Goal: Task Accomplishment & Management: Manage account settings

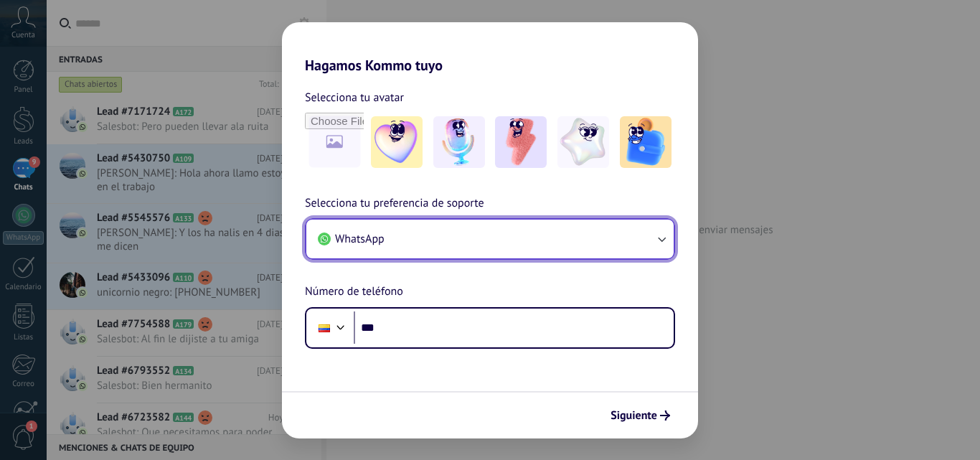
click at [657, 240] on icon "button" at bounding box center [662, 239] width 14 height 14
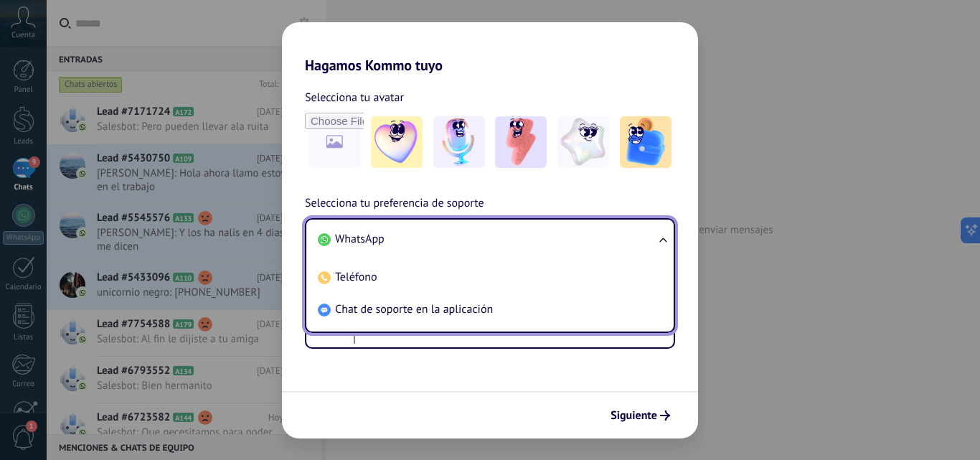
click at [616, 50] on h2 "Hagamos Kommo tuyo" at bounding box center [490, 48] width 416 height 52
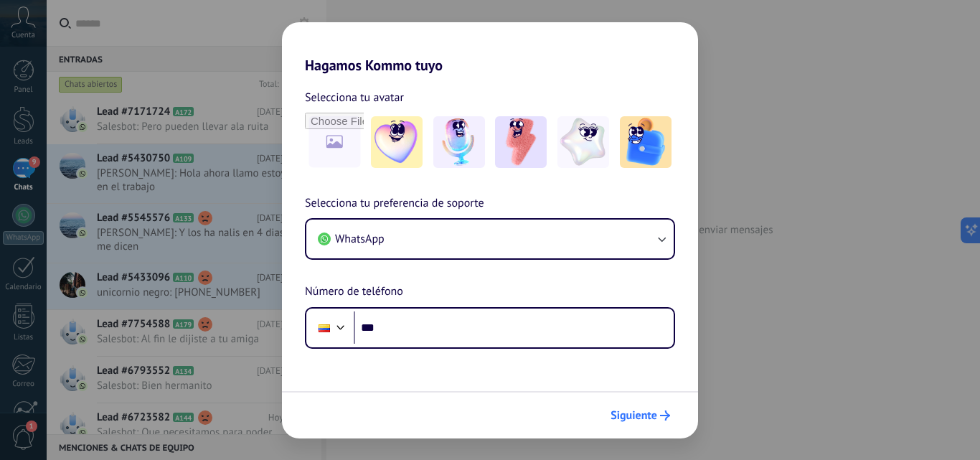
click at [655, 418] on span "Siguiente" at bounding box center [634, 416] width 47 height 10
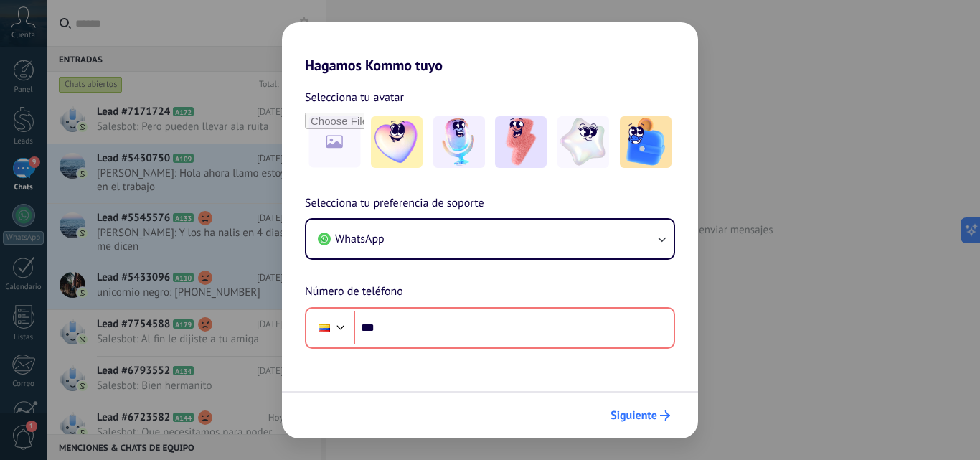
click at [652, 421] on span "Siguiente" at bounding box center [634, 416] width 47 height 10
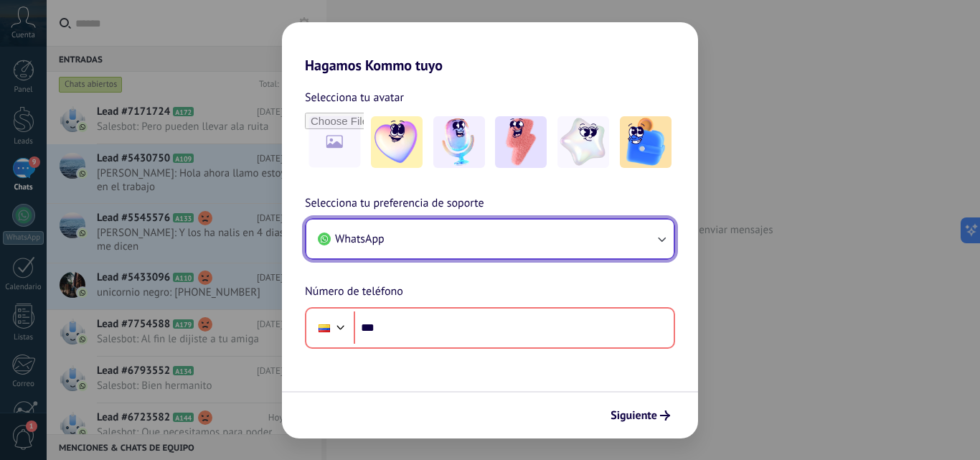
click at [551, 229] on button "WhatsApp" at bounding box center [489, 239] width 367 height 39
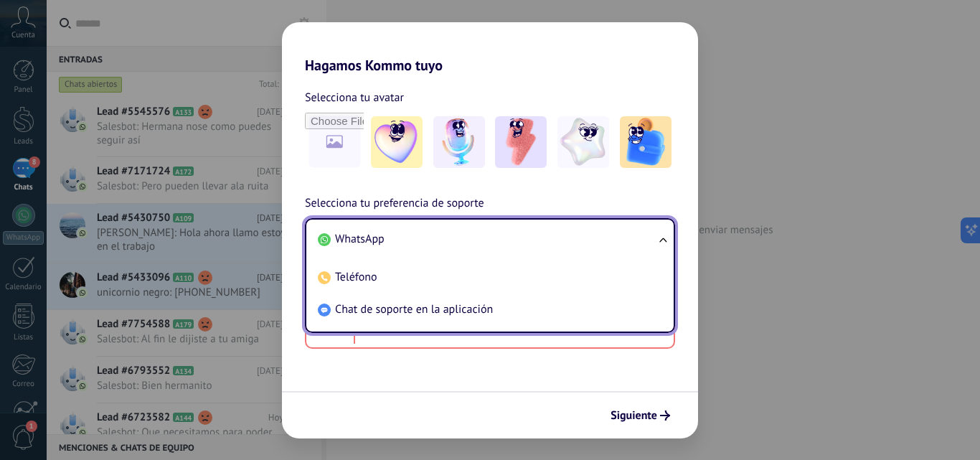
click at [392, 244] on li "WhatsApp" at bounding box center [487, 239] width 350 height 32
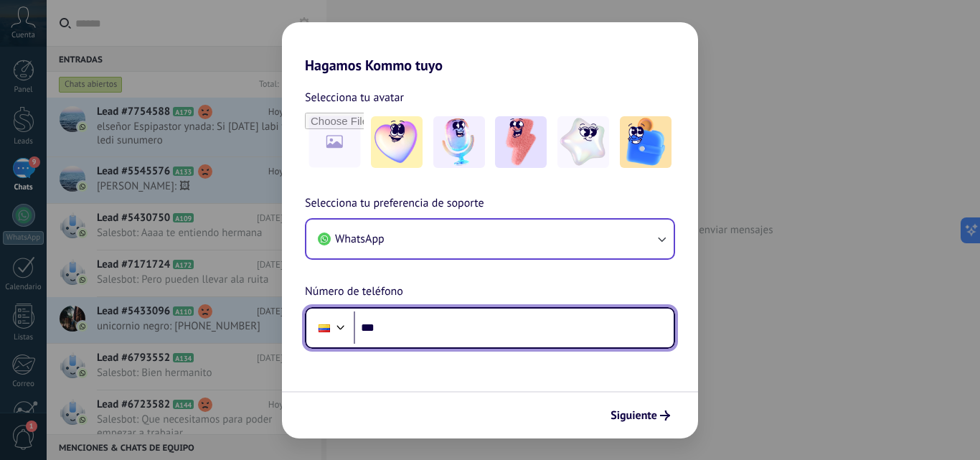
click at [439, 340] on input "***" at bounding box center [514, 327] width 320 height 33
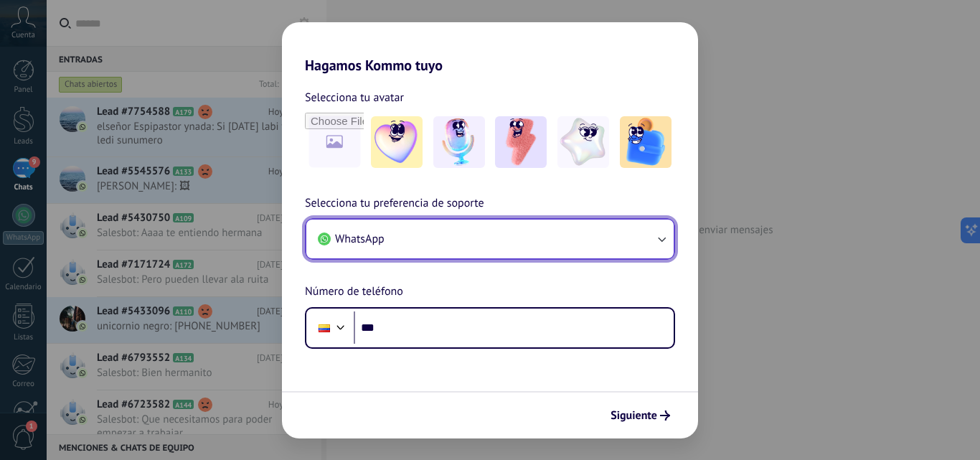
click at [540, 248] on button "WhatsApp" at bounding box center [489, 239] width 367 height 39
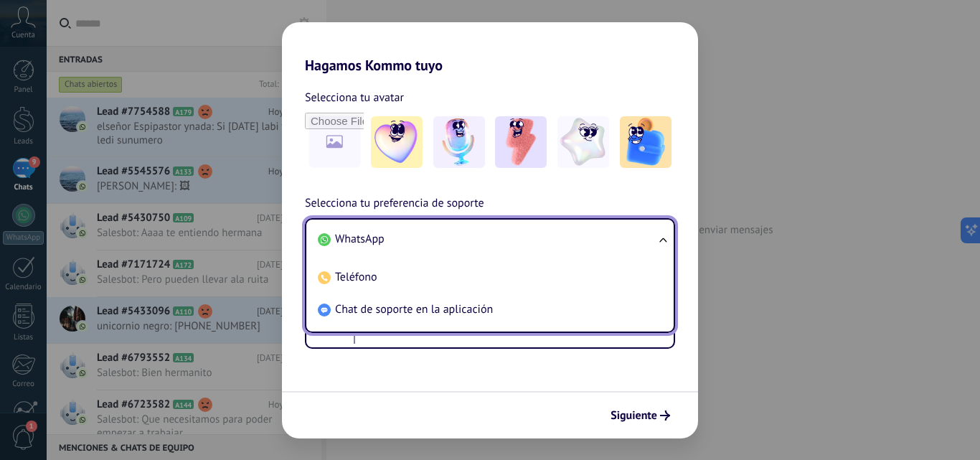
click at [556, 57] on h2 "Hagamos Kommo tuyo" at bounding box center [490, 48] width 416 height 52
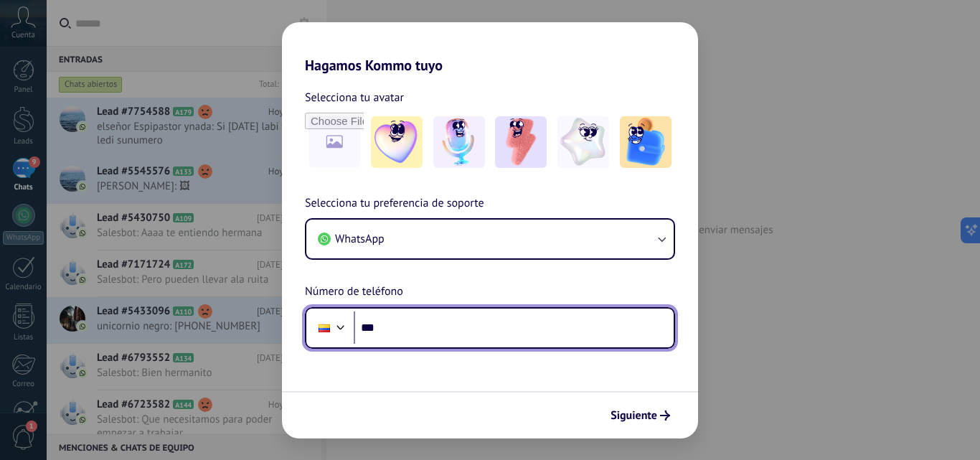
click at [436, 328] on input "***" at bounding box center [514, 327] width 320 height 33
click at [458, 342] on input "***" at bounding box center [514, 327] width 320 height 33
type input "**********"
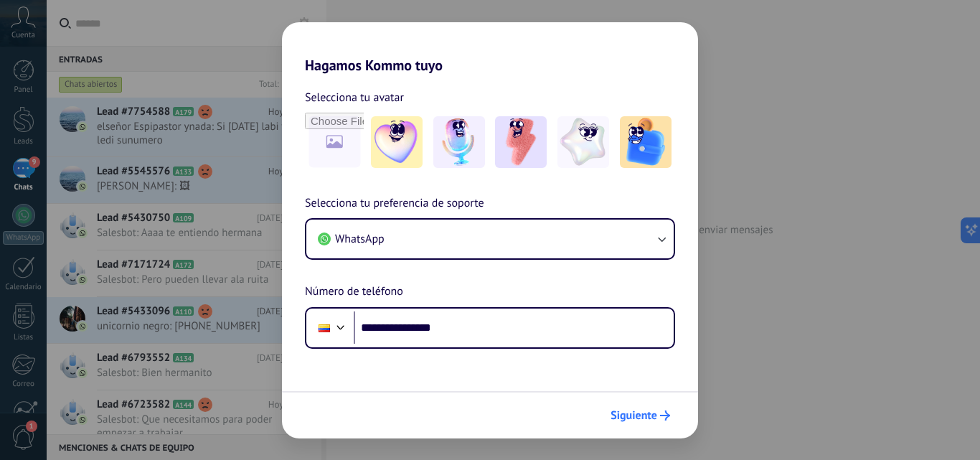
click at [657, 408] on button "Siguiente" at bounding box center [640, 415] width 72 height 24
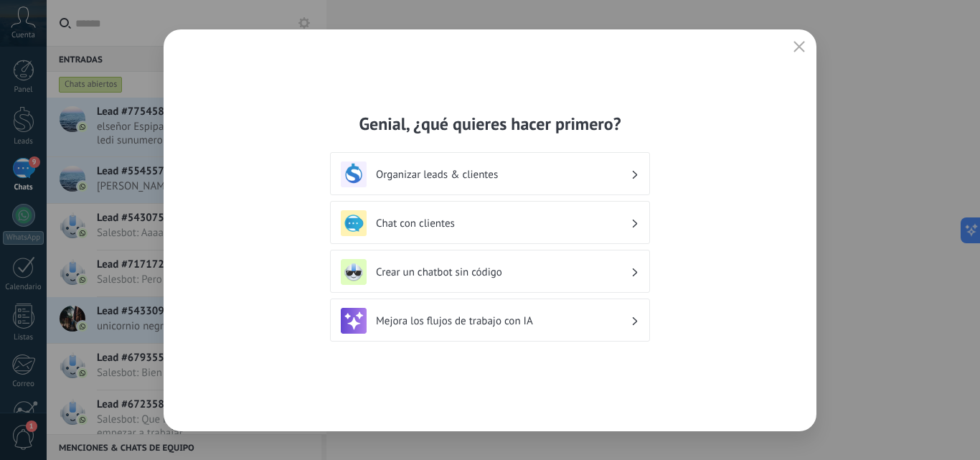
click at [576, 168] on h3 "Organizar leads & clientes" at bounding box center [503, 175] width 255 height 14
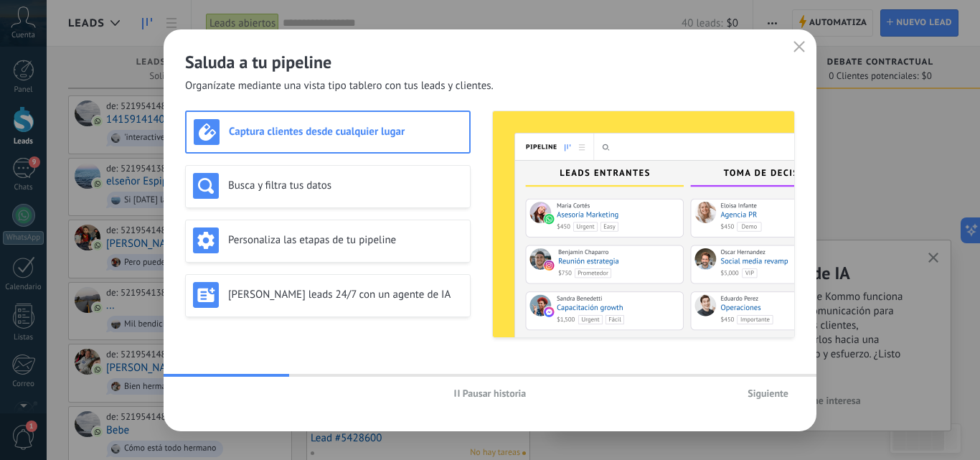
click at [777, 392] on span "Siguiente" at bounding box center [768, 393] width 41 height 10
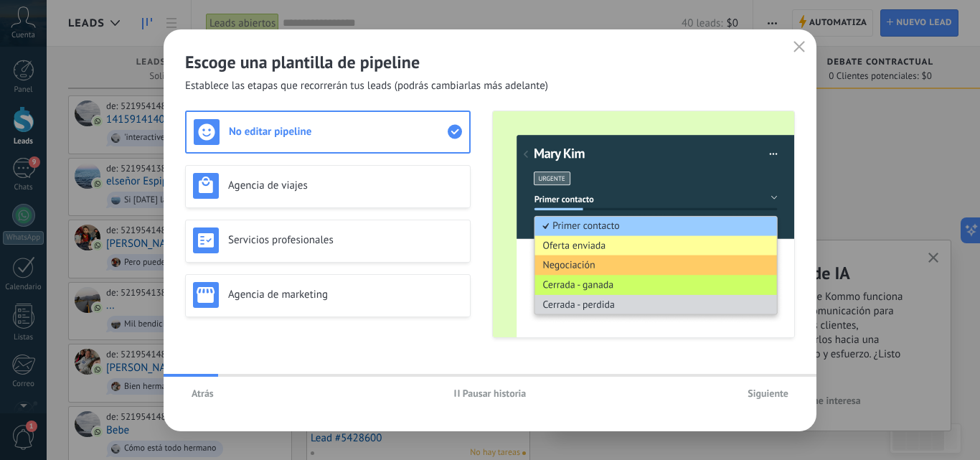
click at [777, 391] on span "Siguiente" at bounding box center [768, 393] width 41 height 10
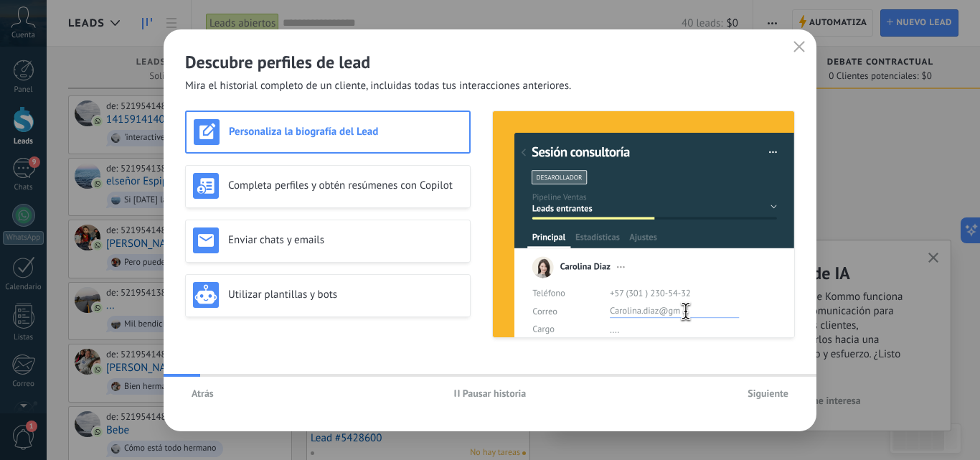
click at [777, 391] on span "Siguiente" at bounding box center [768, 393] width 41 height 10
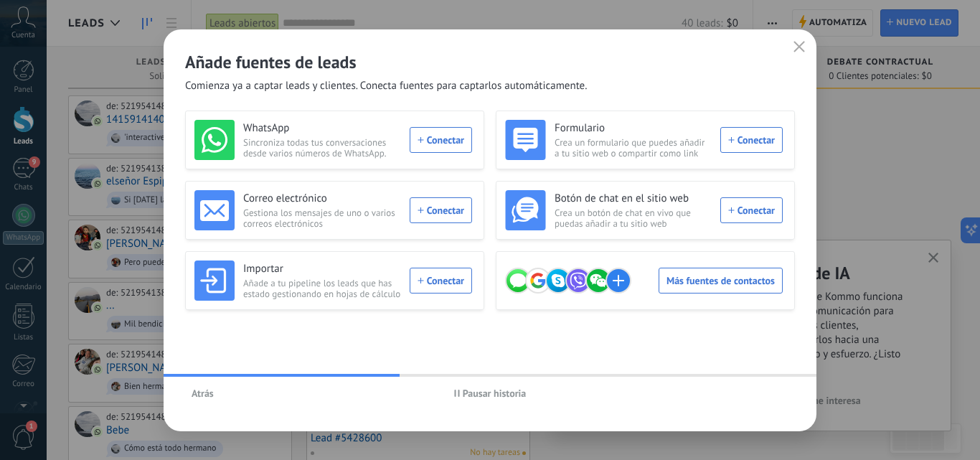
click at [802, 46] on icon "button" at bounding box center [799, 46] width 11 height 11
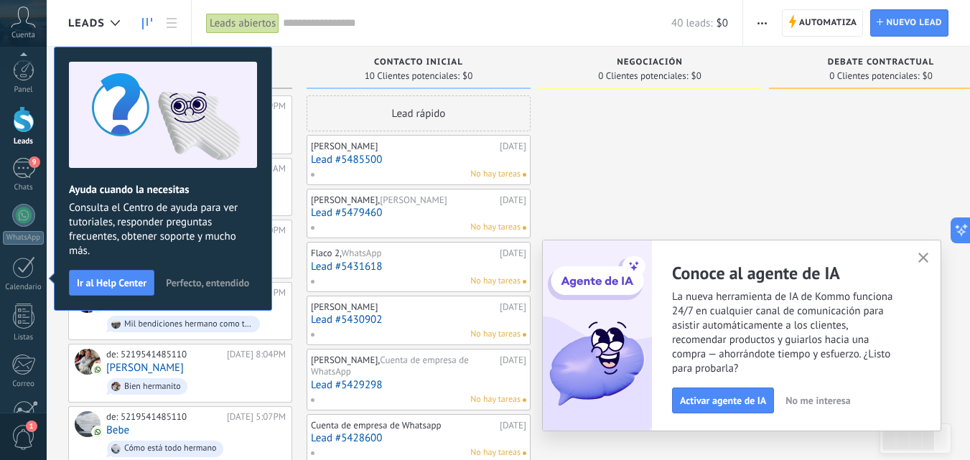
scroll to position [137, 0]
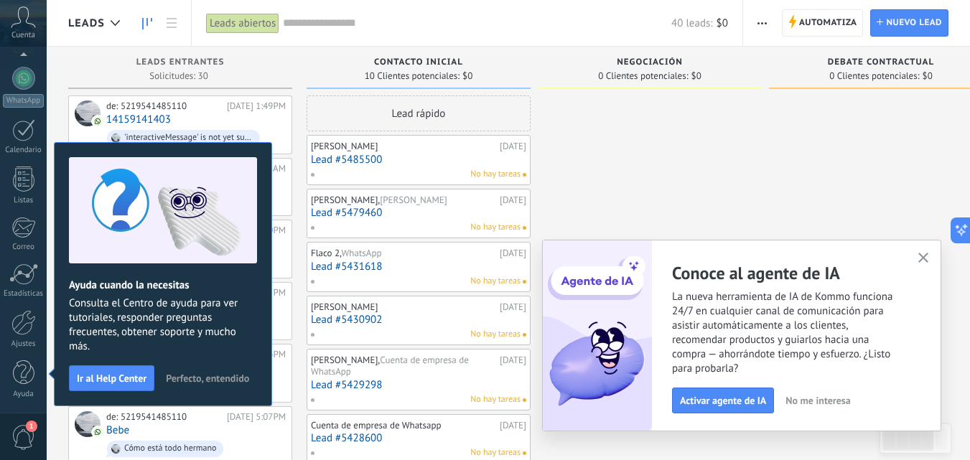
click at [925, 257] on icon "button" at bounding box center [923, 258] width 11 height 11
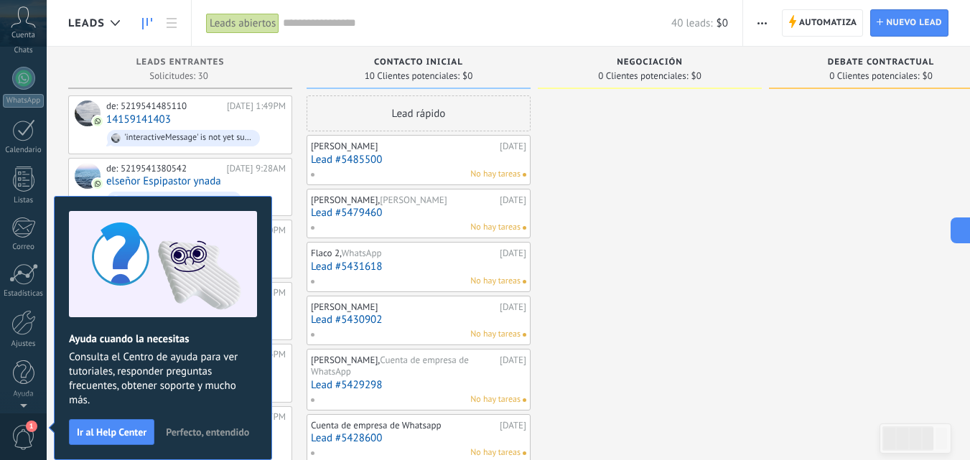
scroll to position [0, 0]
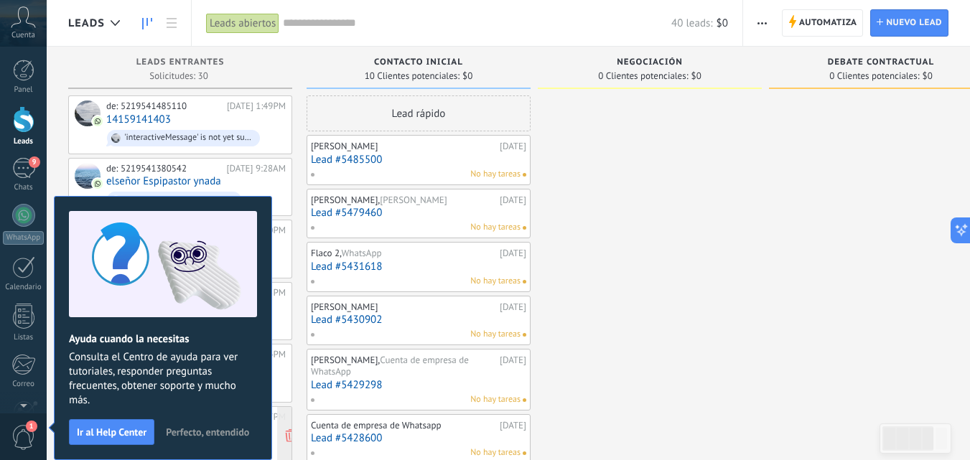
click at [202, 428] on span "Perfecto, entendido" at bounding box center [207, 432] width 83 height 10
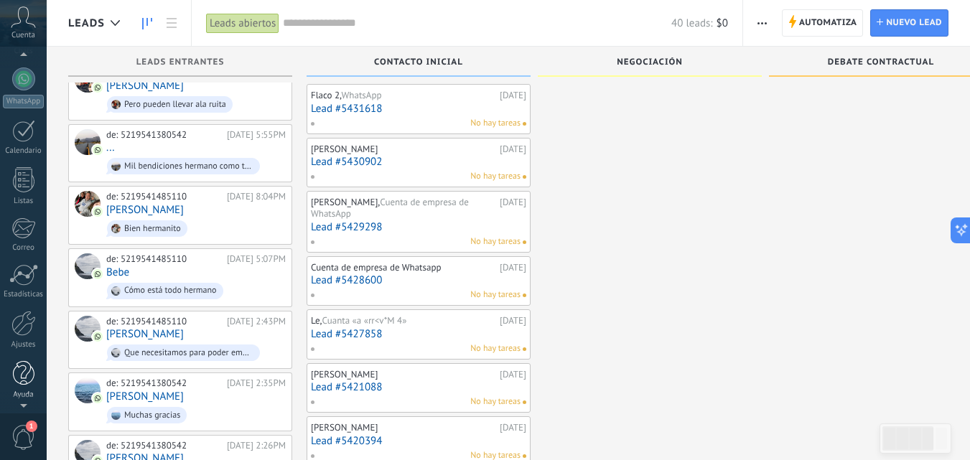
scroll to position [158, 0]
click at [36, 327] on link "Ajustes" at bounding box center [23, 329] width 47 height 39
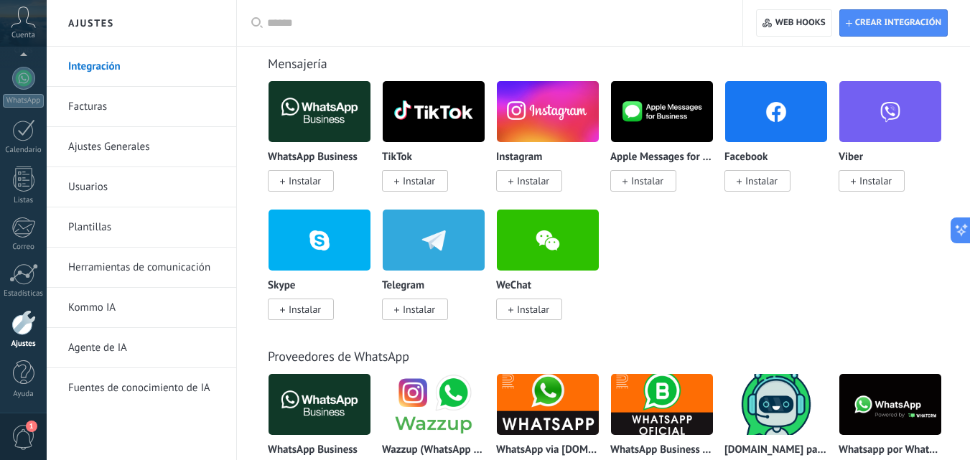
scroll to position [431, 0]
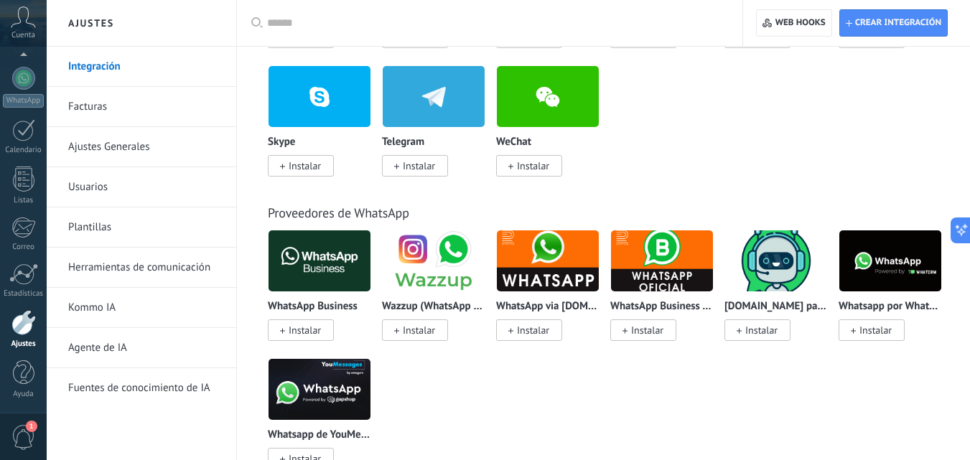
click at [99, 95] on link "Facturas" at bounding box center [145, 107] width 154 height 40
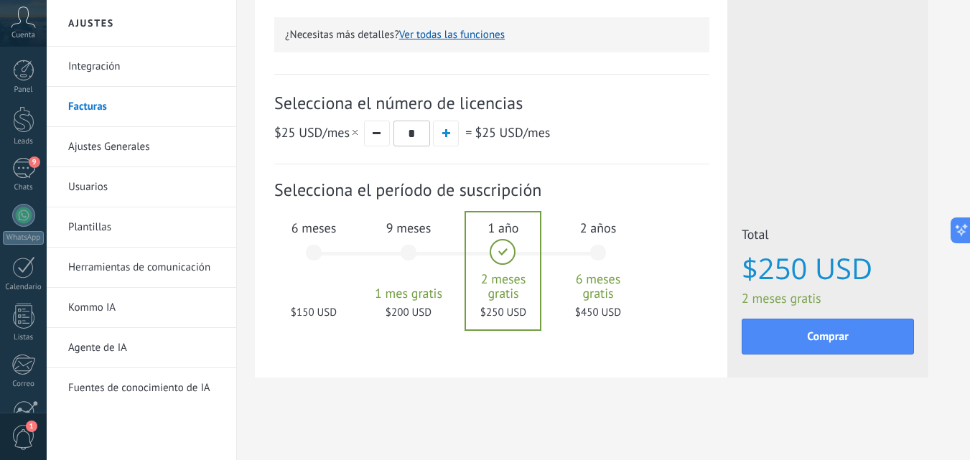
click at [116, 137] on link "Ajustes Generales" at bounding box center [145, 147] width 154 height 40
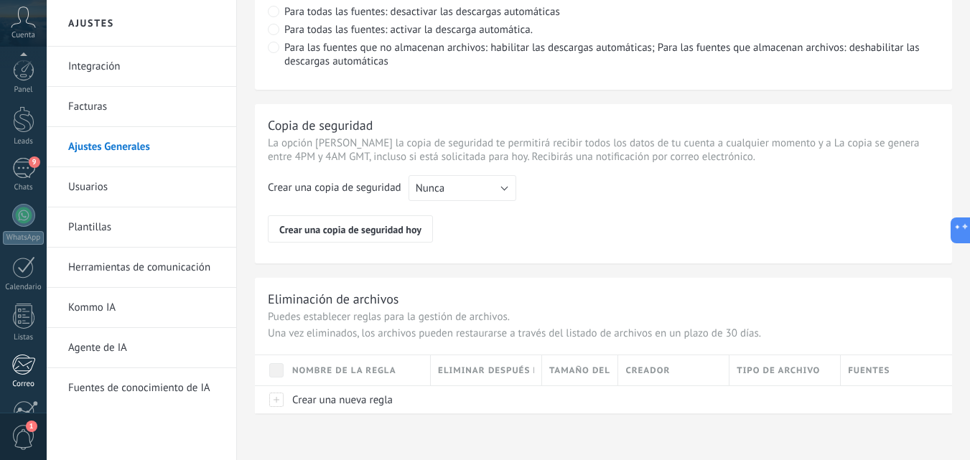
scroll to position [137, 0]
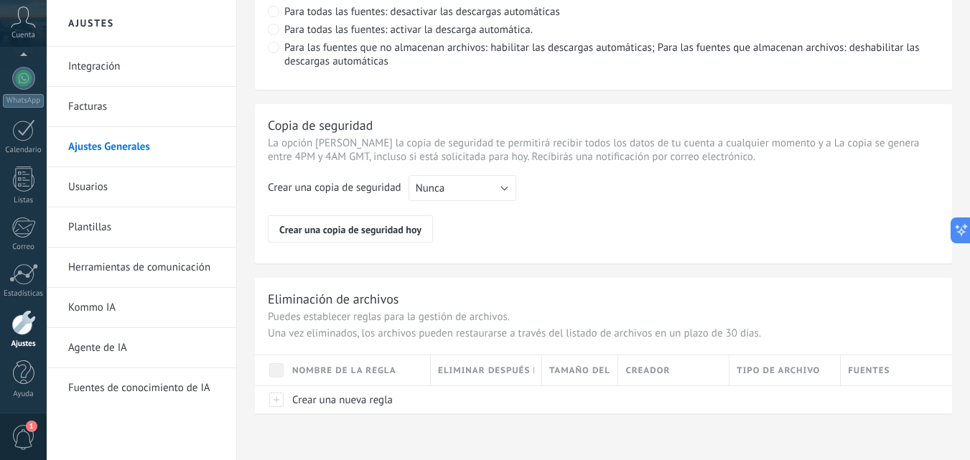
click at [22, 435] on span "1" at bounding box center [23, 437] width 24 height 25
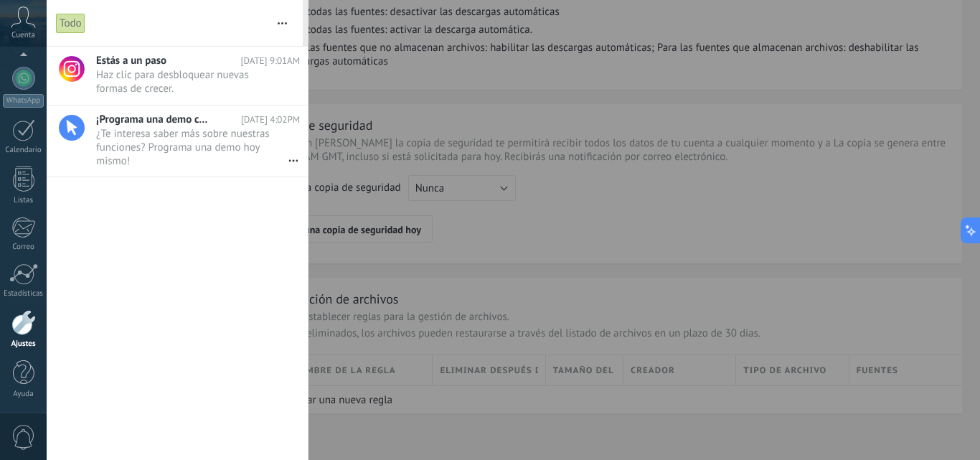
click at [416, 198] on div at bounding box center [490, 230] width 980 height 460
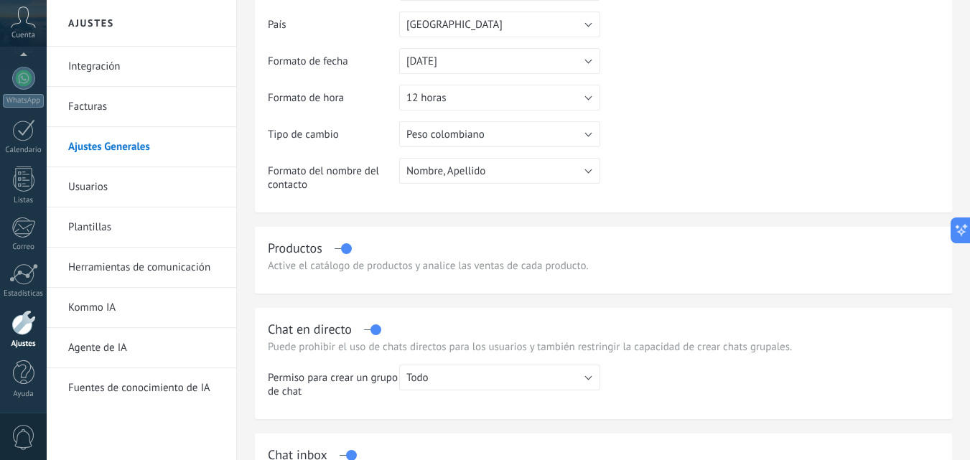
scroll to position [0, 0]
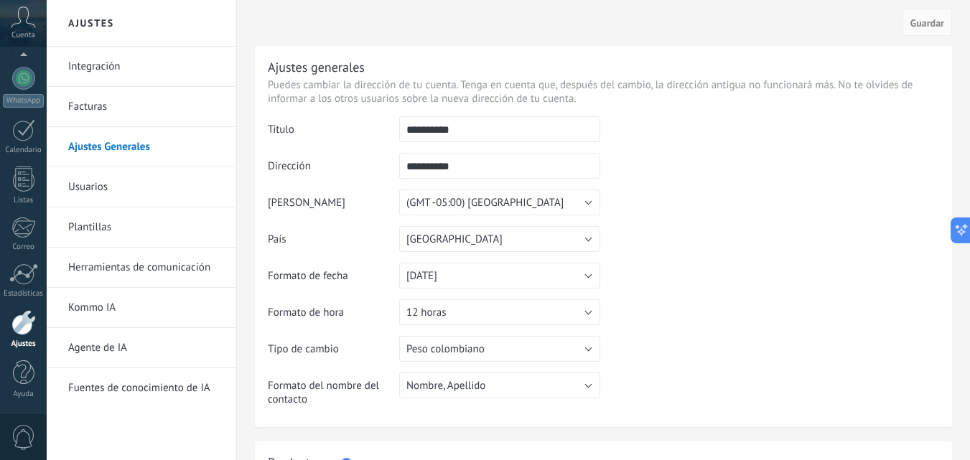
click at [22, 27] on icon at bounding box center [23, 17] width 25 height 22
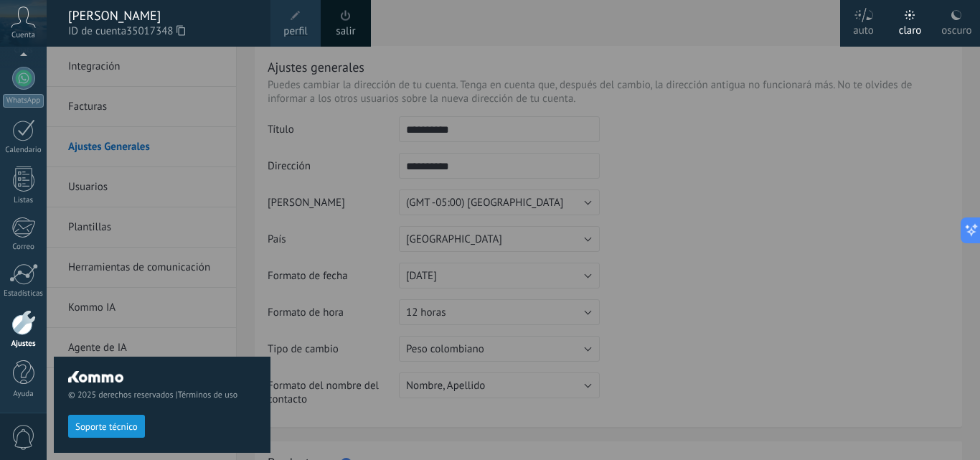
click at [110, 22] on div "[PERSON_NAME]" at bounding box center [162, 16] width 188 height 16
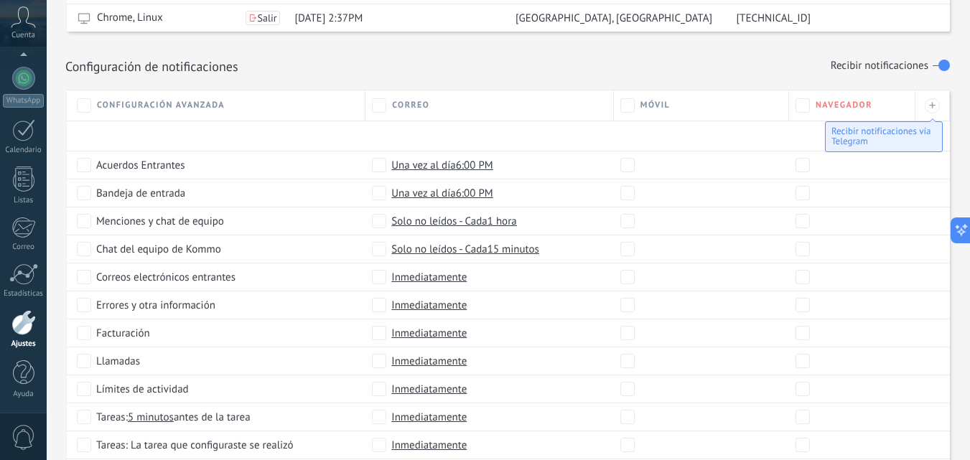
scroll to position [922, 0]
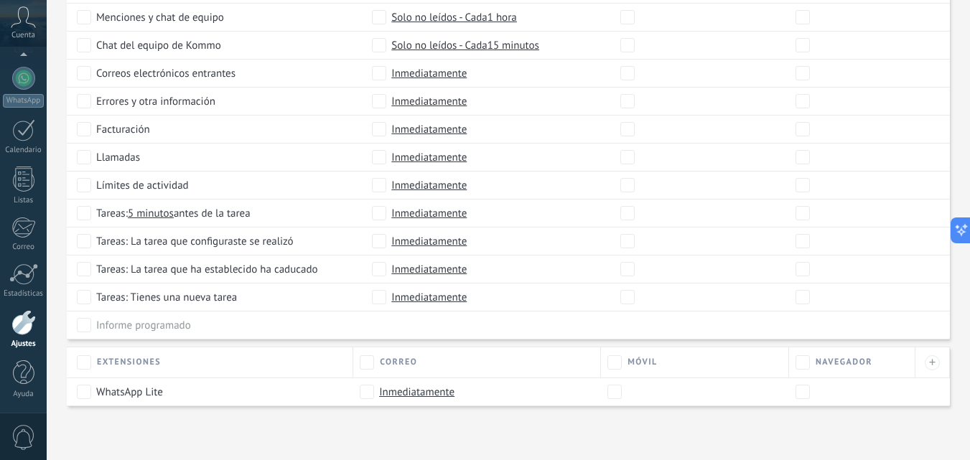
click at [29, 325] on div at bounding box center [23, 322] width 24 height 25
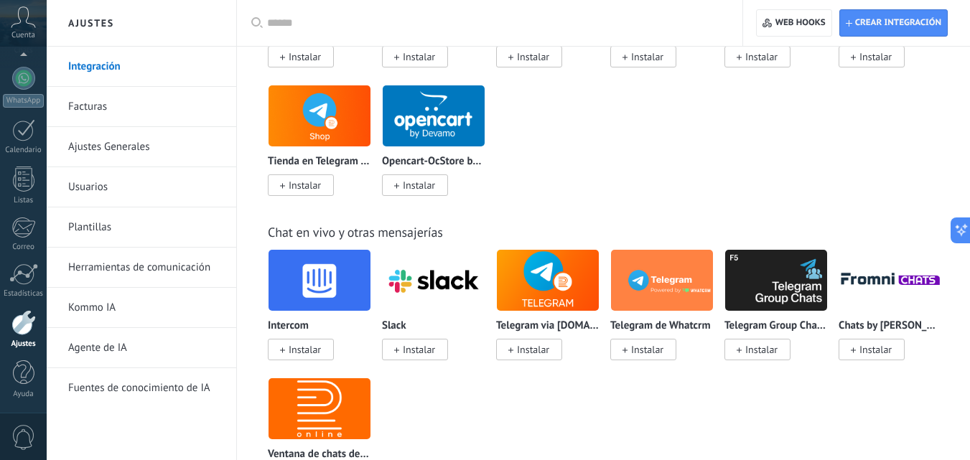
scroll to position [1005, 0]
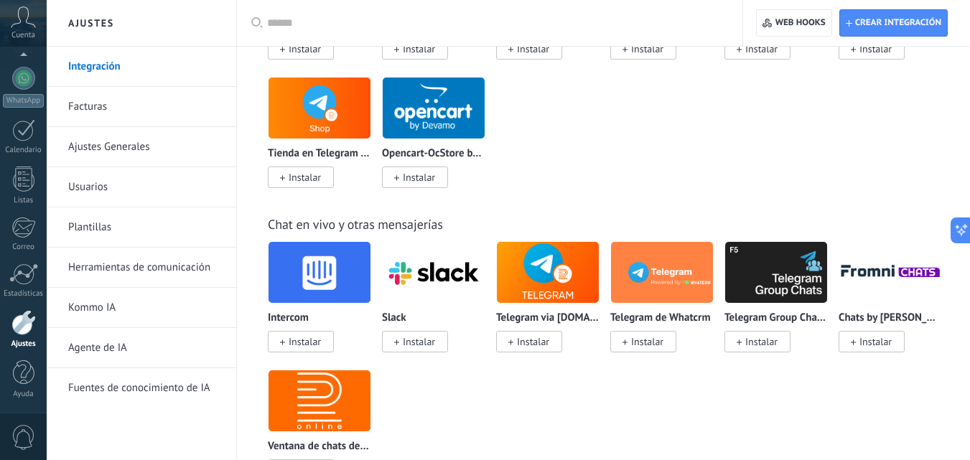
click at [98, 192] on link "Usuarios" at bounding box center [145, 187] width 154 height 40
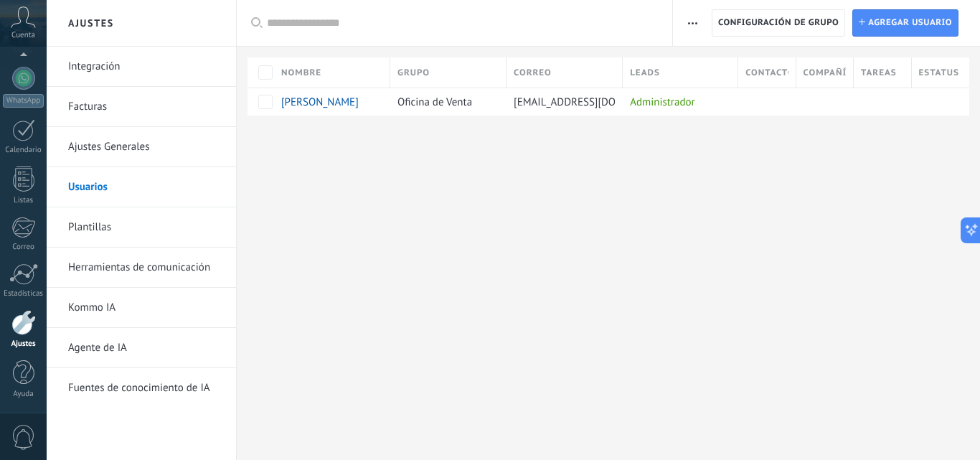
click at [105, 119] on link "Facturas" at bounding box center [145, 107] width 154 height 40
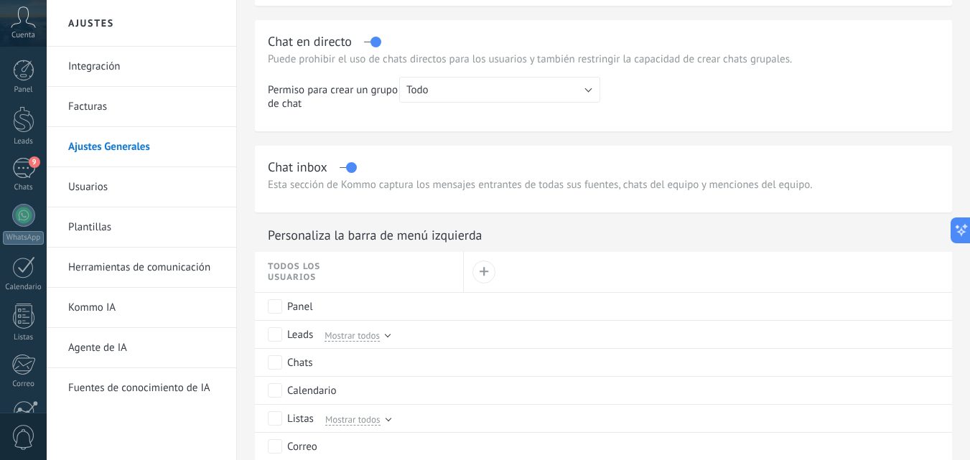
scroll to position [144, 0]
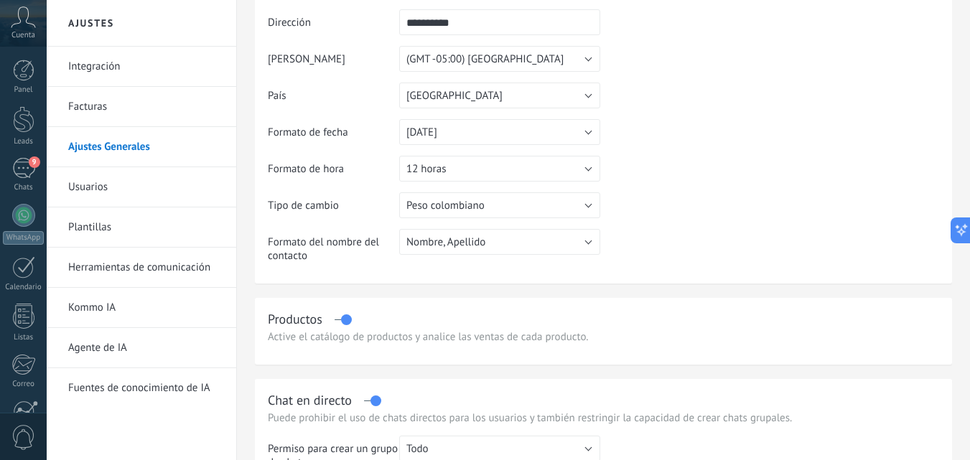
click at [106, 63] on link "Integración" at bounding box center [145, 67] width 154 height 40
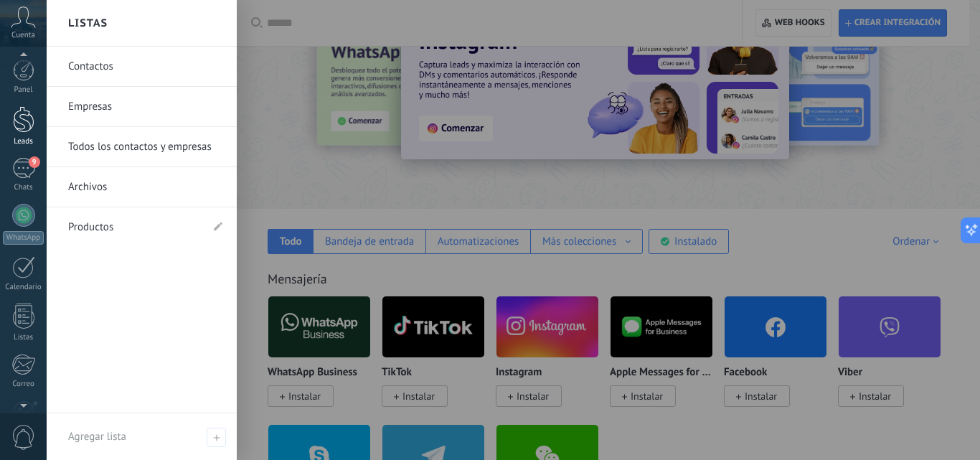
click at [29, 125] on div at bounding box center [24, 119] width 22 height 27
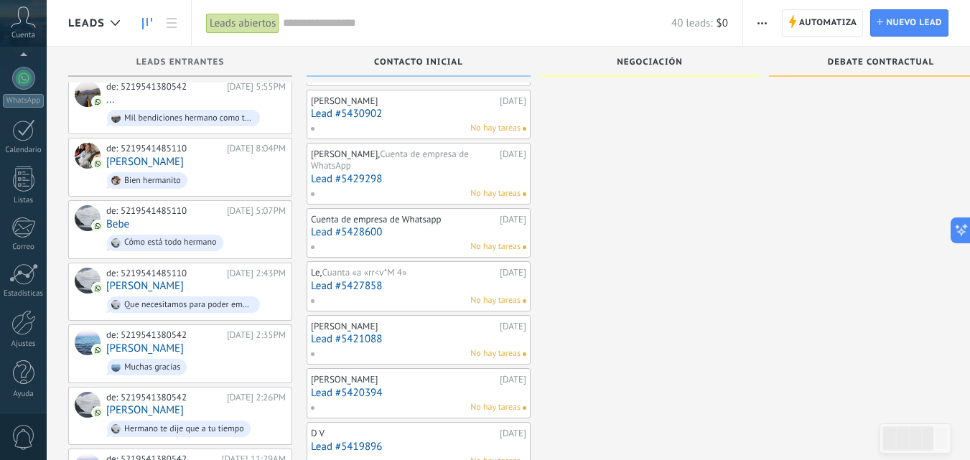
scroll to position [359, 0]
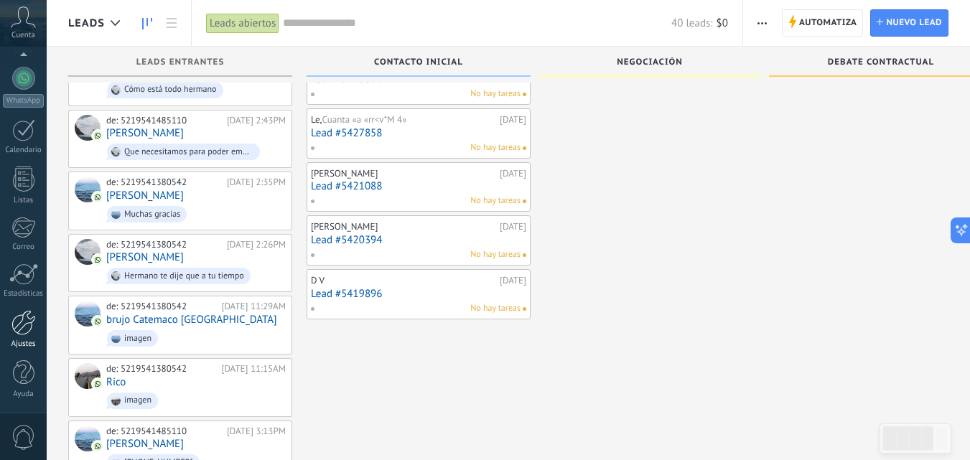
click at [37, 325] on link "Ajustes" at bounding box center [23, 329] width 47 height 39
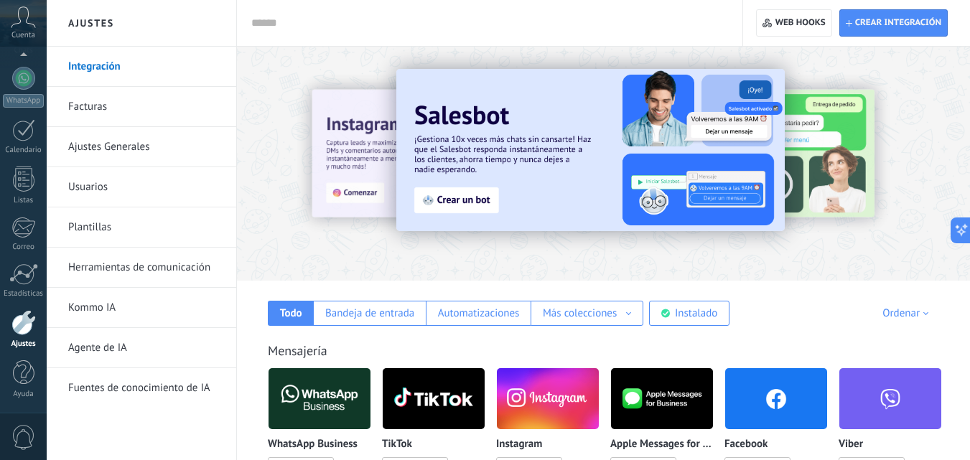
click at [368, 19] on input "text" at bounding box center [486, 23] width 471 height 15
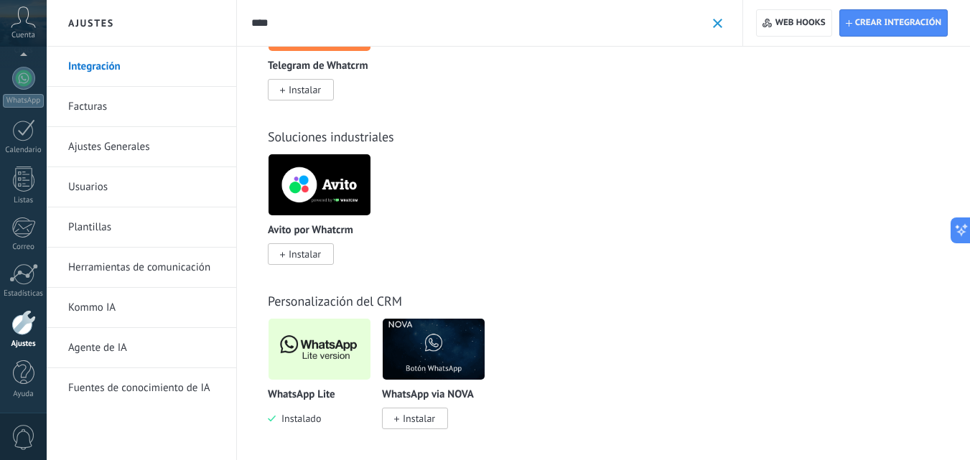
scroll to position [789, 0]
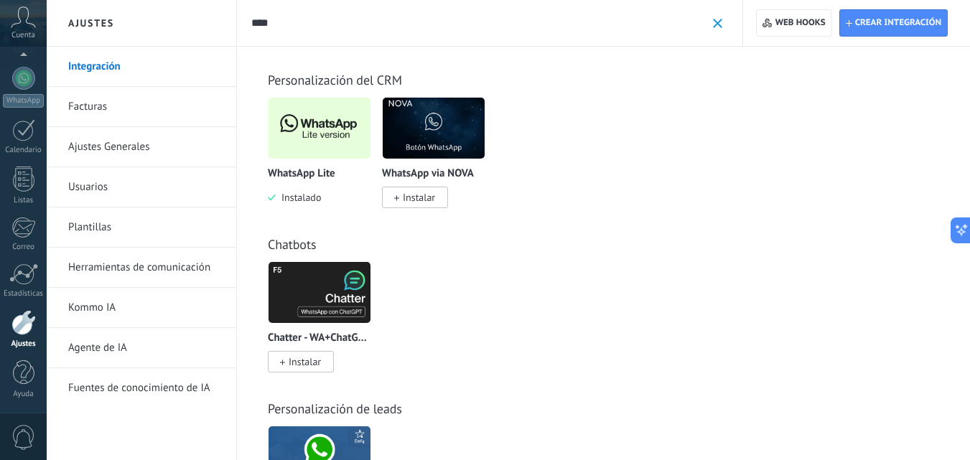
type input "****"
click at [304, 166] on div "WhatsApp Lite Instalado" at bounding box center [319, 151] width 103 height 108
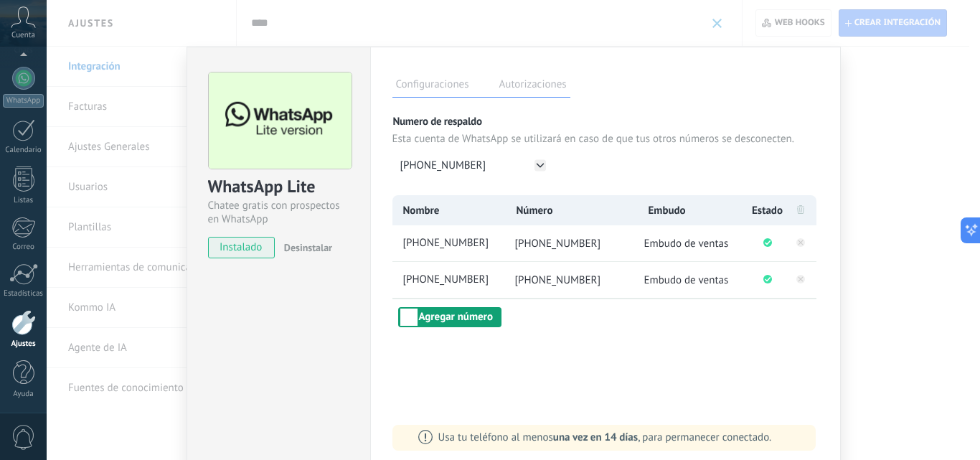
click at [468, 320] on button "Agregar número" at bounding box center [449, 317] width 103 height 20
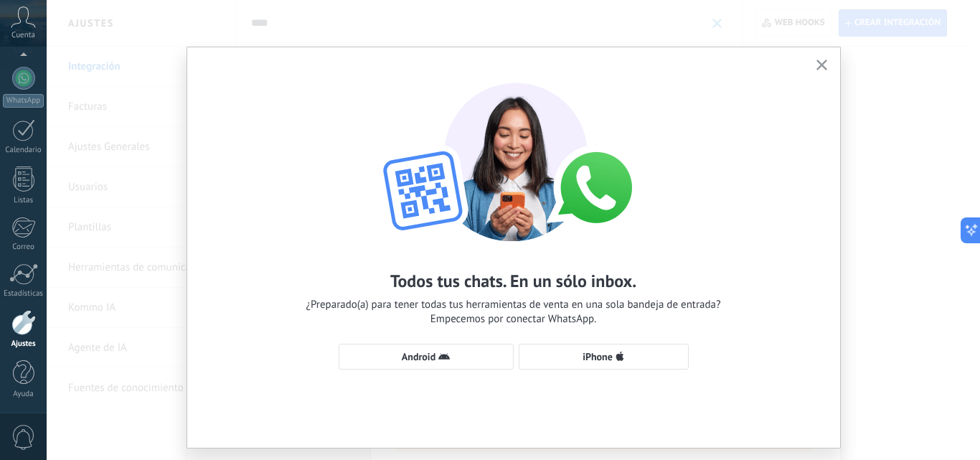
click at [824, 62] on icon "button" at bounding box center [822, 65] width 11 height 11
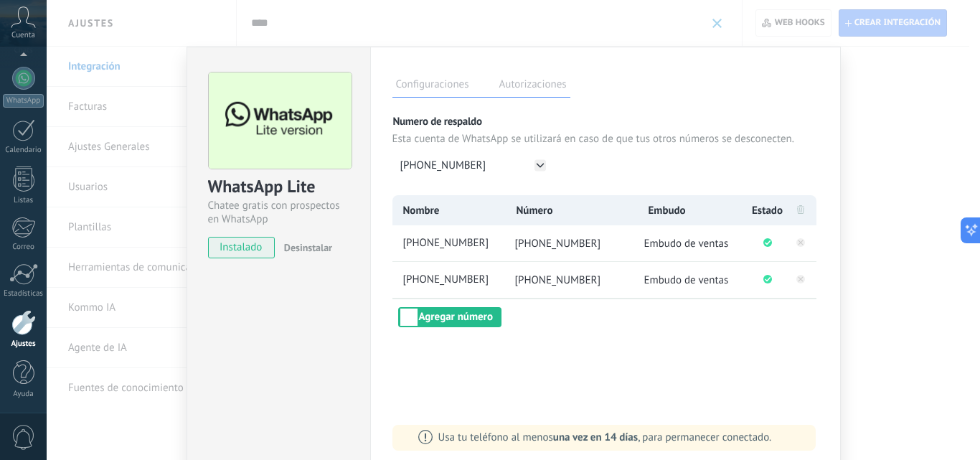
click at [911, 166] on div "WhatsApp Lite Chatee gratis con prospectos en WhatsApp instalado Desinstalar Co…" at bounding box center [514, 230] width 934 height 460
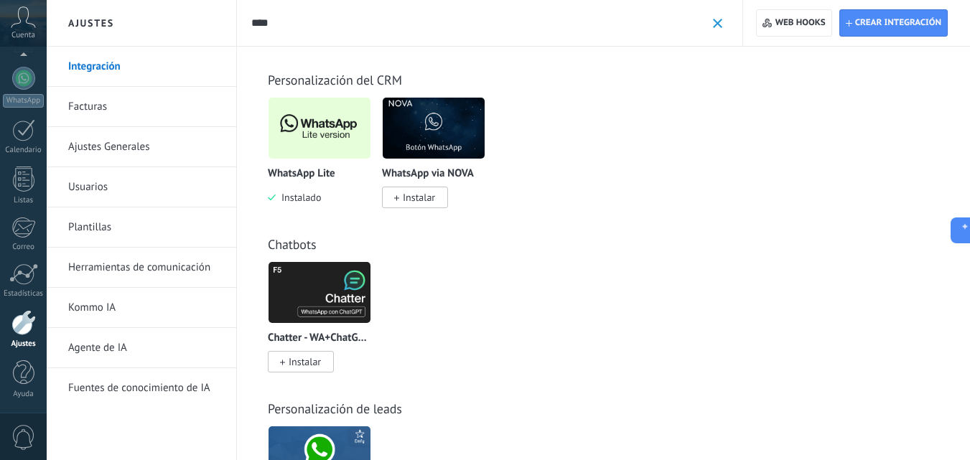
click at [720, 28] on span at bounding box center [717, 23] width 9 height 9
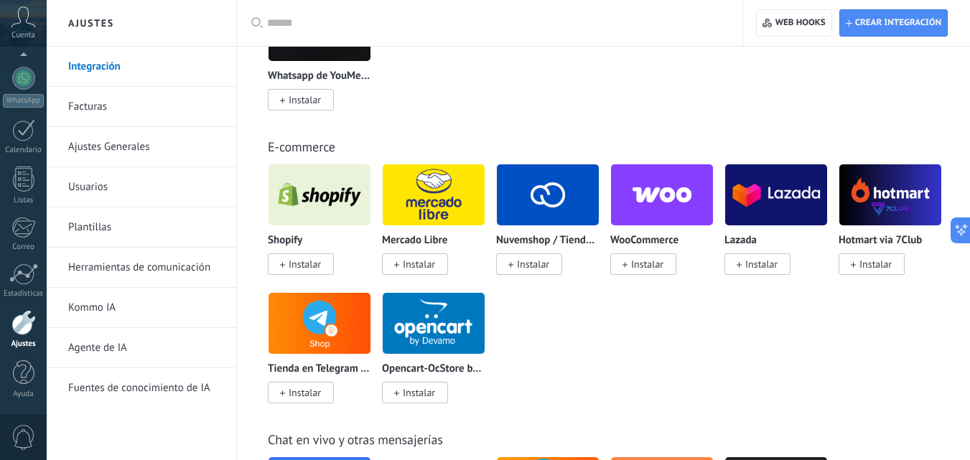
click at [116, 67] on link "Integración" at bounding box center [145, 67] width 154 height 40
click at [14, 14] on icon at bounding box center [23, 17] width 25 height 22
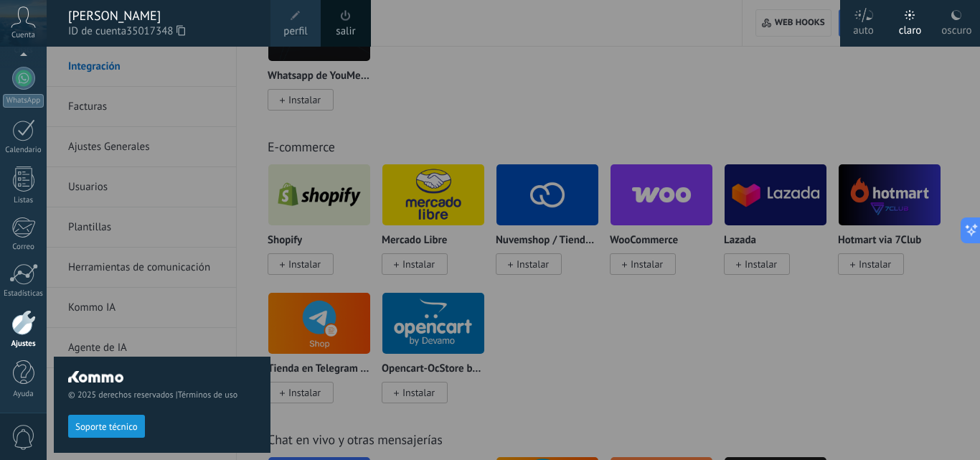
click at [17, 19] on icon at bounding box center [23, 17] width 25 height 22
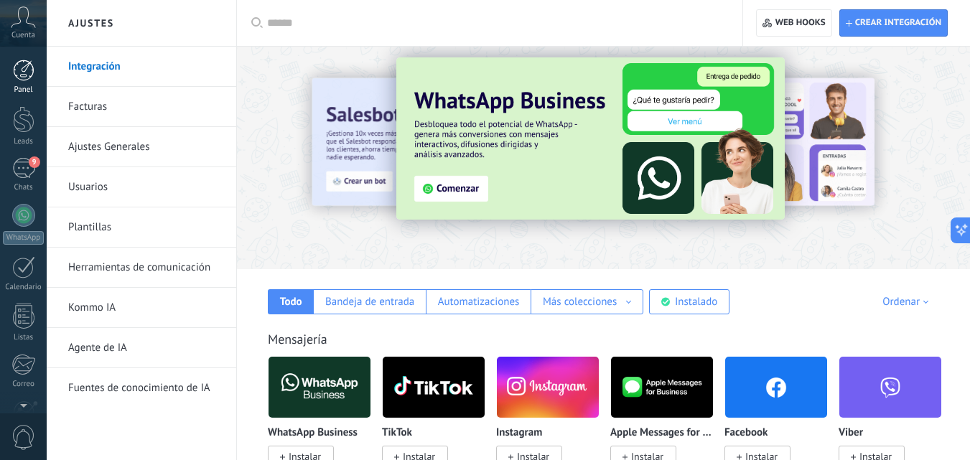
scroll to position [0, 0]
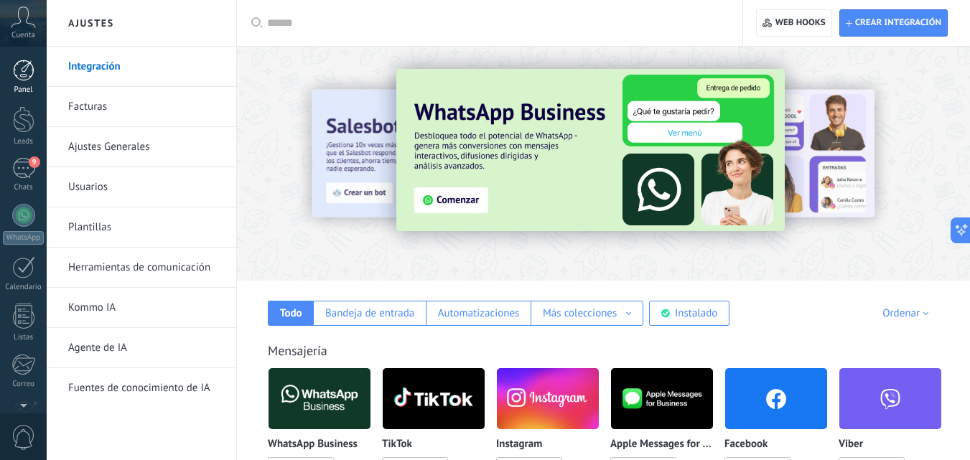
click at [27, 67] on div at bounding box center [24, 71] width 22 height 22
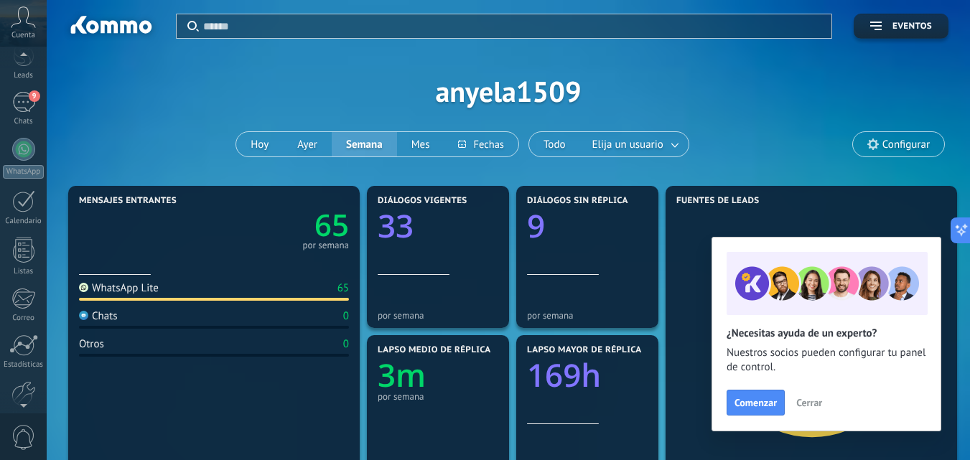
scroll to position [137, 0]
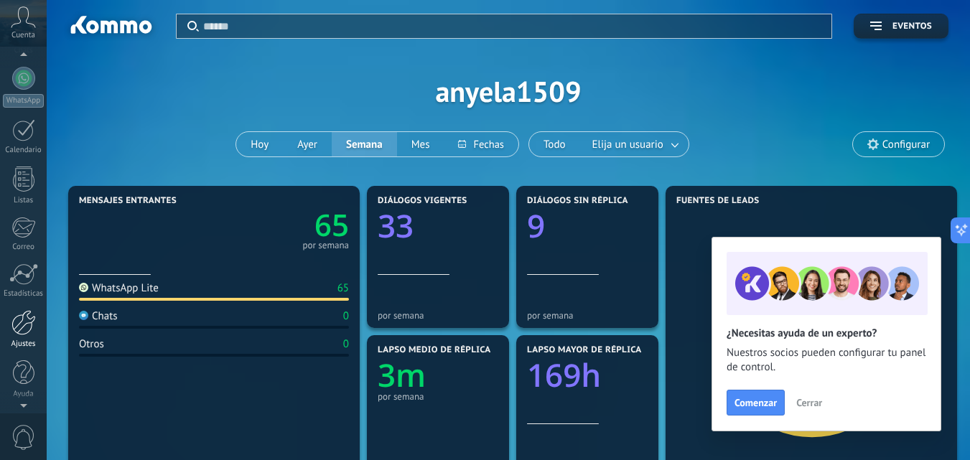
click at [27, 327] on div at bounding box center [23, 322] width 24 height 25
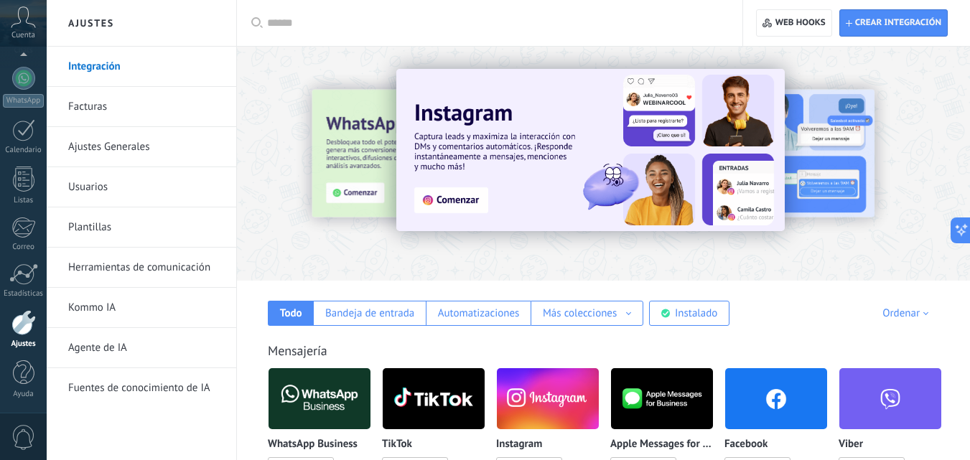
click at [303, 20] on input "text" at bounding box center [494, 23] width 455 height 15
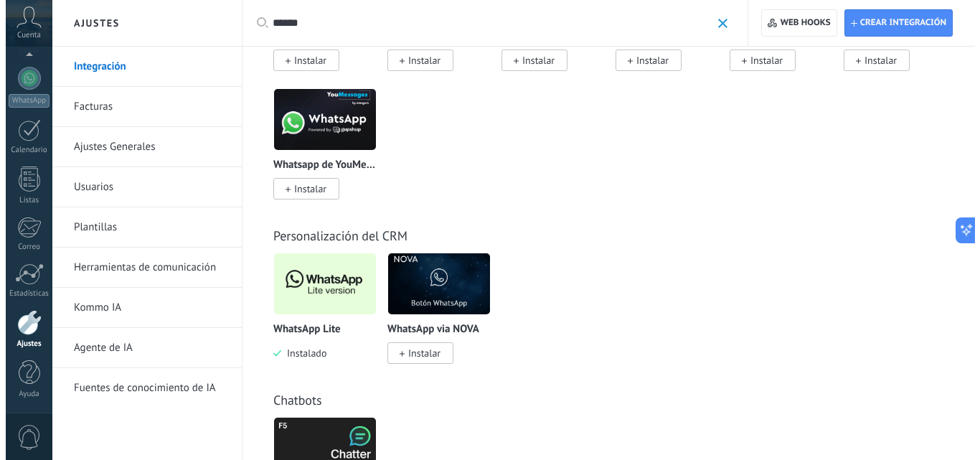
scroll to position [431, 0]
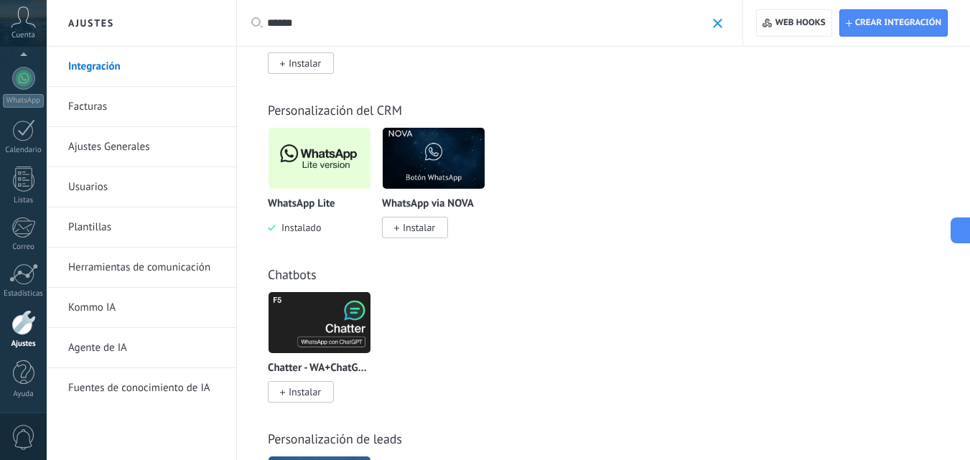
type input "******"
click at [311, 164] on img at bounding box center [319, 158] width 102 height 70
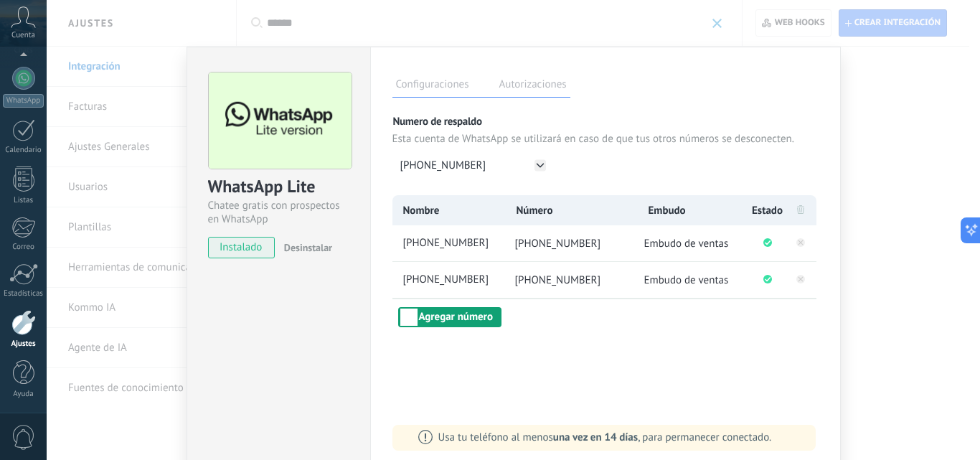
click at [461, 321] on button "Agregar número" at bounding box center [449, 317] width 103 height 20
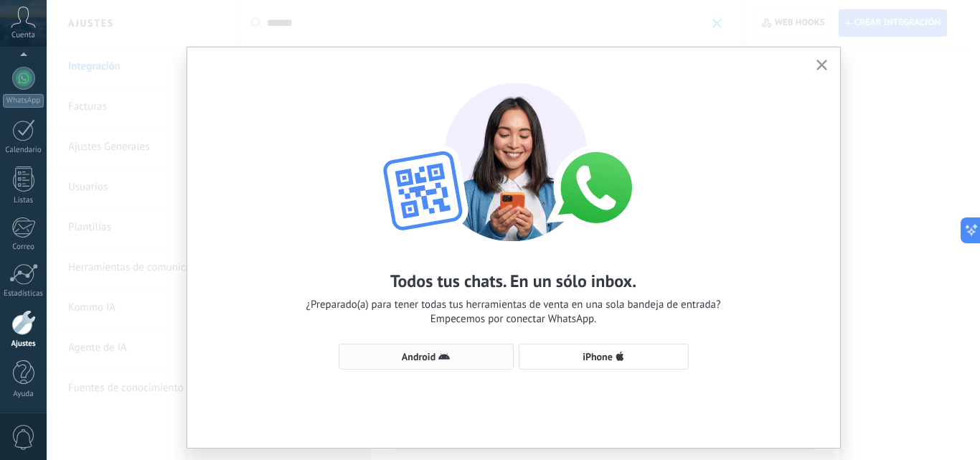
click at [454, 360] on span "Android" at bounding box center [426, 356] width 159 height 11
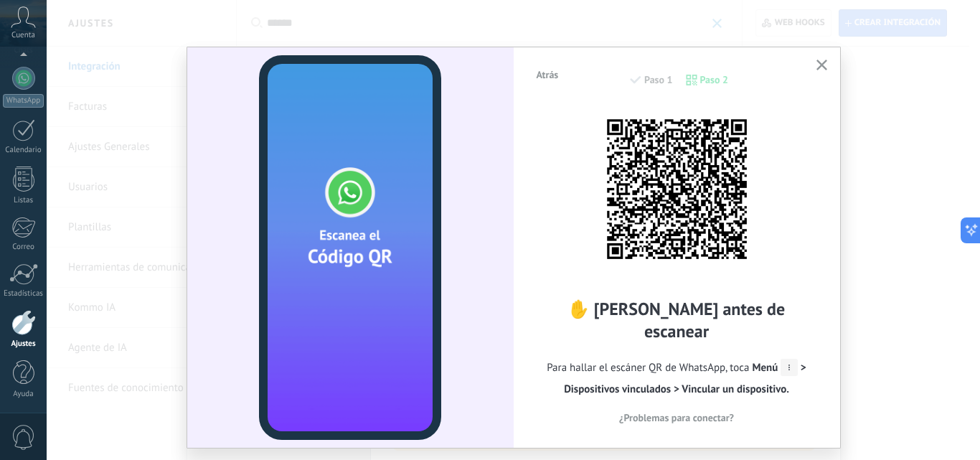
click at [730, 193] on img at bounding box center [677, 189] width 158 height 158
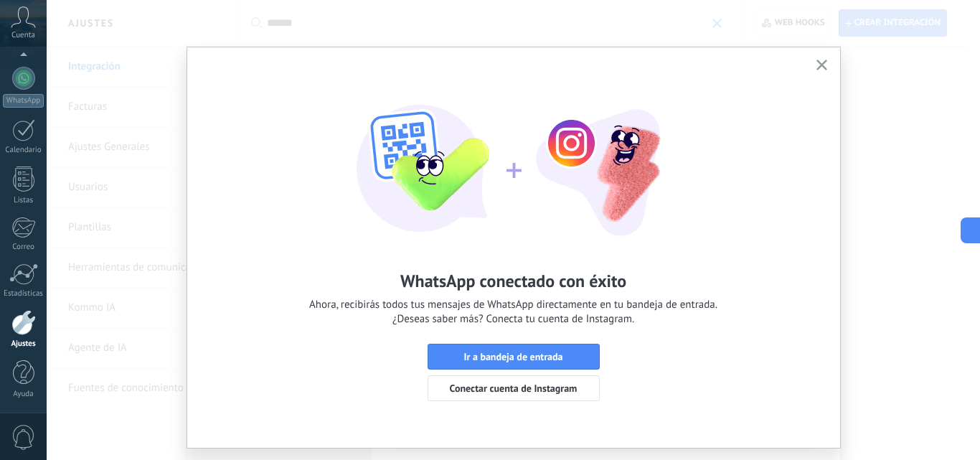
click at [820, 64] on icon "button" at bounding box center [822, 65] width 11 height 11
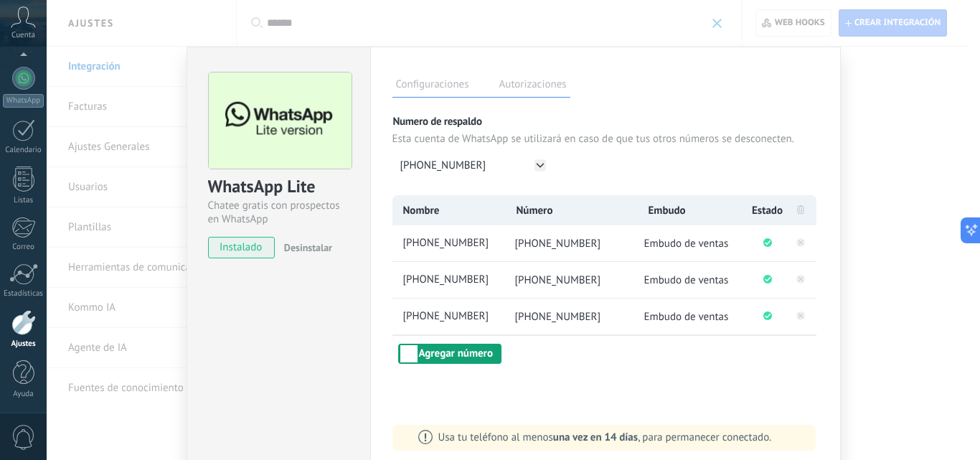
click at [467, 360] on button "Agregar número" at bounding box center [449, 354] width 103 height 20
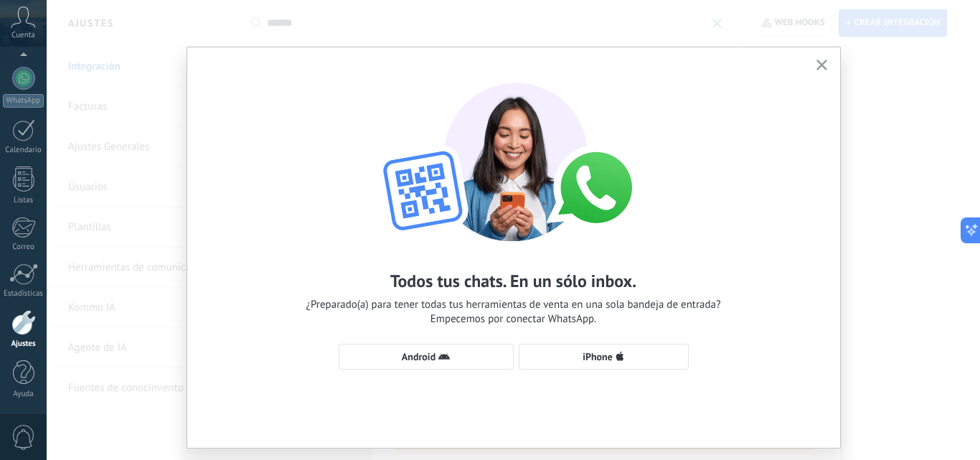
click at [819, 64] on icon "button" at bounding box center [822, 65] width 11 height 11
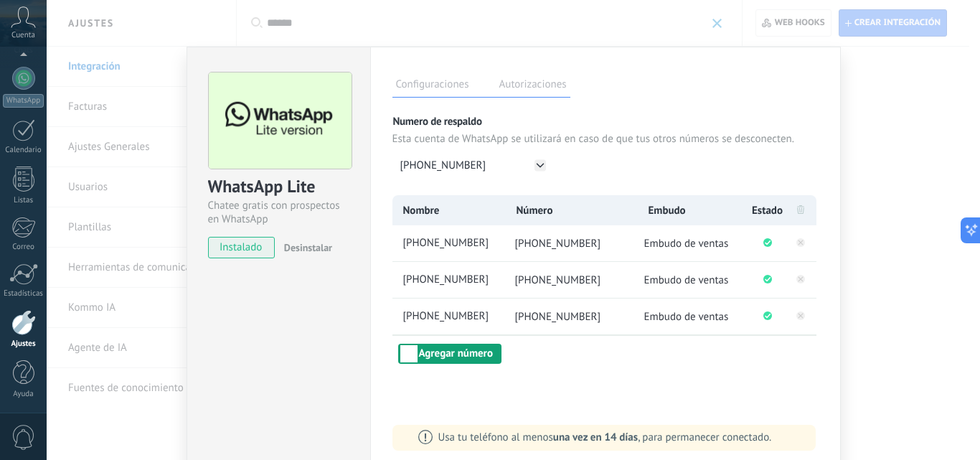
click at [464, 351] on button "Agregar número" at bounding box center [449, 354] width 103 height 20
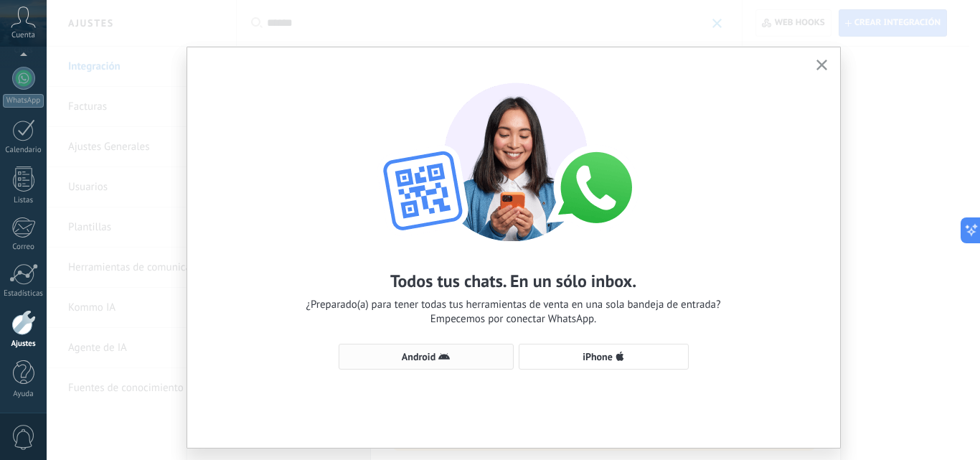
click at [428, 353] on span "Android" at bounding box center [419, 357] width 34 height 10
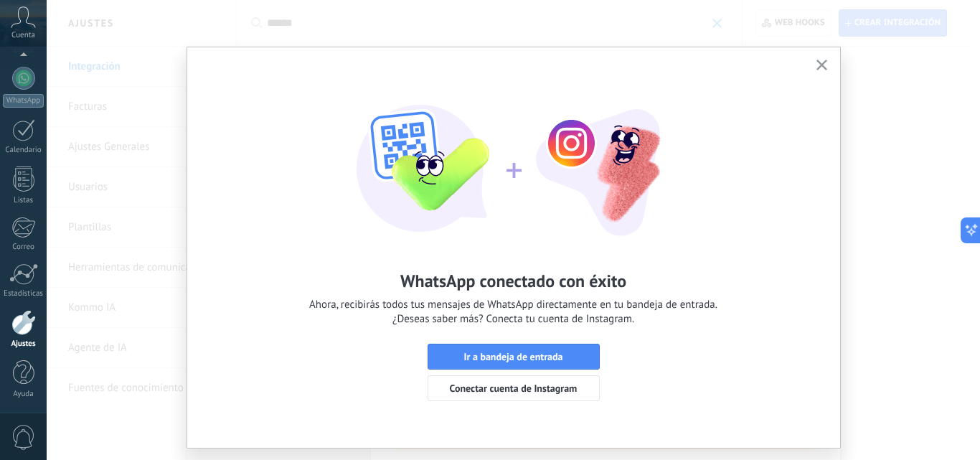
click at [817, 60] on icon "button" at bounding box center [822, 65] width 11 height 11
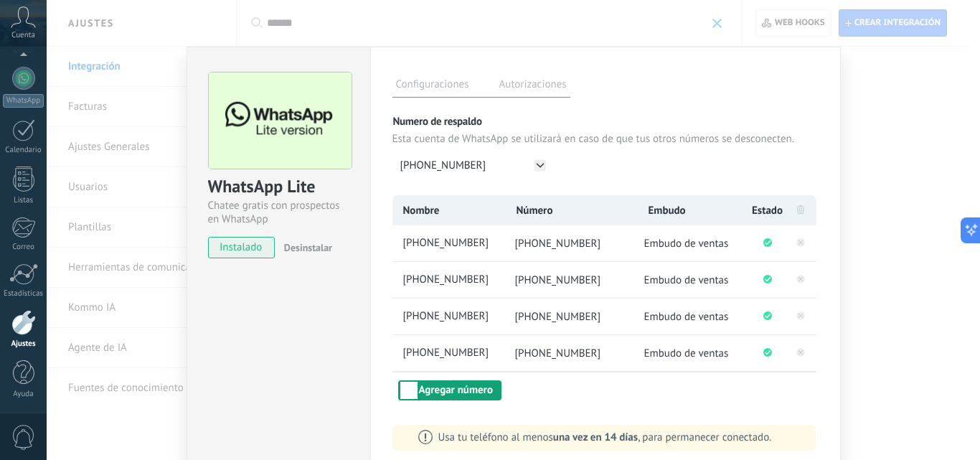
click at [465, 390] on button "Agregar número" at bounding box center [449, 390] width 103 height 20
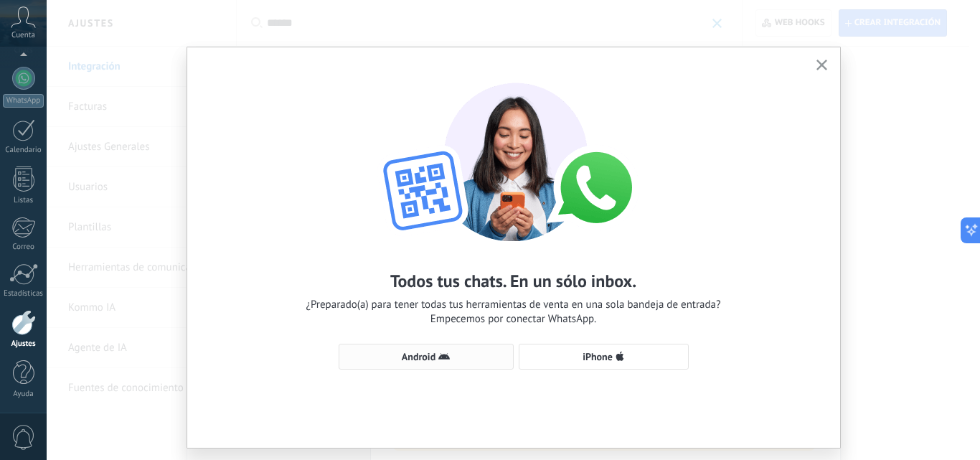
click at [418, 352] on span "Android" at bounding box center [419, 357] width 34 height 10
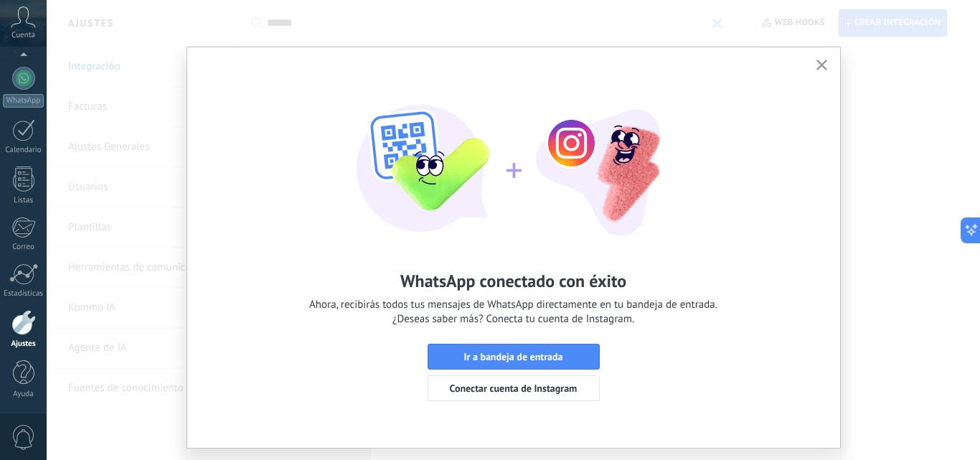
click at [817, 65] on icon "button" at bounding box center [822, 65] width 11 height 11
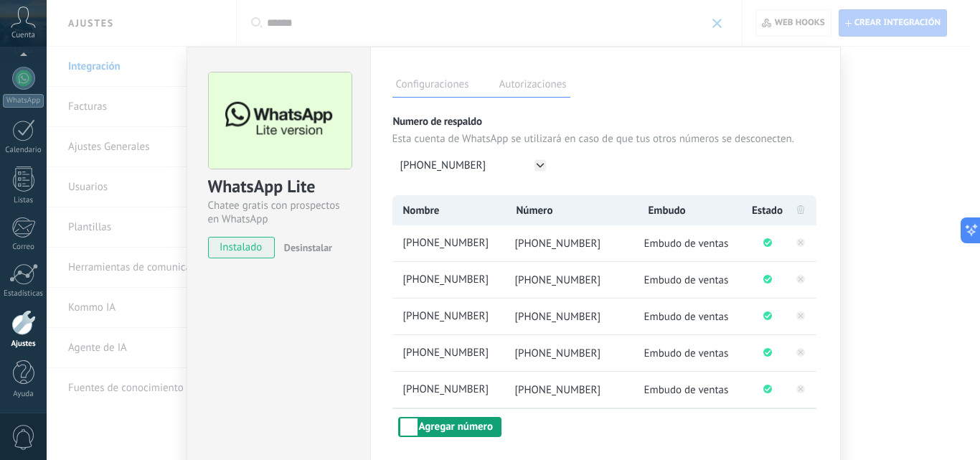
click at [434, 428] on button "Agregar número" at bounding box center [449, 427] width 103 height 20
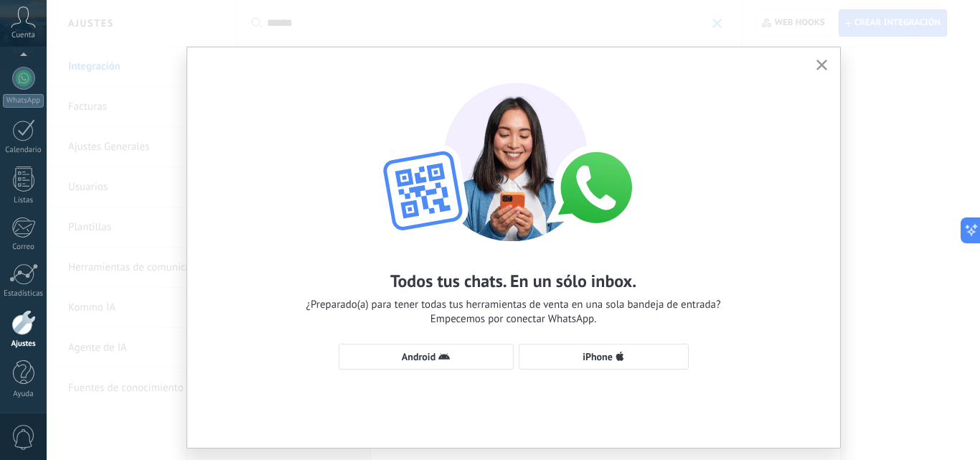
click at [817, 60] on button "button" at bounding box center [822, 65] width 18 height 19
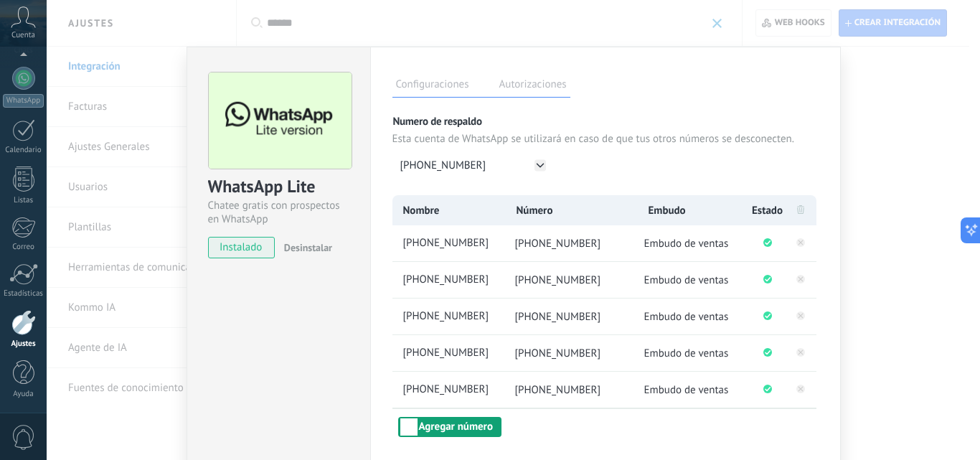
click at [452, 421] on button "Agregar número" at bounding box center [449, 427] width 103 height 20
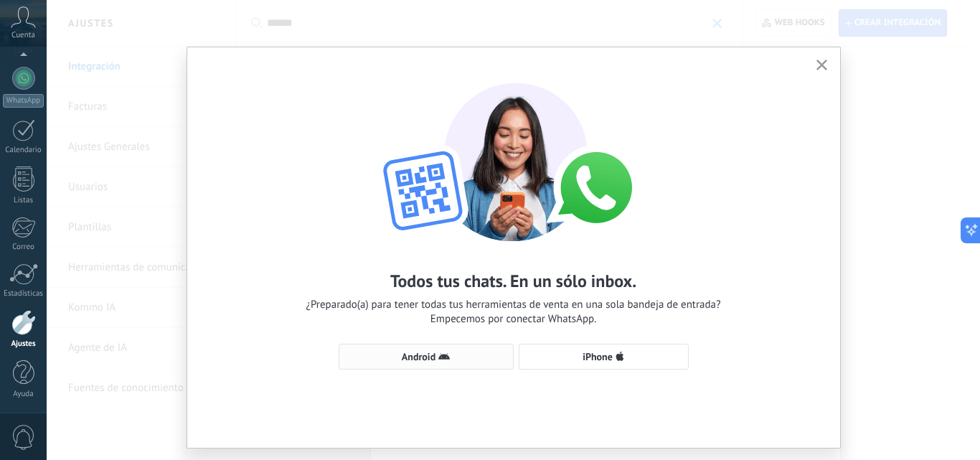
click at [423, 357] on span "Android" at bounding box center [419, 357] width 34 height 10
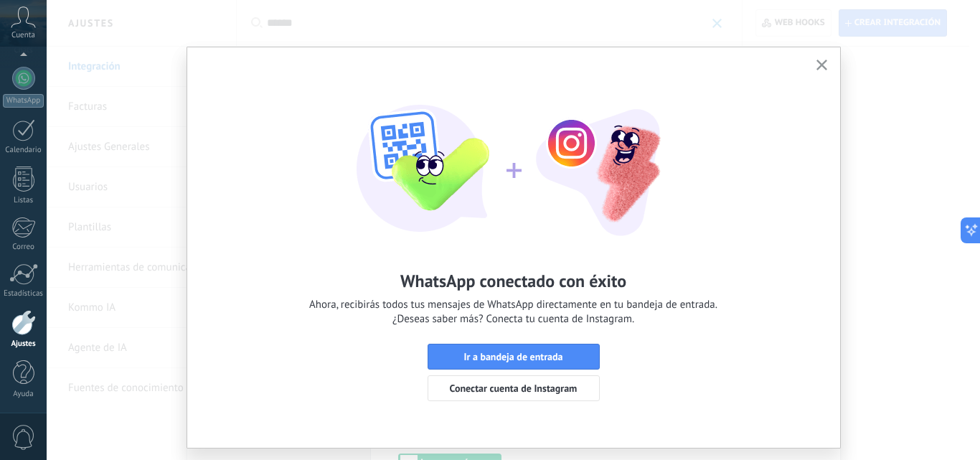
click at [820, 62] on icon "button" at bounding box center [822, 65] width 11 height 11
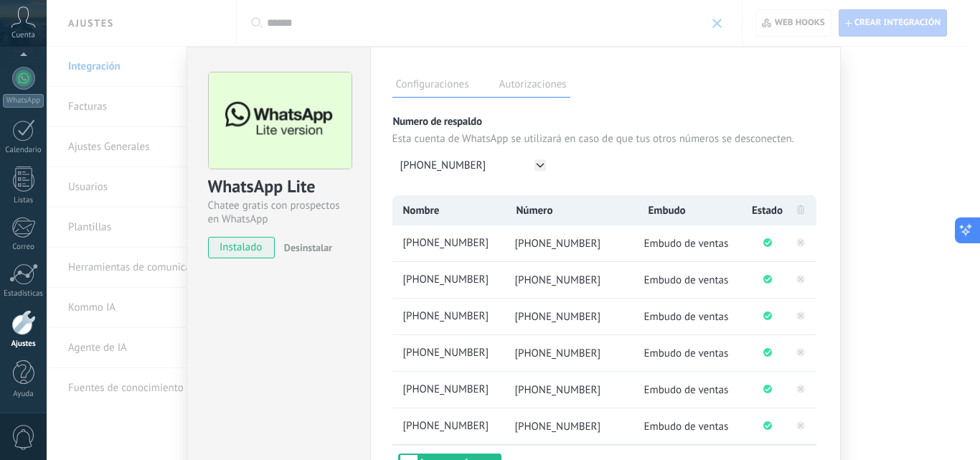
drag, startPoint x: 970, startPoint y: 245, endPoint x: 975, endPoint y: 220, distance: 24.9
click at [969, 227] on button at bounding box center [968, 230] width 26 height 26
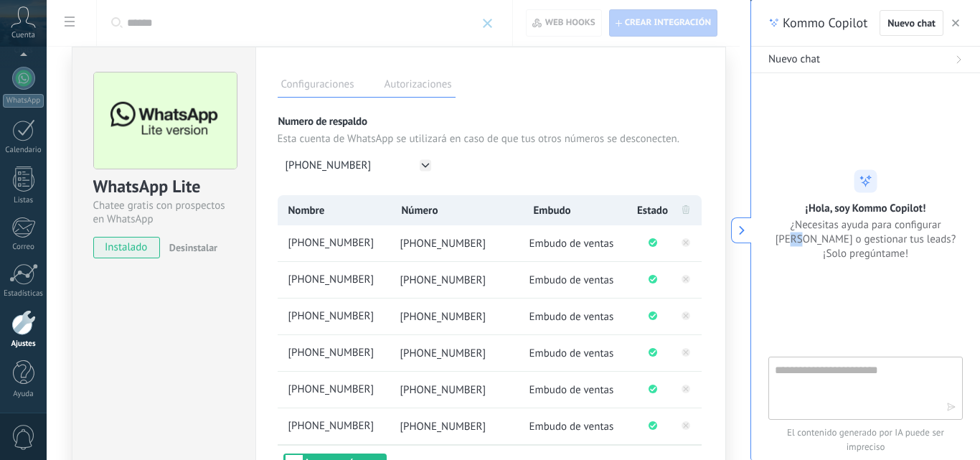
drag, startPoint x: 973, startPoint y: 223, endPoint x: 972, endPoint y: 235, distance: 12.2
click at [969, 234] on div "¡Hola, soy Kommo Copilot! ¿Necesitas ayuda para configurar [PERSON_NAME] o gest…" at bounding box center [865, 214] width 229 height 91
click at [729, 179] on div "WhatsApp Lite Chatee gratis con prospectos en WhatsApp instalado Desinstalar Co…" at bounding box center [399, 230] width 704 height 460
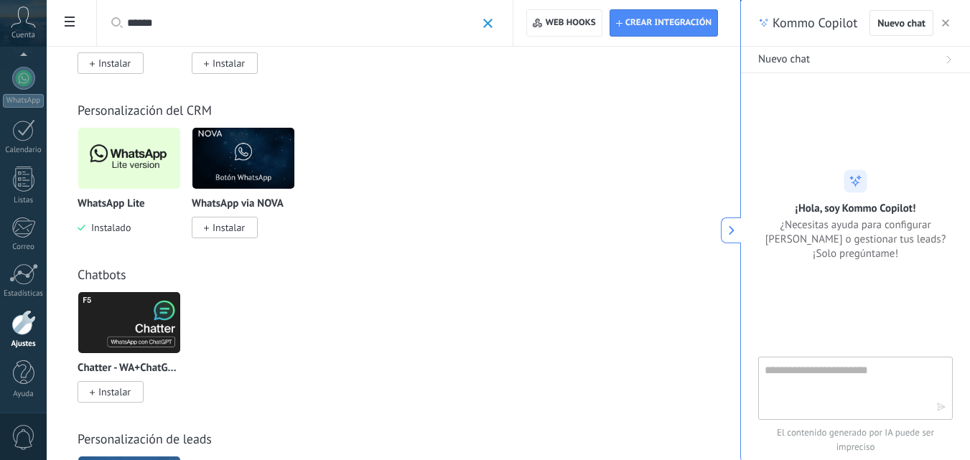
click at [143, 149] on img at bounding box center [129, 158] width 102 height 70
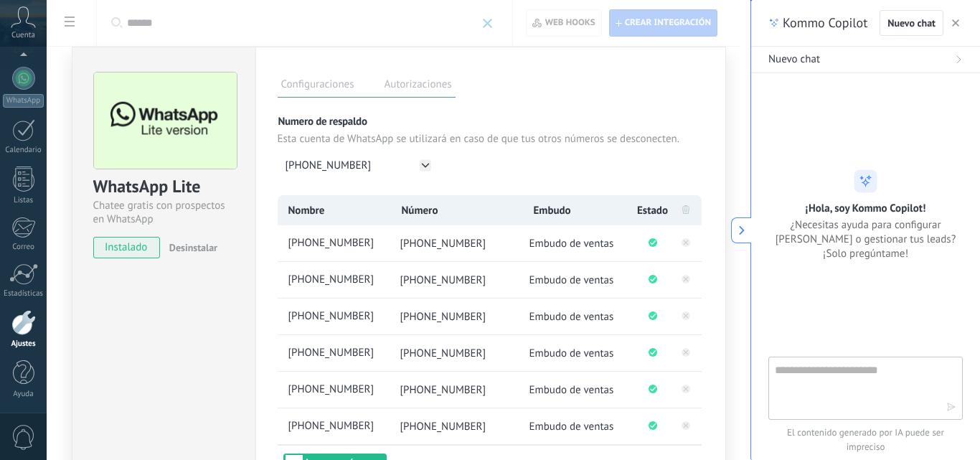
drag, startPoint x: 680, startPoint y: 288, endPoint x: 689, endPoint y: 142, distance: 145.9
click at [687, 140] on div "Numero de respaldo Esta cuenta de WhatsApp se utilizará en caso de que tus otro…" at bounding box center [491, 294] width 426 height 360
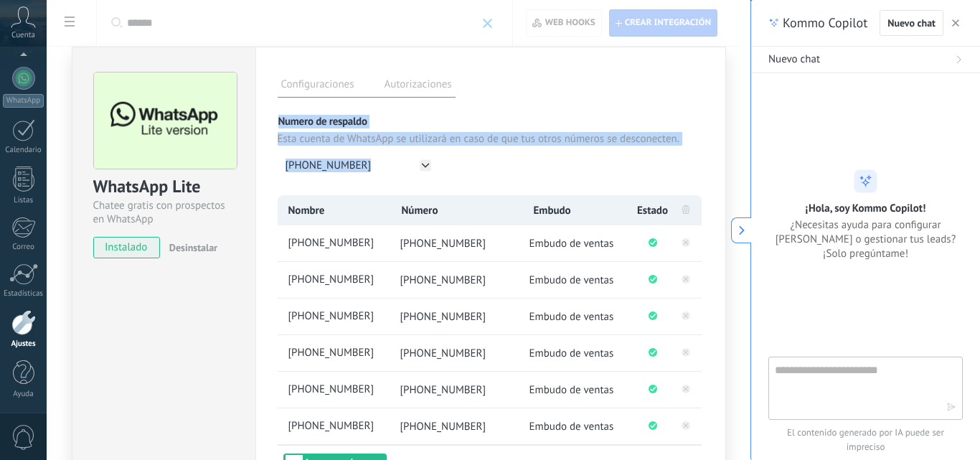
drag, startPoint x: 708, startPoint y: 155, endPoint x: 709, endPoint y: 22, distance: 132.8
click at [709, 22] on div "WhatsApp Lite Chatee gratis con prospectos en WhatsApp instalado Desinstalar Co…" at bounding box center [399, 230] width 704 height 460
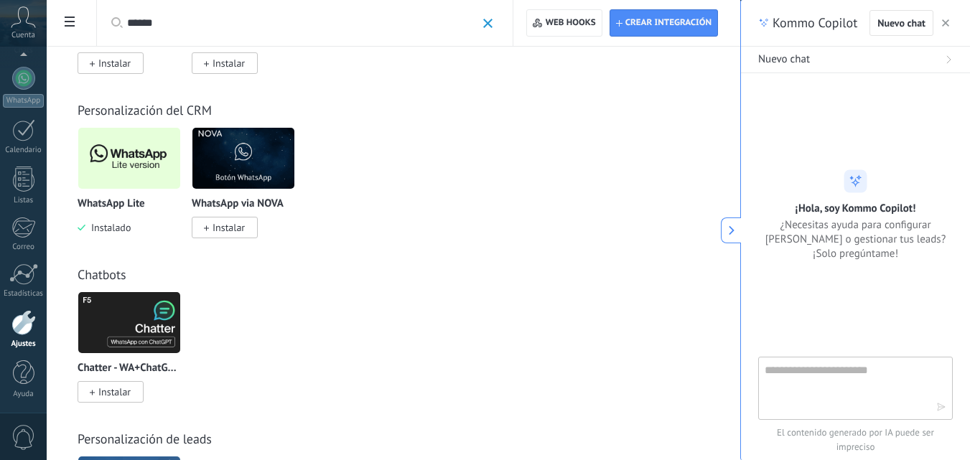
click at [132, 148] on img at bounding box center [129, 158] width 102 height 70
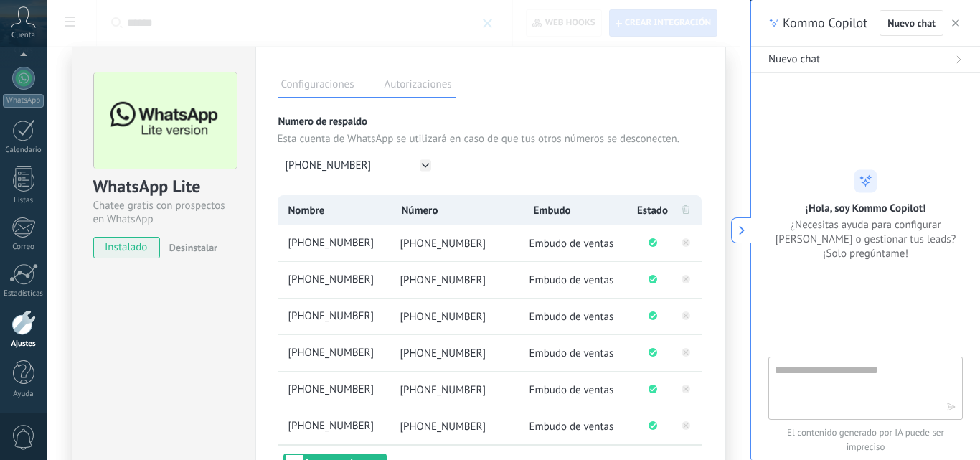
click at [731, 167] on div "WhatsApp Lite Chatee gratis con prospectos en WhatsApp instalado Desinstalar Co…" at bounding box center [399, 230] width 704 height 460
click at [743, 228] on use at bounding box center [742, 229] width 6 height 9
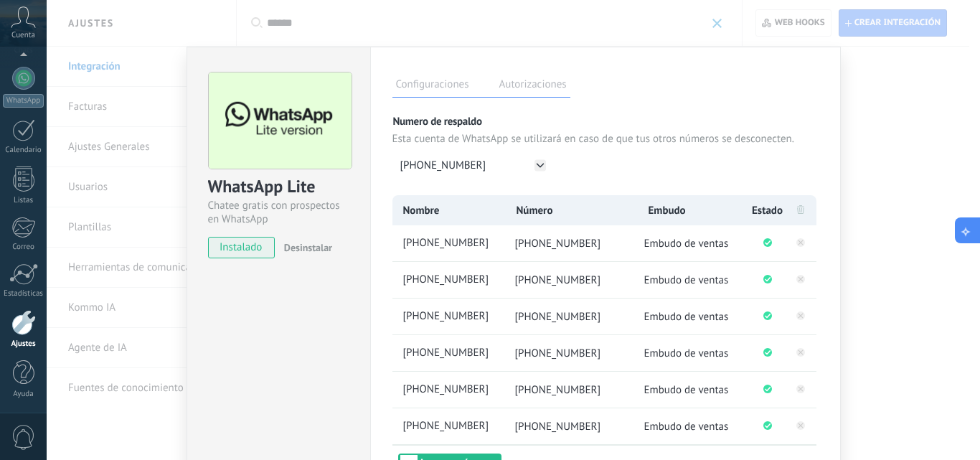
click at [750, 228] on li "Conectado correctamente" at bounding box center [768, 243] width 36 height 36
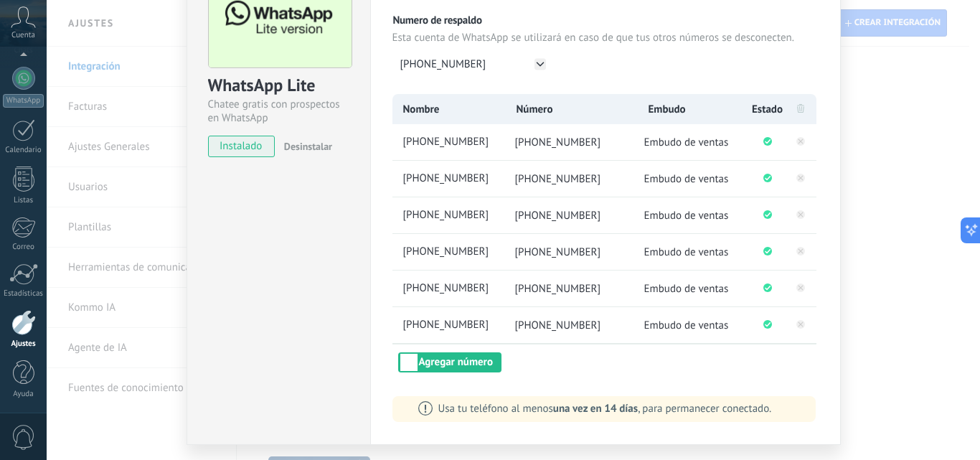
scroll to position [117, 0]
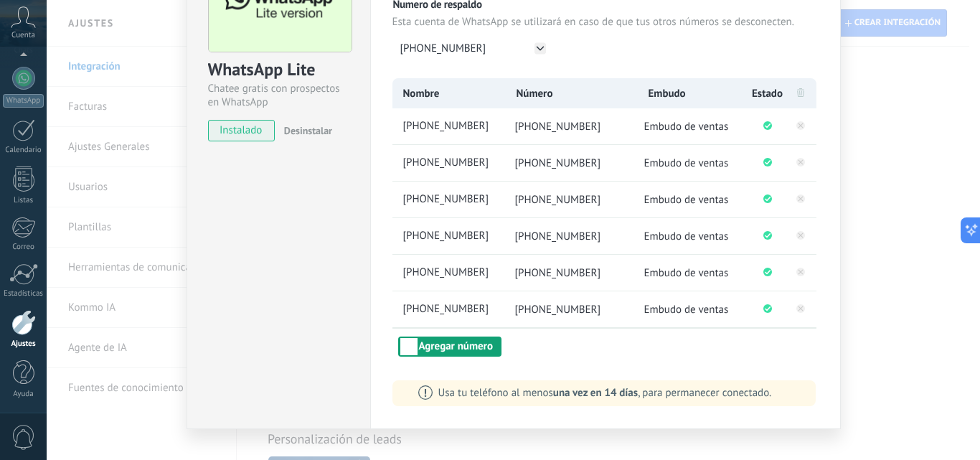
click at [463, 352] on button "Agregar número" at bounding box center [449, 347] width 103 height 20
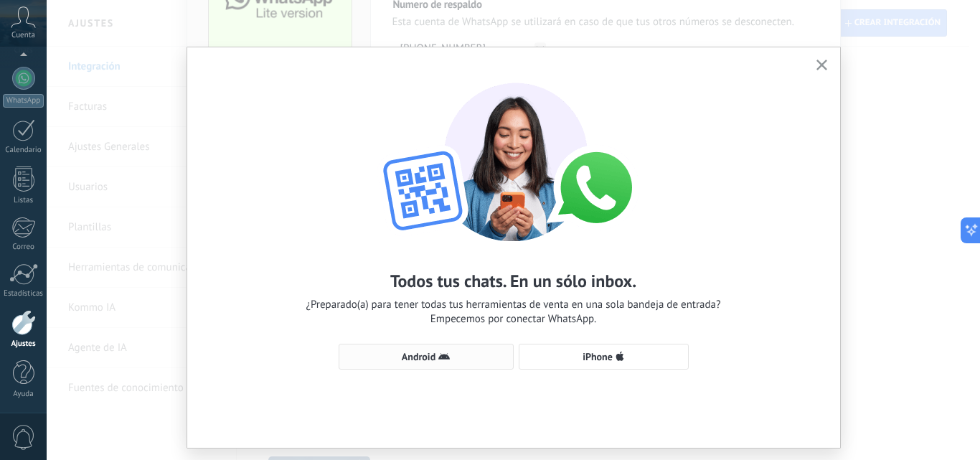
click at [407, 357] on span "Android" at bounding box center [419, 357] width 34 height 10
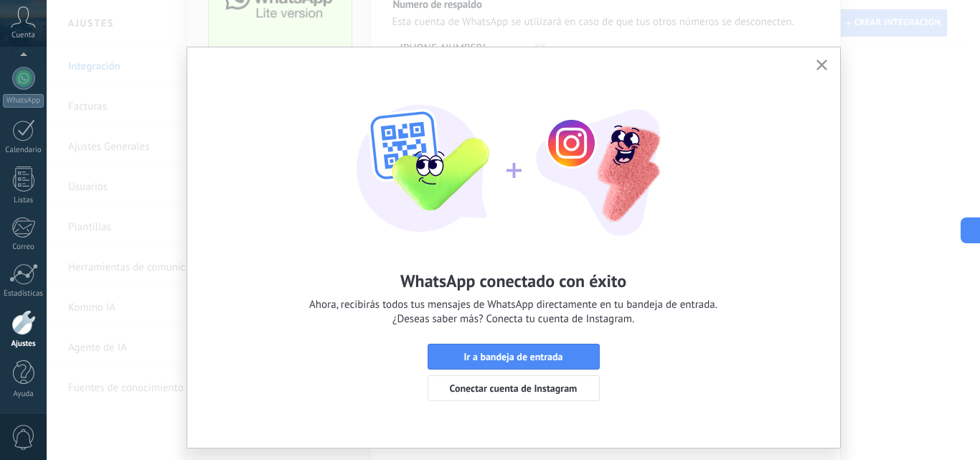
click at [818, 60] on button "button" at bounding box center [822, 65] width 18 height 19
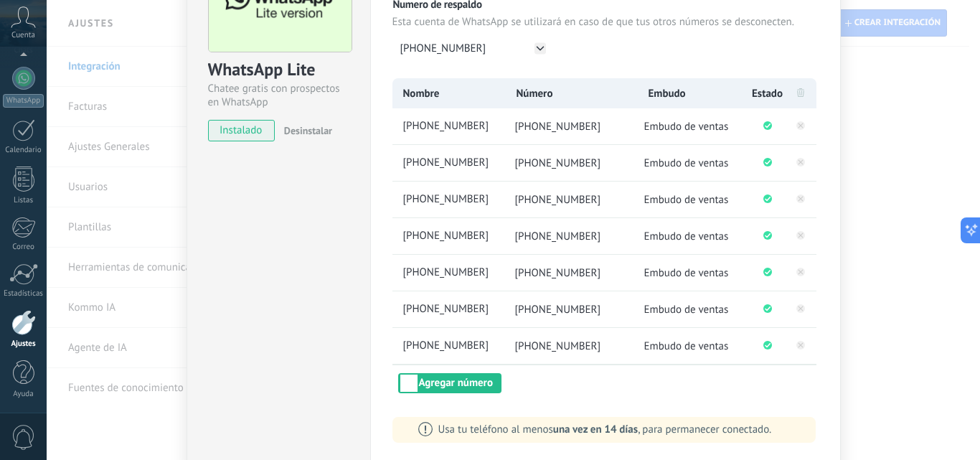
click at [906, 173] on div "WhatsApp Lite Chatee gratis con prospectos en WhatsApp instalado Desinstalar Co…" at bounding box center [514, 230] width 934 height 460
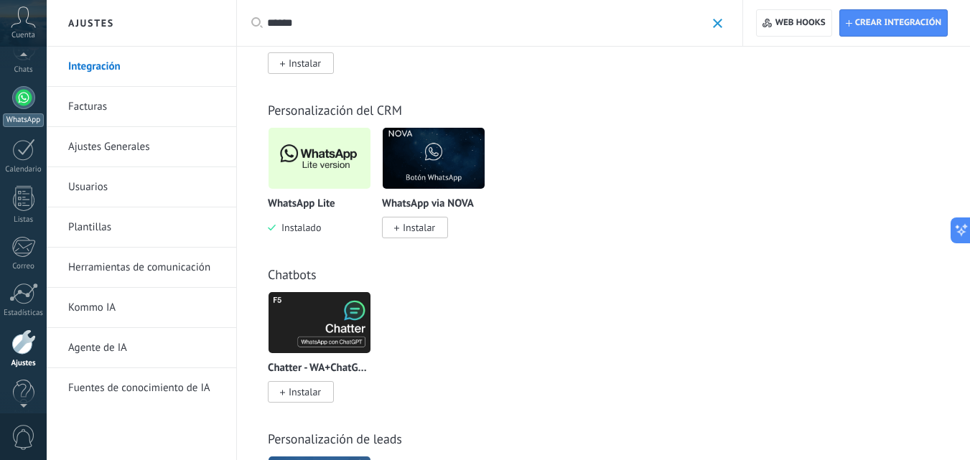
scroll to position [0, 0]
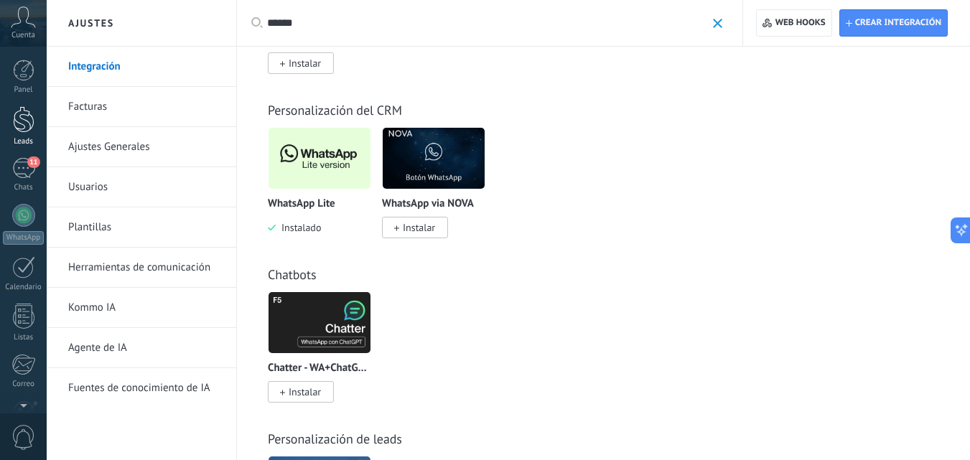
click at [27, 130] on div at bounding box center [24, 119] width 22 height 27
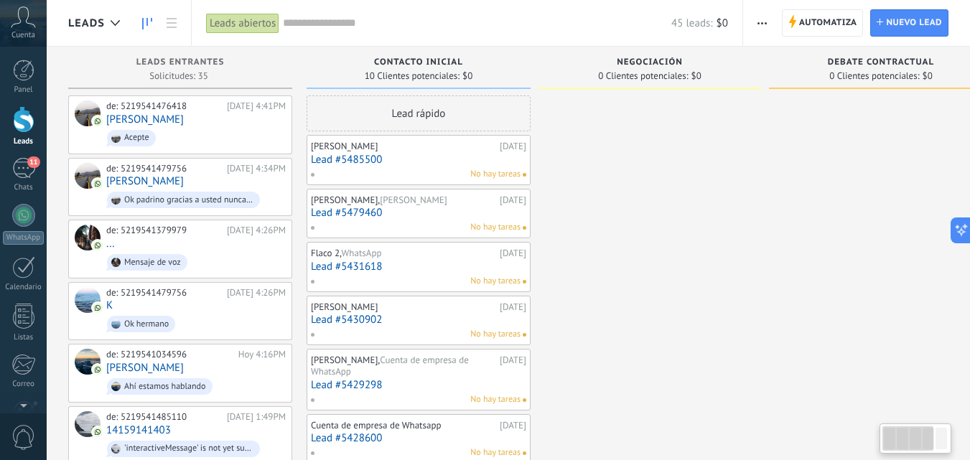
drag, startPoint x: 731, startPoint y: 220, endPoint x: 718, endPoint y: 215, distance: 13.9
click at [104, 23] on div at bounding box center [115, 23] width 24 height 28
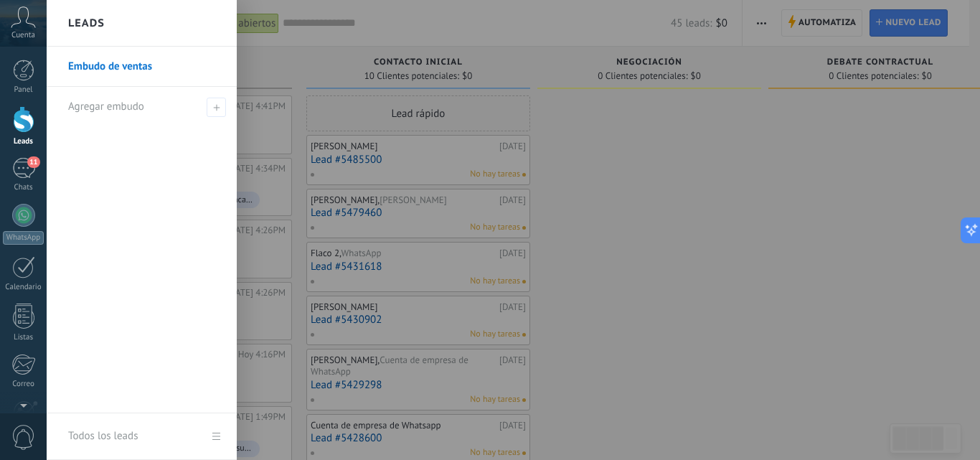
click at [774, 322] on div at bounding box center [537, 230] width 980 height 460
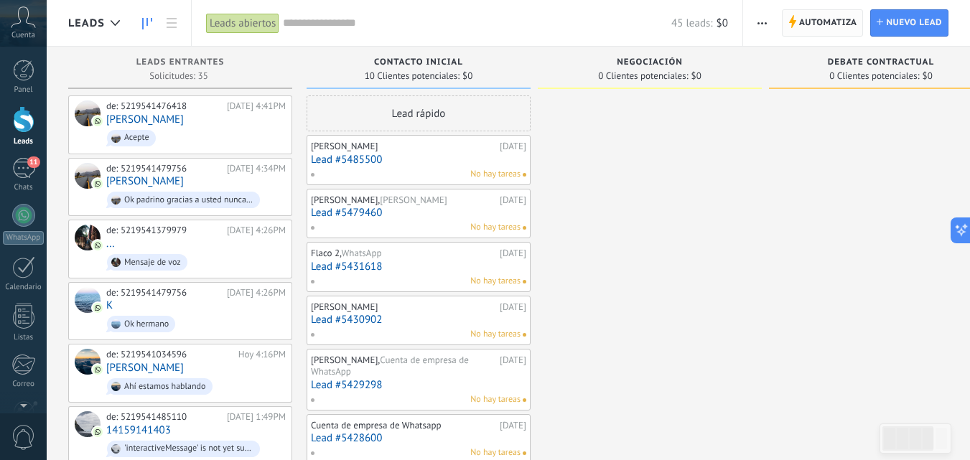
click at [820, 23] on span "Automatiza" at bounding box center [828, 23] width 58 height 26
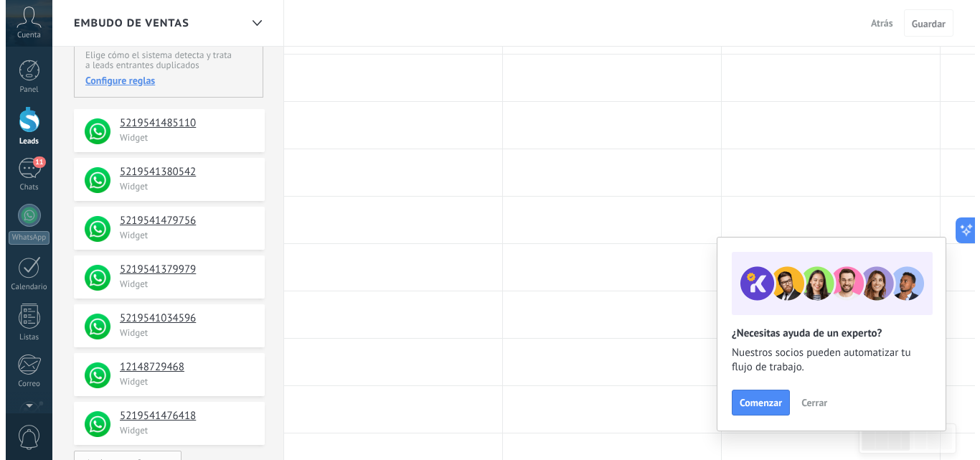
scroll to position [72, 0]
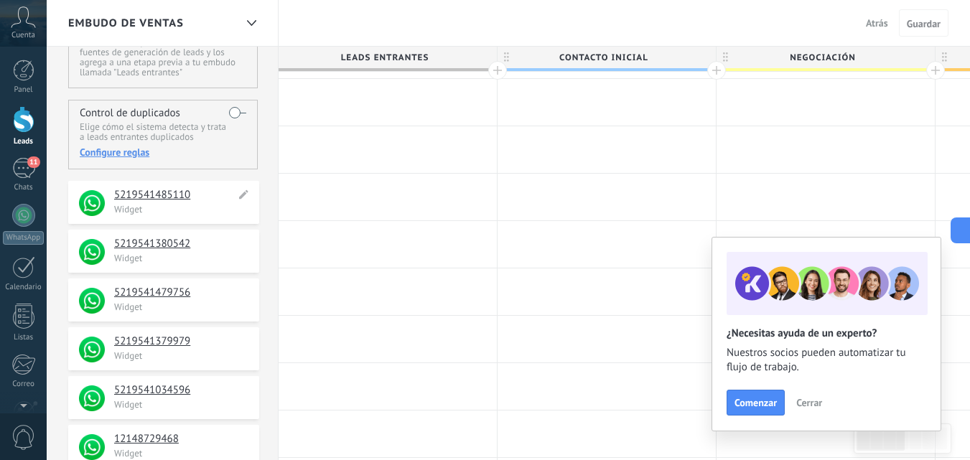
click at [176, 191] on h4 "5219541485110" at bounding box center [174, 195] width 121 height 14
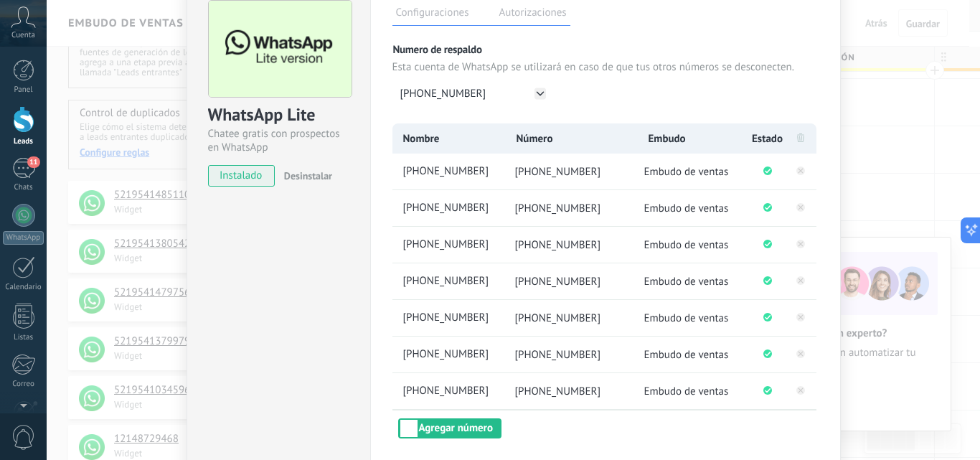
scroll to position [144, 0]
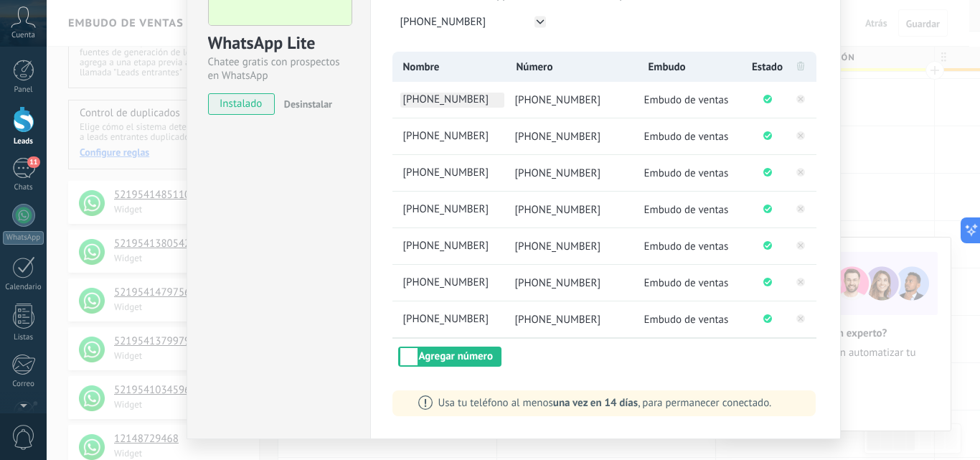
click at [455, 100] on span "[PHONE_NUMBER]" at bounding box center [452, 100] width 104 height 15
click at [581, 104] on span "[PHONE_NUMBER]" at bounding box center [558, 100] width 86 height 14
click at [491, 99] on span "[PHONE_NUMBER]" at bounding box center [452, 100] width 104 height 15
drag, startPoint x: 491, startPoint y: 99, endPoint x: 370, endPoint y: 102, distance: 121.3
click at [370, 102] on div "**********" at bounding box center [605, 171] width 471 height 536
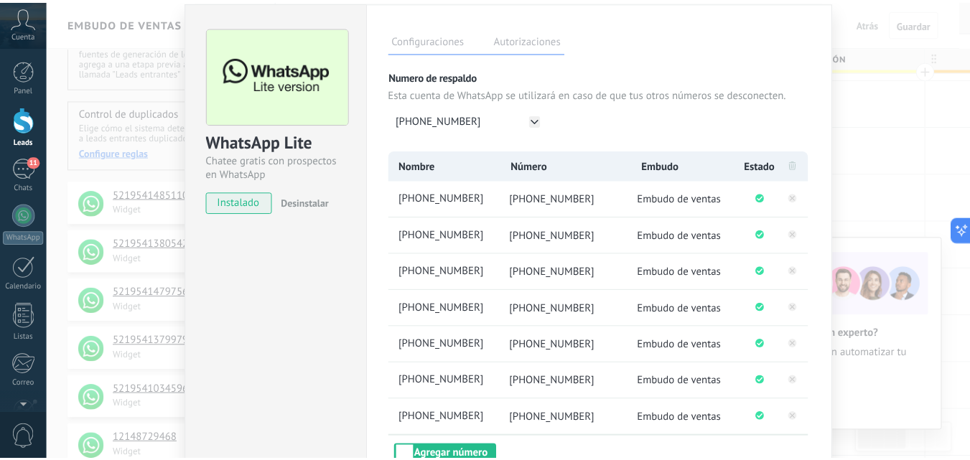
scroll to position [0, 0]
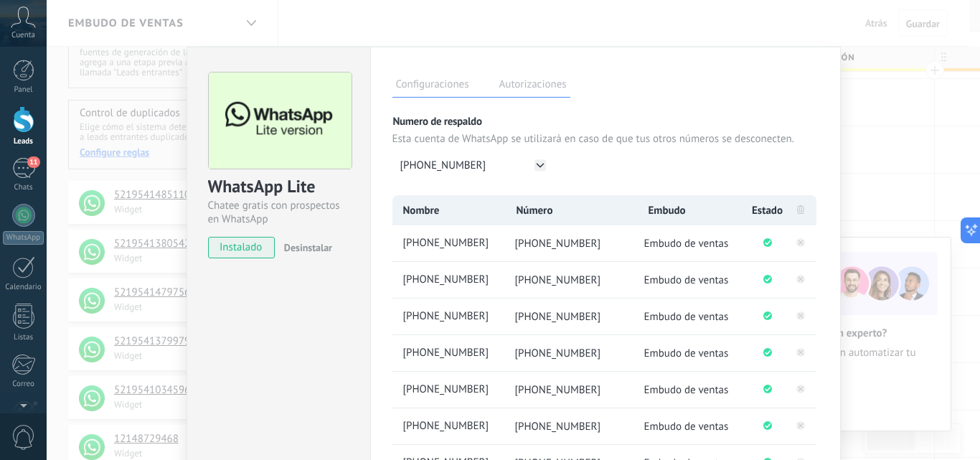
click at [234, 25] on div "WhatsApp Lite Chatee gratis con prospectos en WhatsApp instalado Desinstalar Co…" at bounding box center [514, 230] width 934 height 460
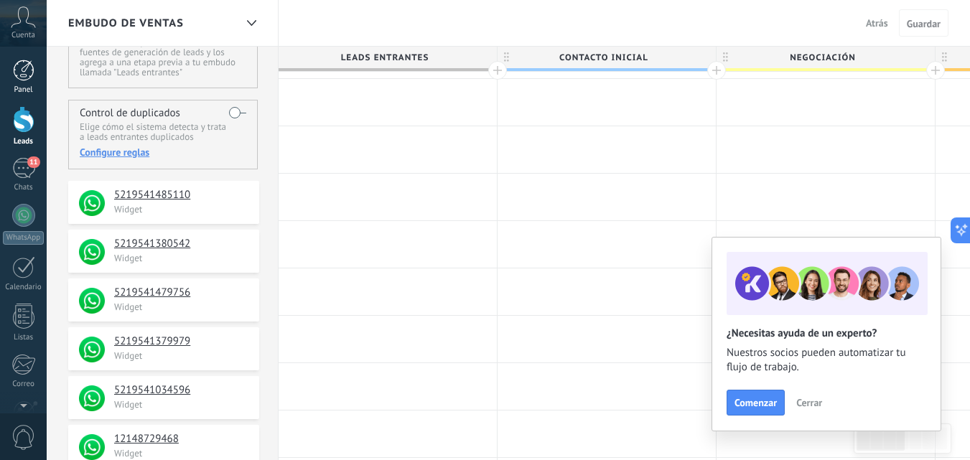
click at [18, 78] on div at bounding box center [24, 71] width 22 height 22
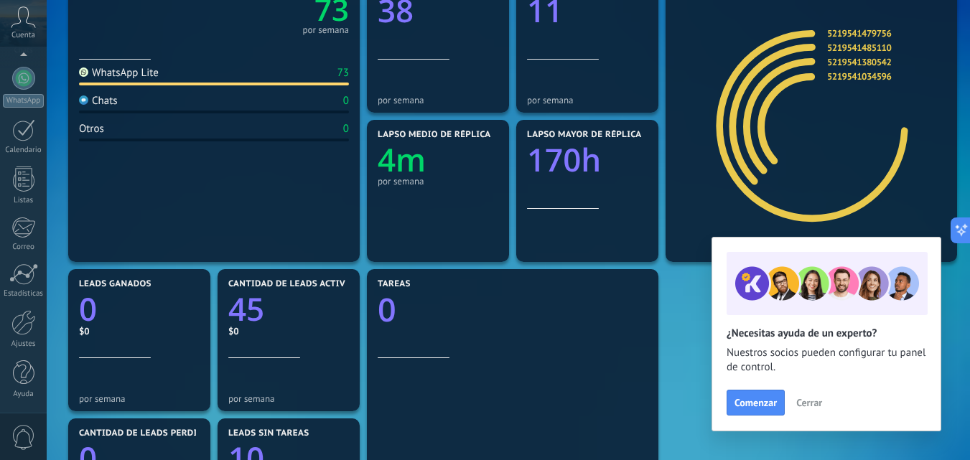
scroll to position [287, 0]
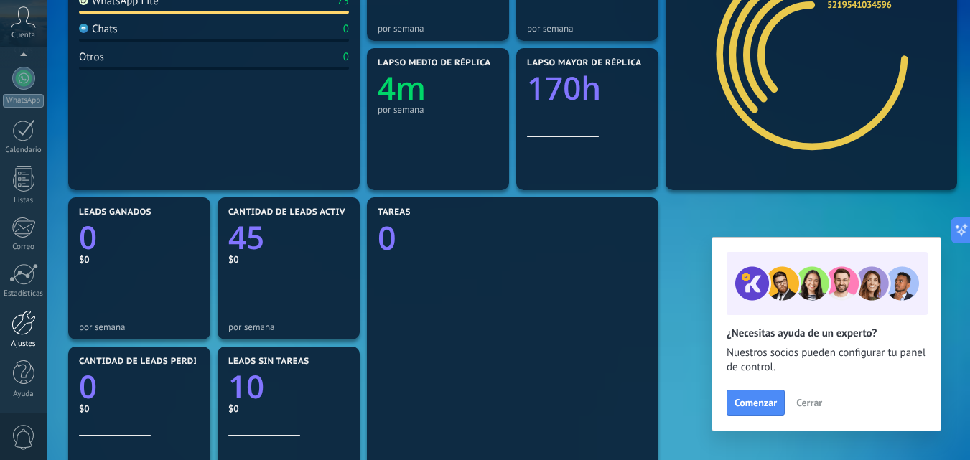
click at [27, 319] on div at bounding box center [23, 322] width 24 height 25
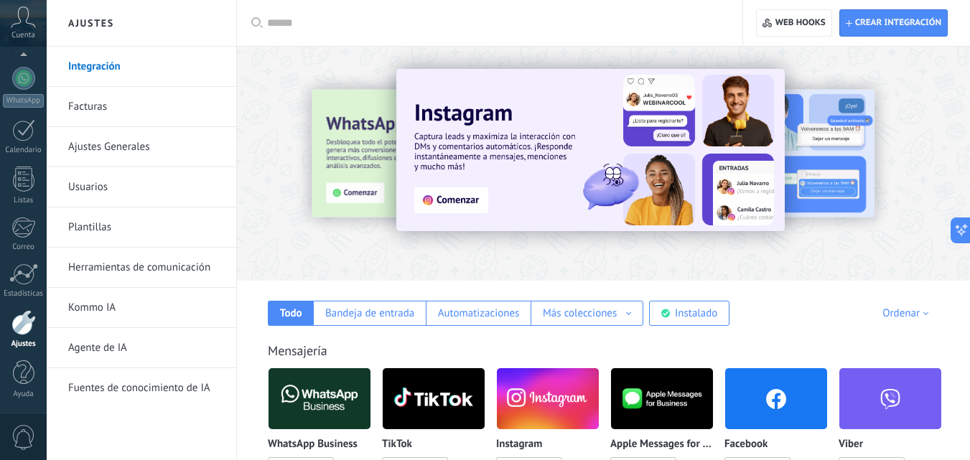
click at [281, 19] on input "text" at bounding box center [494, 23] width 455 height 15
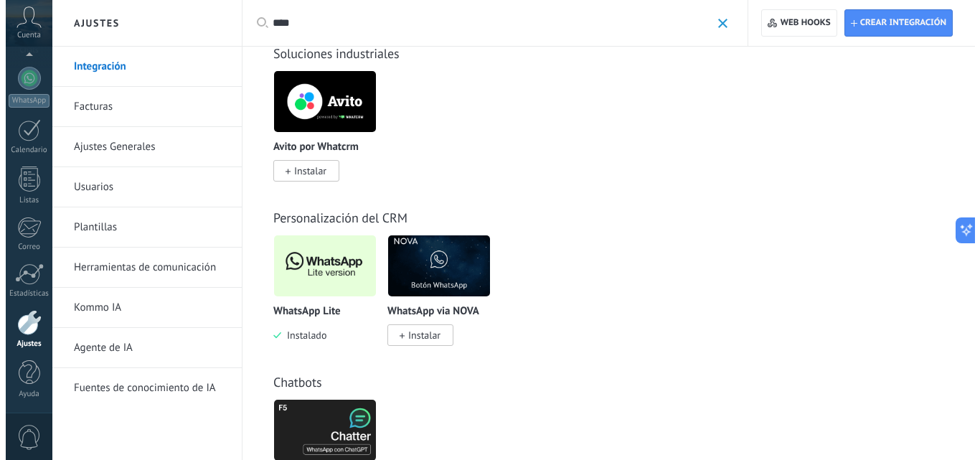
scroll to position [718, 0]
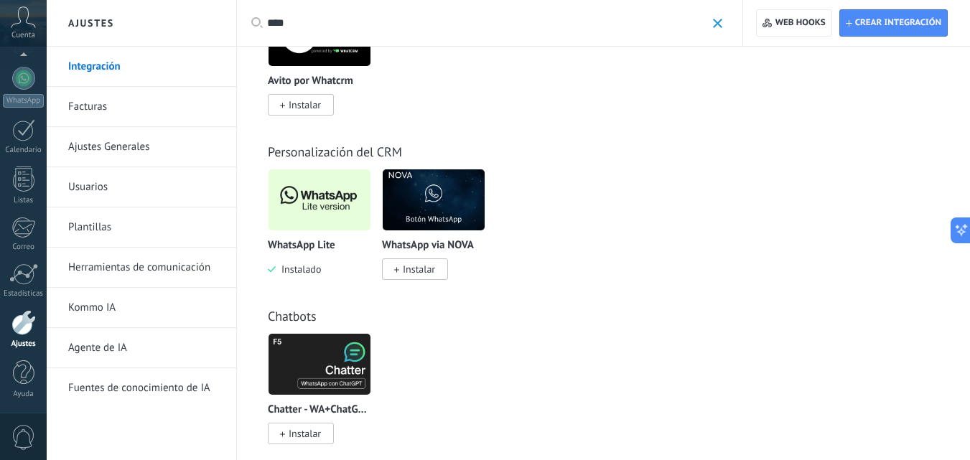
type input "****"
click at [315, 196] on img at bounding box center [319, 200] width 102 height 70
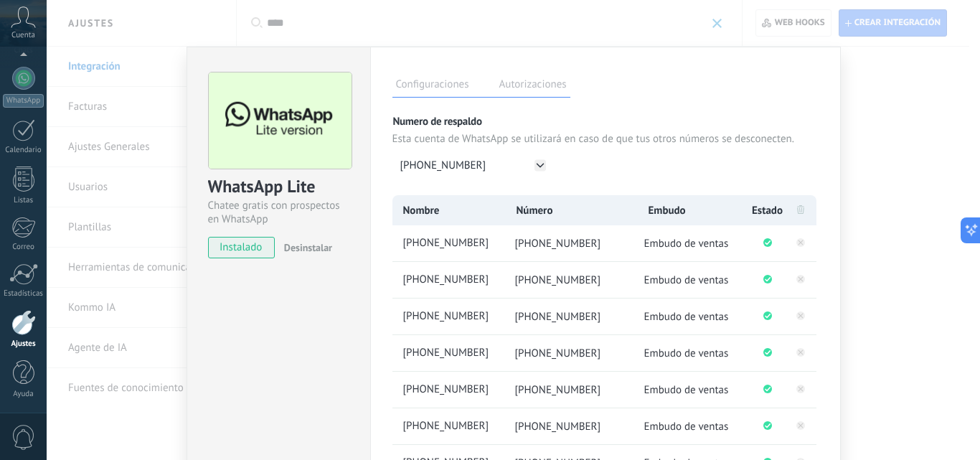
scroll to position [72, 0]
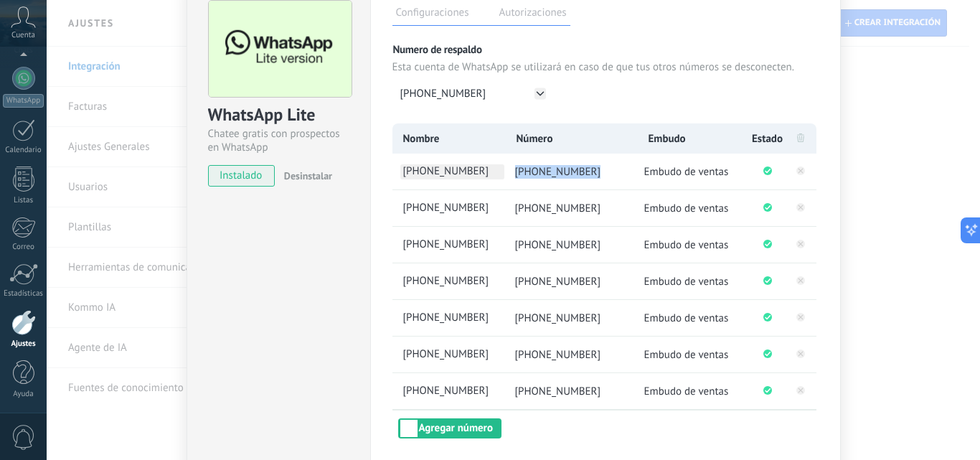
drag, startPoint x: 594, startPoint y: 169, endPoint x: 501, endPoint y: 164, distance: 92.7
click at [501, 164] on ul "[PHONE_NUMBER] [PHONE_NUMBER] Embudo de ventas" at bounding box center [605, 172] width 424 height 36
click at [610, 167] on li "[PHONE_NUMBER]" at bounding box center [571, 172] width 133 height 36
click at [489, 161] on li "[PHONE_NUMBER]" at bounding box center [449, 172] width 112 height 36
drag, startPoint x: 488, startPoint y: 168, endPoint x: 401, endPoint y: 170, distance: 86.9
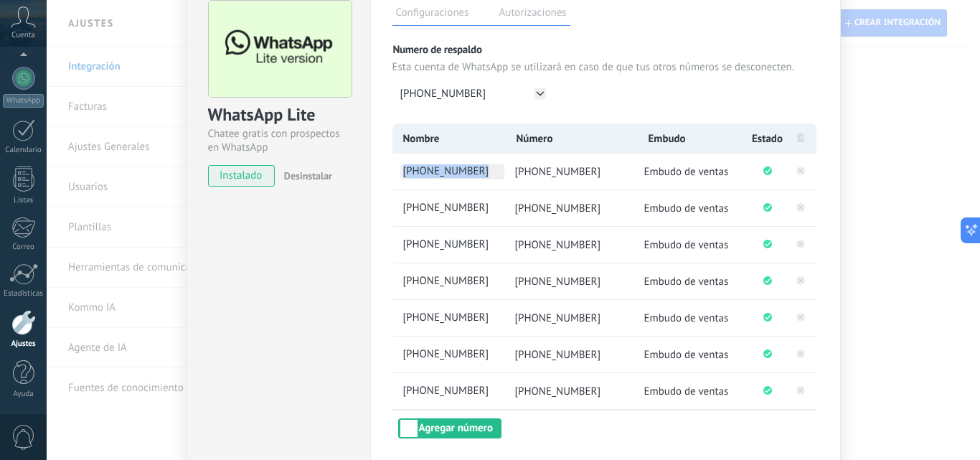
click at [401, 170] on span "[PHONE_NUMBER]" at bounding box center [452, 171] width 104 height 15
type input "*"
type input "****"
click at [483, 207] on span "[PHONE_NUMBER]" at bounding box center [452, 208] width 104 height 15
type input "*"
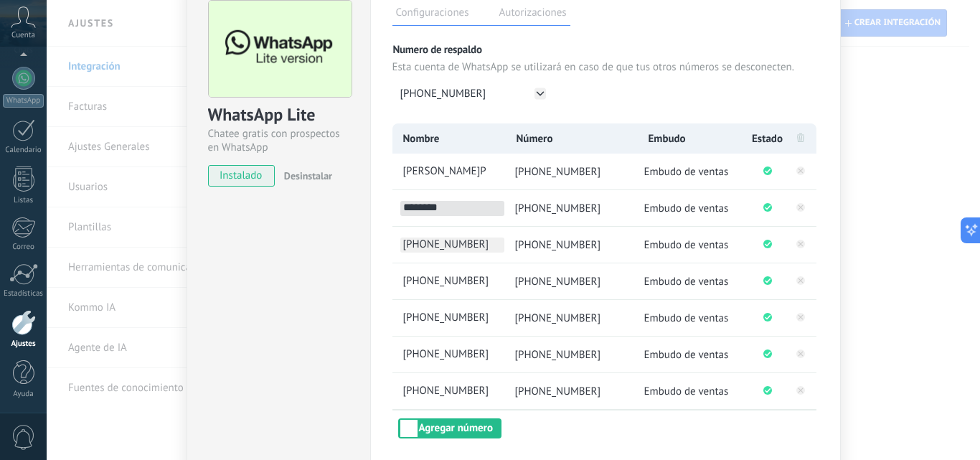
type input "********"
click at [492, 242] on span "[PHONE_NUMBER]" at bounding box center [452, 245] width 104 height 15
type input "*"
type input "******"
click at [493, 274] on span "[PHONE_NUMBER]" at bounding box center [452, 281] width 104 height 15
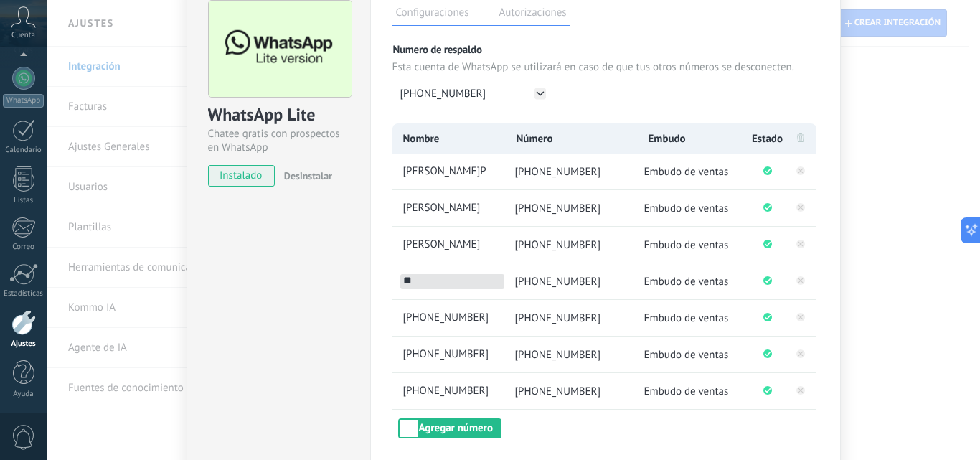
type input "*"
type input "*****"
click at [482, 313] on span "[PHONE_NUMBER]" at bounding box center [452, 318] width 104 height 15
type input "*"
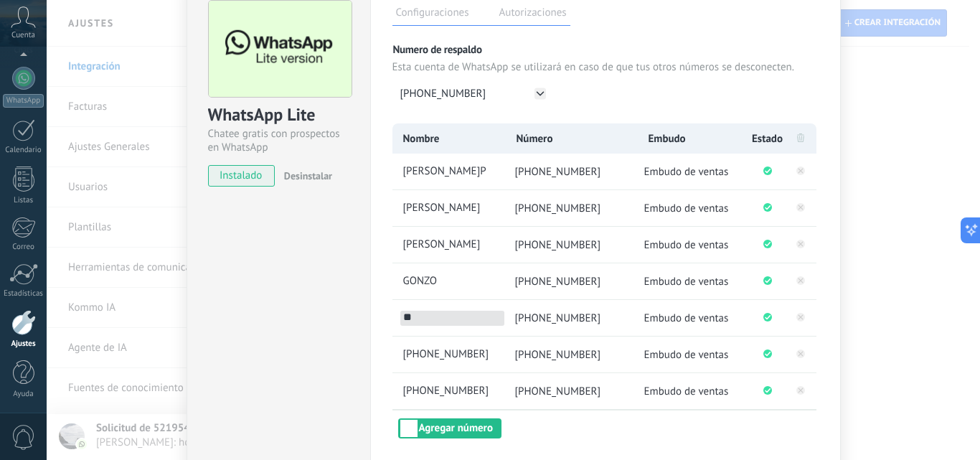
type input "*"
type input "********"
click at [489, 350] on span "[PHONE_NUMBER]" at bounding box center [452, 354] width 104 height 15
type input "*"
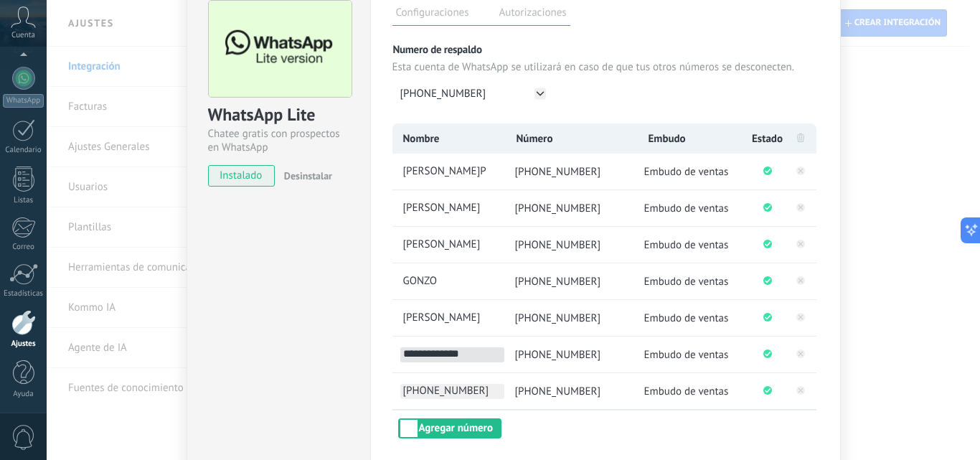
type input "**********"
click at [491, 385] on span "[PHONE_NUMBER]" at bounding box center [452, 391] width 104 height 15
type input "*"
type input "********"
drag, startPoint x: 493, startPoint y: 387, endPoint x: 680, endPoint y: 394, distance: 187.5
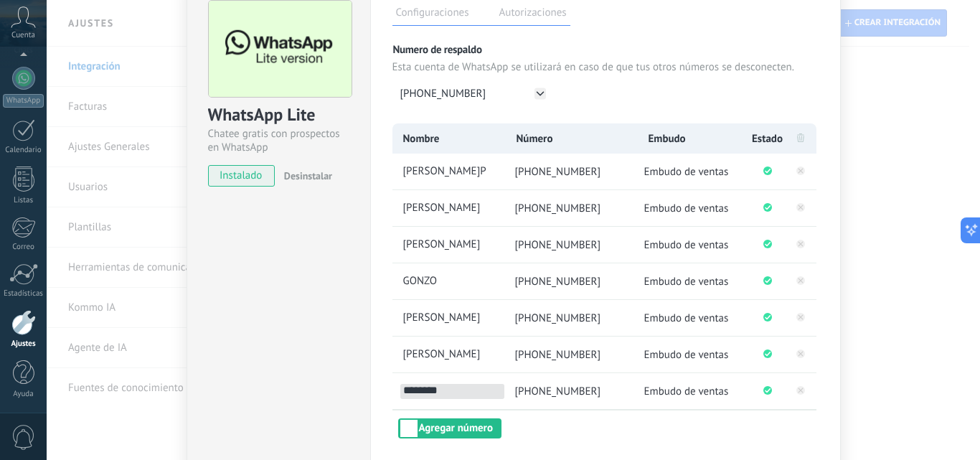
click at [680, 394] on ul "******** [PHONE_NUMBER] Embudo de ventas" at bounding box center [605, 391] width 424 height 36
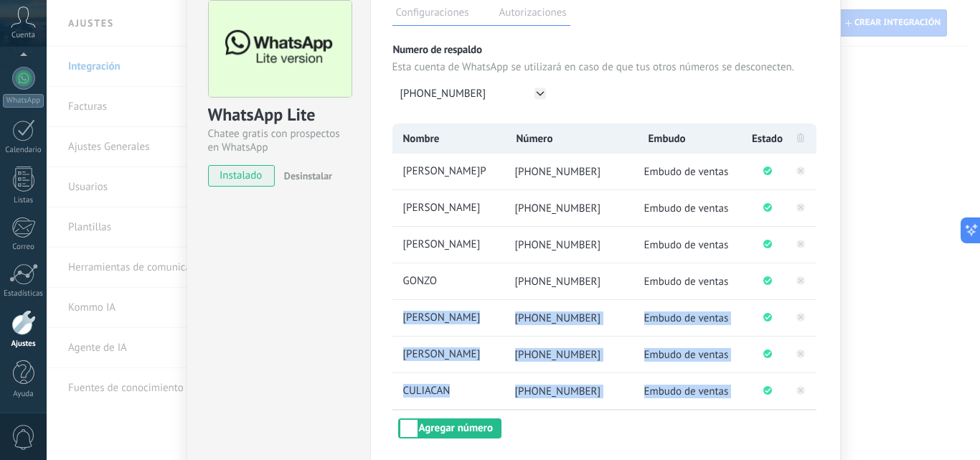
drag, startPoint x: 945, startPoint y: 284, endPoint x: 942, endPoint y: 317, distance: 33.2
click at [941, 368] on div "WhatsApp Lite Chatee gratis con prospectos en WhatsApp instalado Desinstalar Co…" at bounding box center [514, 230] width 934 height 460
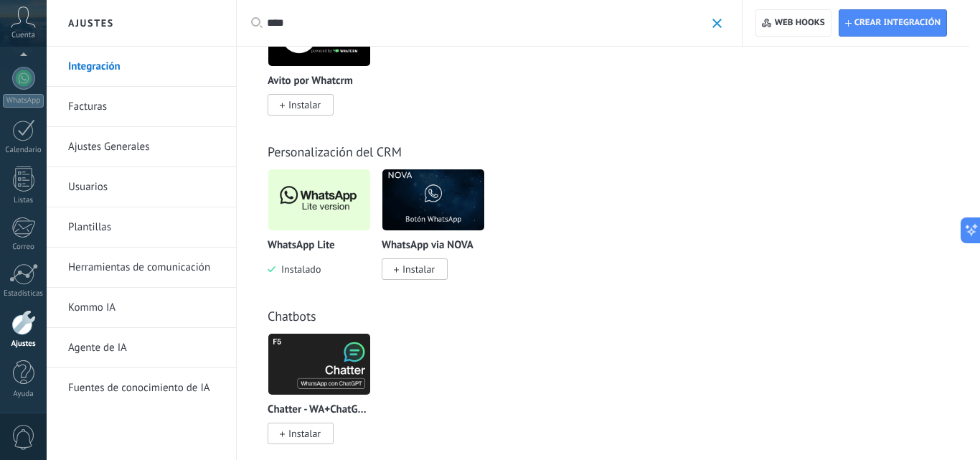
scroll to position [0, 0]
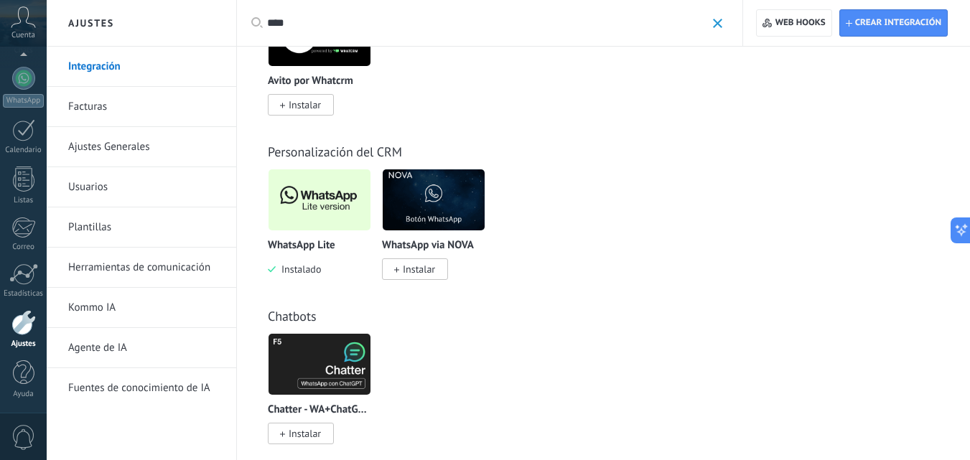
click at [344, 210] on img at bounding box center [319, 200] width 102 height 70
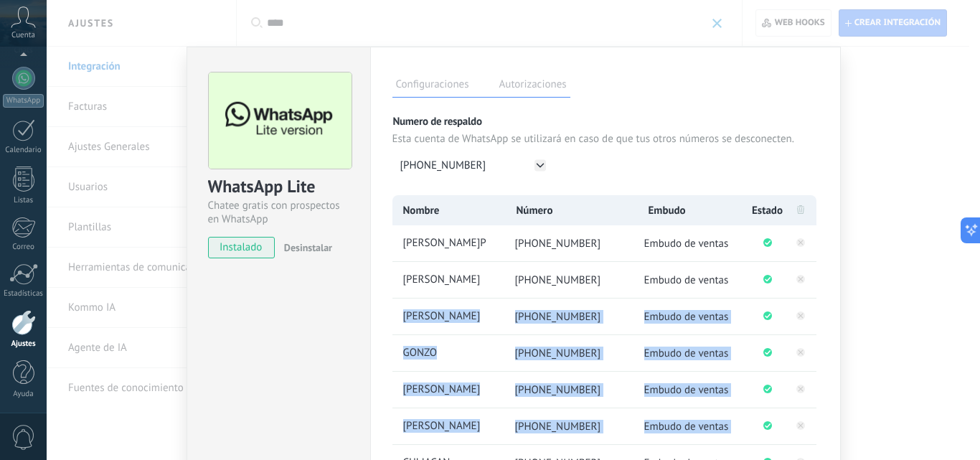
drag, startPoint x: 975, startPoint y: 292, endPoint x: 979, endPoint y: 428, distance: 135.7
click at [969, 432] on div "WhatsApp Lite Chatee gratis con prospectos en WhatsApp instalado Desinstalar Co…" at bounding box center [514, 230] width 934 height 460
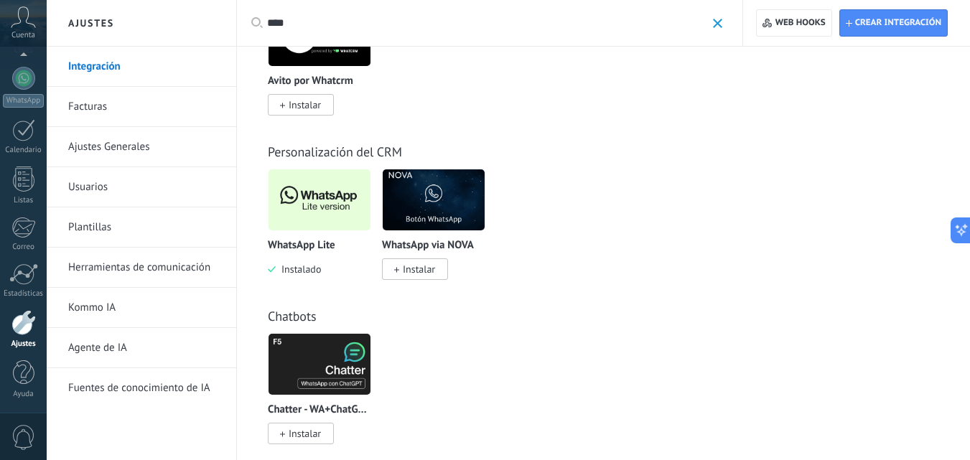
click at [311, 192] on img at bounding box center [319, 200] width 102 height 70
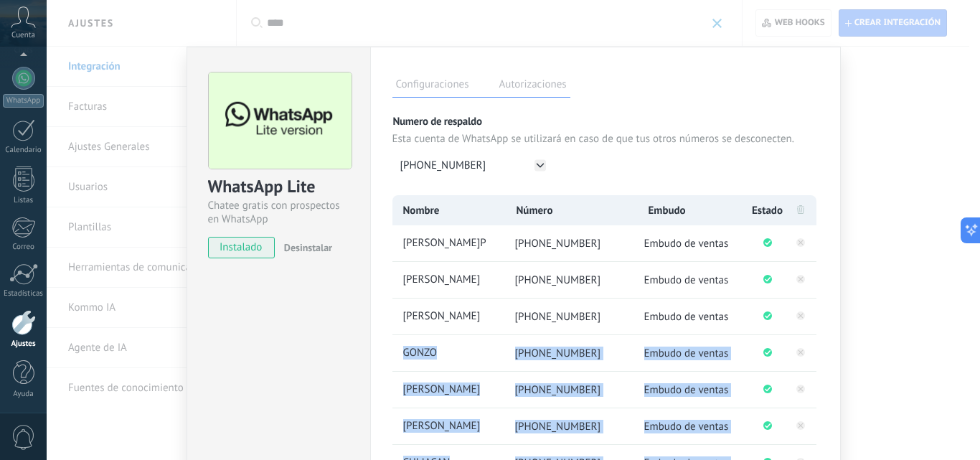
scroll to position [177, 0]
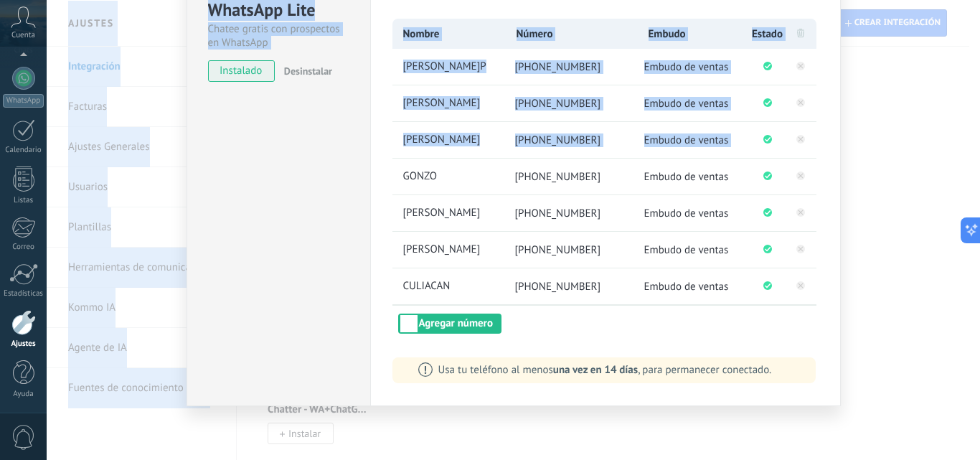
drag, startPoint x: 827, startPoint y: 319, endPoint x: 825, endPoint y: 471, distance: 152.2
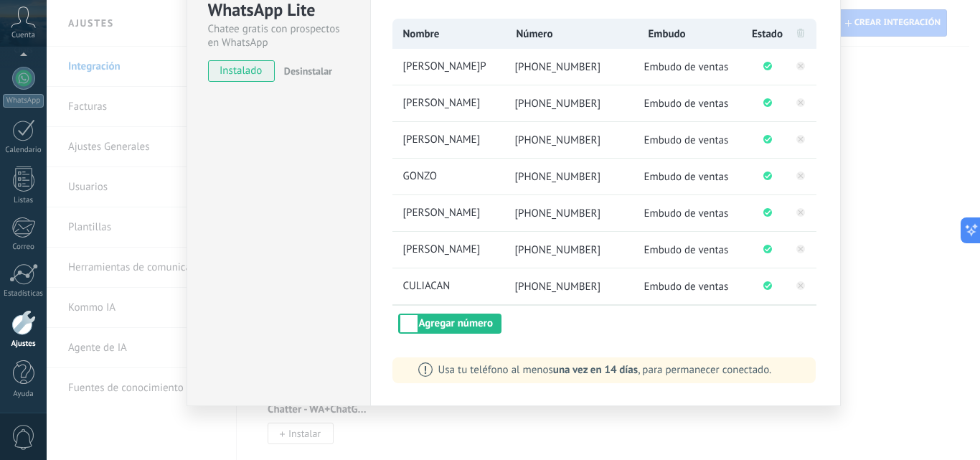
click at [822, 207] on div "Configuraciones Autorizaciones Esta pestaña registra a los usuarios que han con…" at bounding box center [605, 138] width 471 height 536
click at [441, 324] on button "Agregar número" at bounding box center [449, 324] width 103 height 20
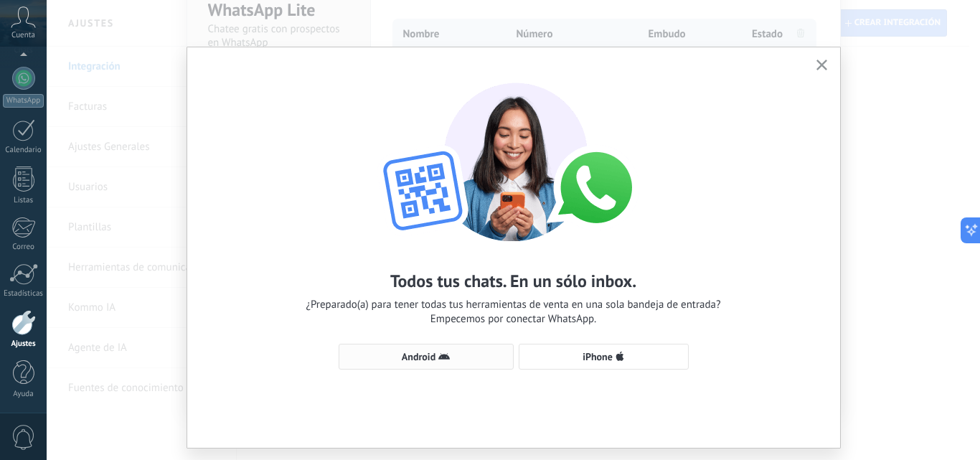
click at [409, 354] on span "Android" at bounding box center [419, 357] width 34 height 10
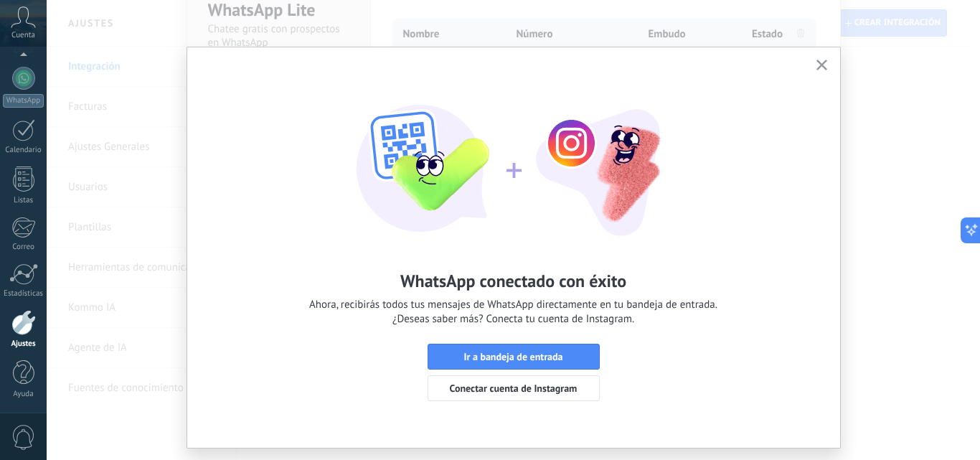
click at [820, 66] on use "button" at bounding box center [822, 65] width 11 height 11
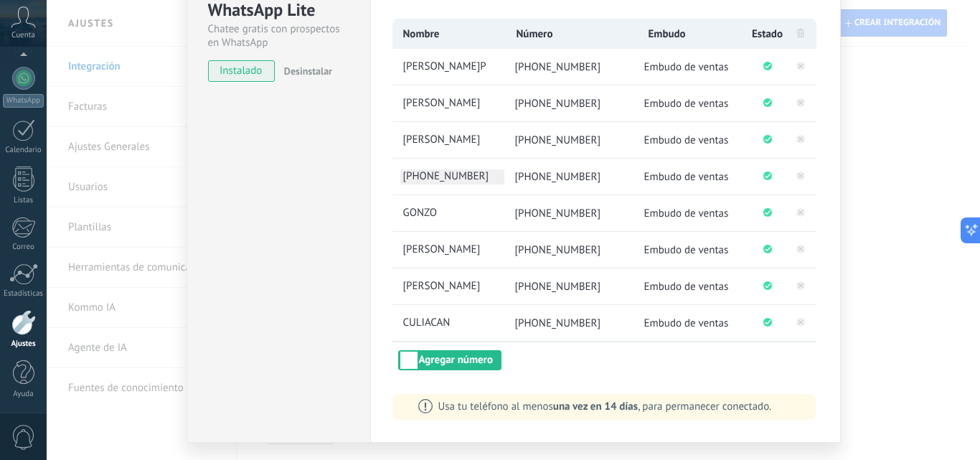
click at [482, 169] on span "[PHONE_NUMBER]" at bounding box center [452, 176] width 104 height 15
type input "*"
type input "*******"
click at [482, 319] on span "CULIACAN" at bounding box center [452, 323] width 104 height 15
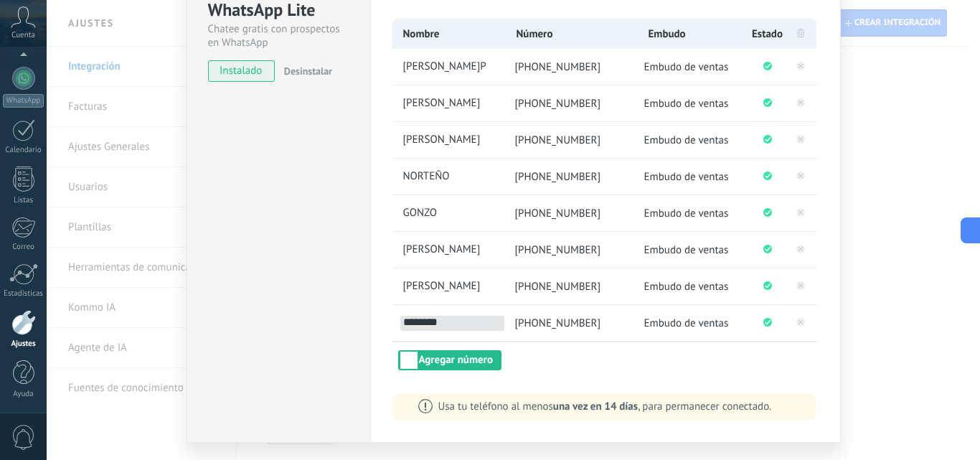
click at [897, 255] on div "WhatsApp Lite Chatee gratis con prospectos en WhatsApp instalado Desinstalar Co…" at bounding box center [514, 230] width 934 height 460
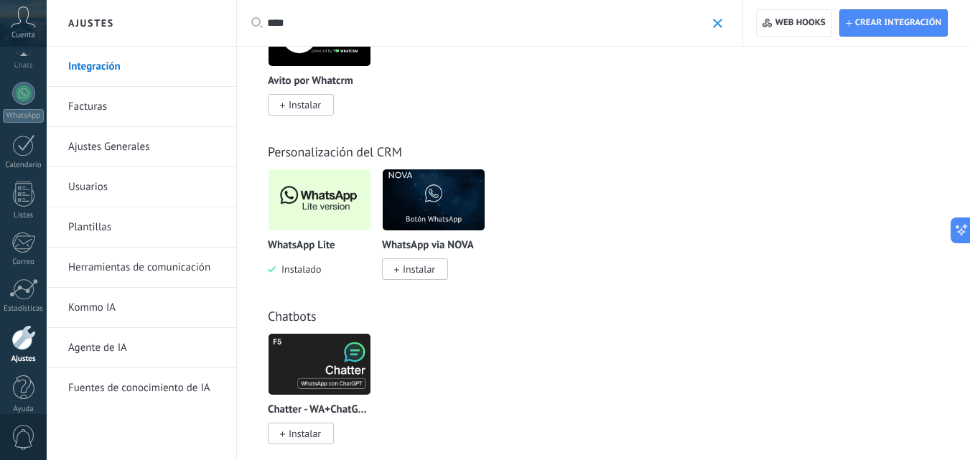
scroll to position [137, 0]
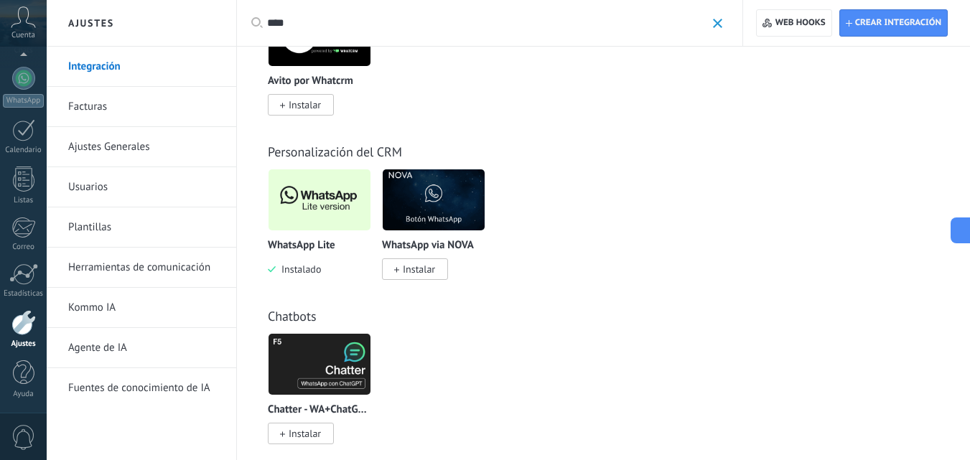
click at [18, 20] on icon at bounding box center [23, 17] width 25 height 22
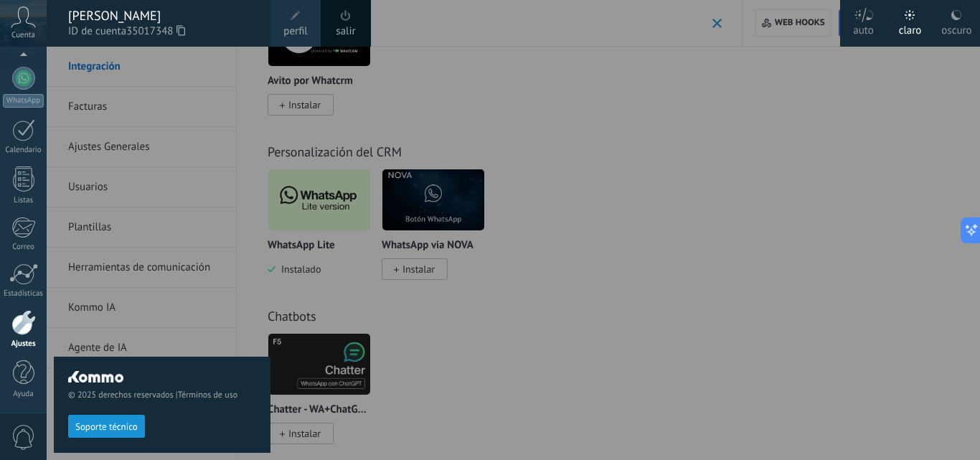
click at [18, 20] on icon at bounding box center [23, 17] width 25 height 22
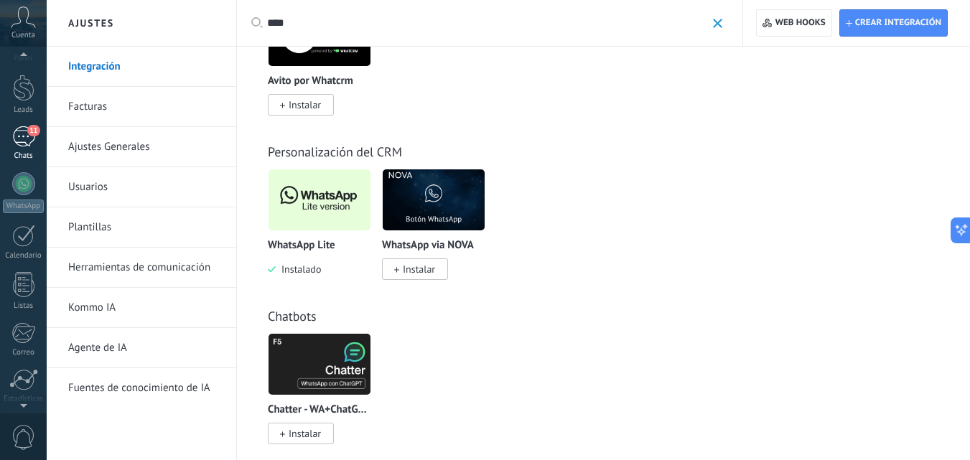
scroll to position [27, 0]
click at [19, 139] on div "11" at bounding box center [23, 141] width 23 height 21
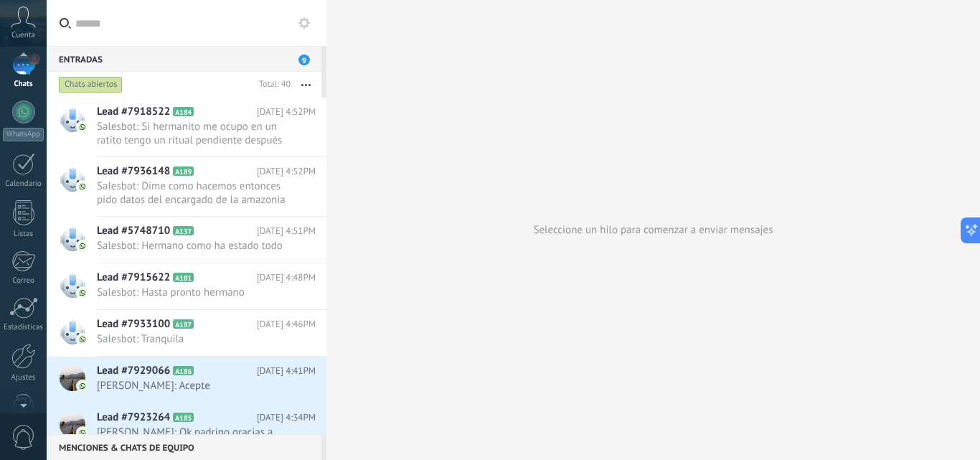
scroll to position [110, 0]
click at [24, 353] on div at bounding box center [23, 349] width 24 height 25
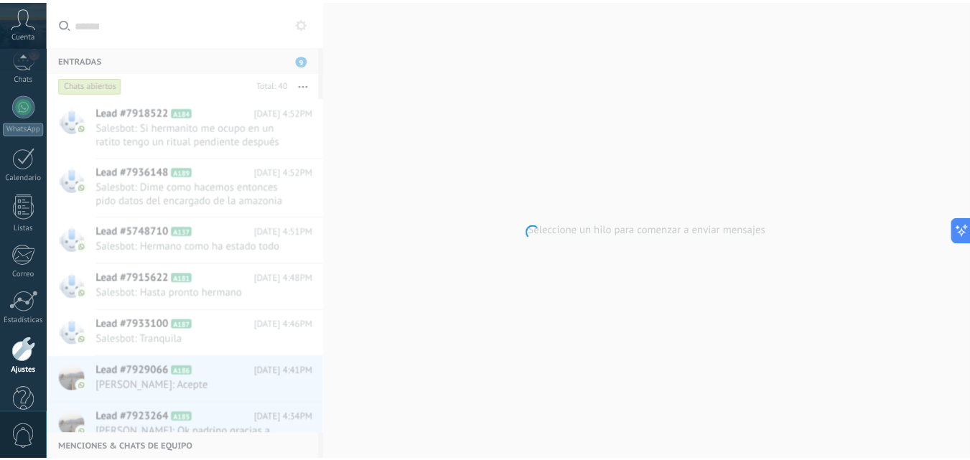
scroll to position [137, 0]
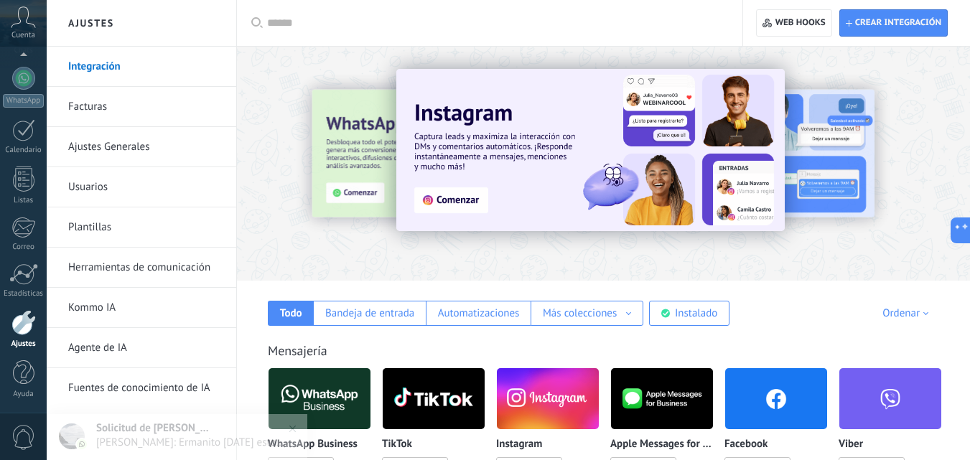
click at [300, 26] on input "text" at bounding box center [494, 23] width 455 height 15
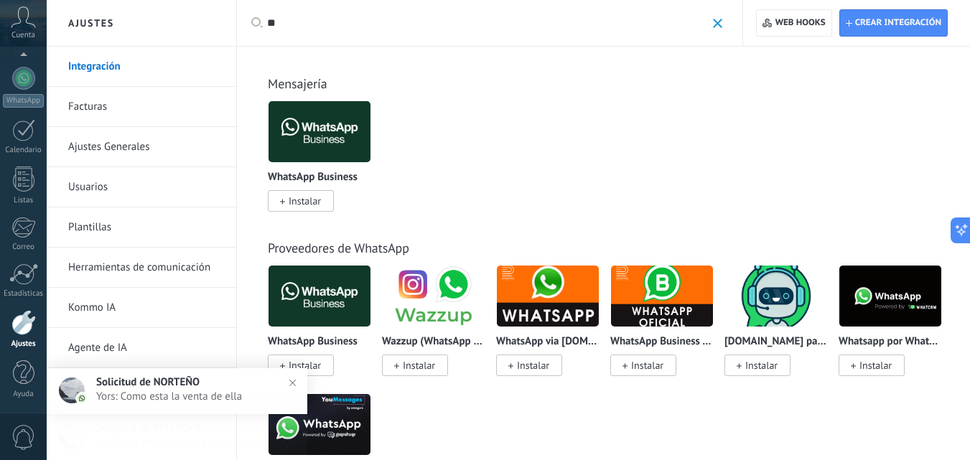
type input "*"
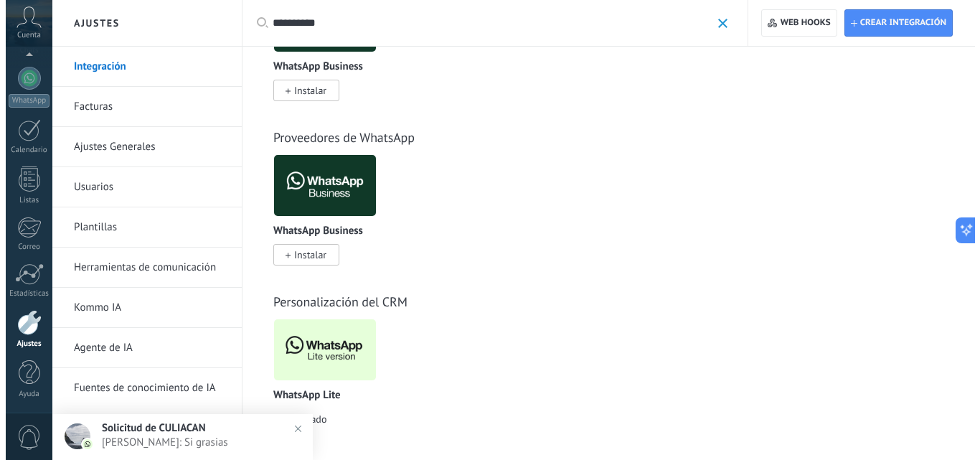
scroll to position [116, 0]
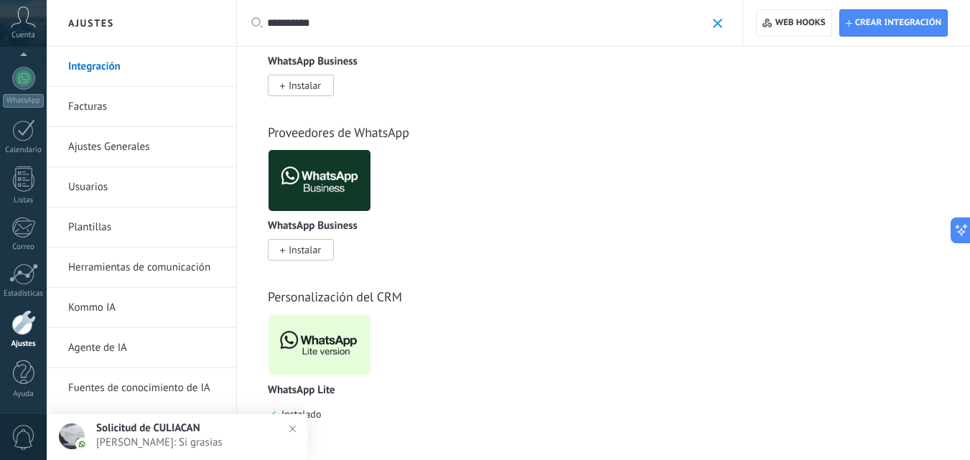
type input "**********"
click at [314, 346] on img at bounding box center [319, 345] width 102 height 70
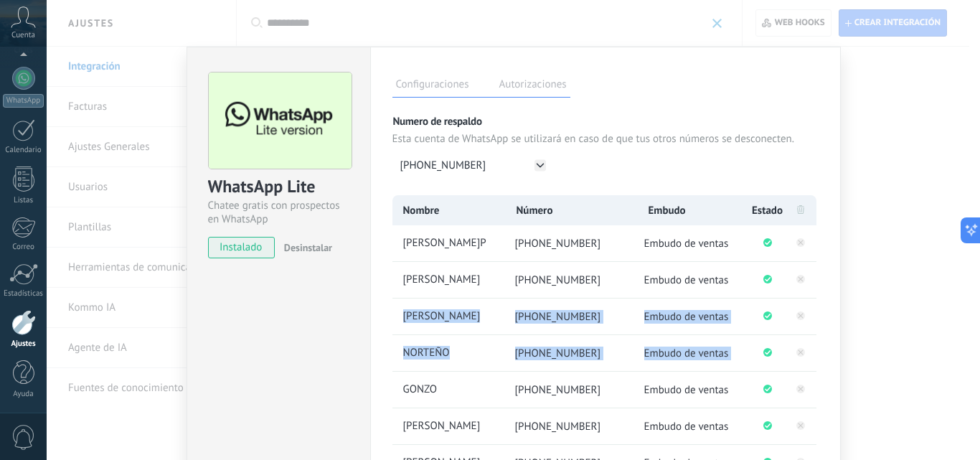
drag, startPoint x: 804, startPoint y: 297, endPoint x: 825, endPoint y: 369, distance: 74.9
click at [825, 370] on div "Configuraciones Autorizaciones Esta pestaña registra a los usuarios que han con…" at bounding box center [605, 333] width 471 height 573
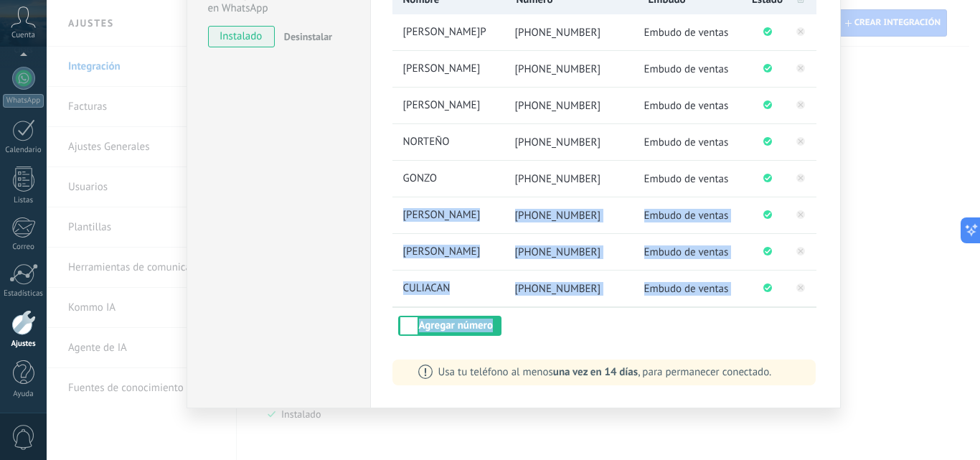
scroll to position [213, 0]
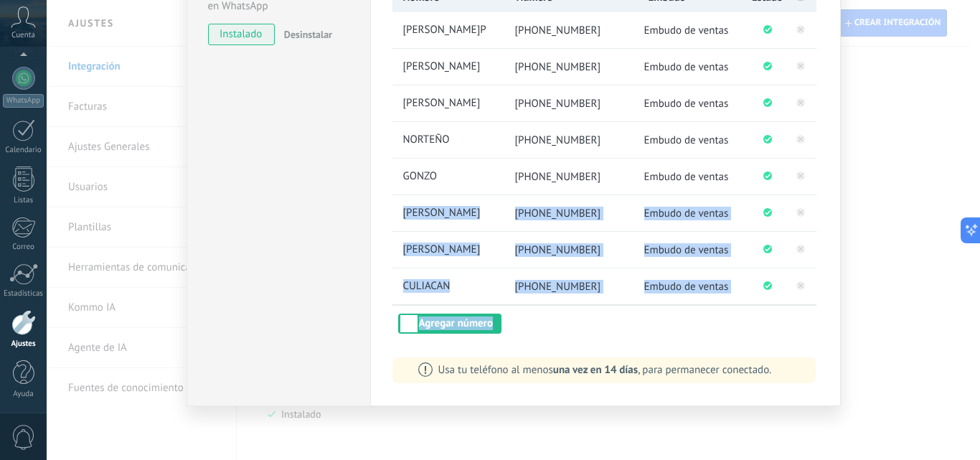
drag, startPoint x: 828, startPoint y: 388, endPoint x: 832, endPoint y: 459, distance: 70.4
click at [832, 459] on div "WhatsApp Lite Chatee gratis con prospectos en WhatsApp instalado Desinstalar Co…" at bounding box center [514, 230] width 934 height 460
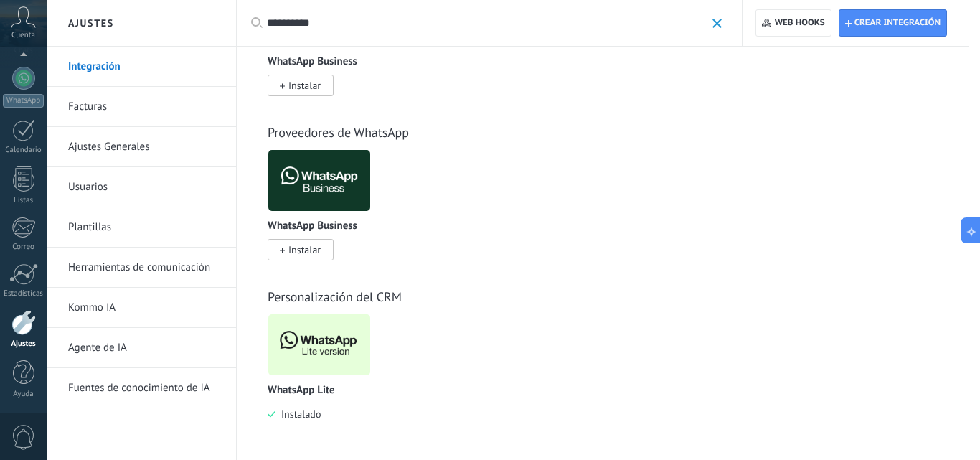
scroll to position [0, 0]
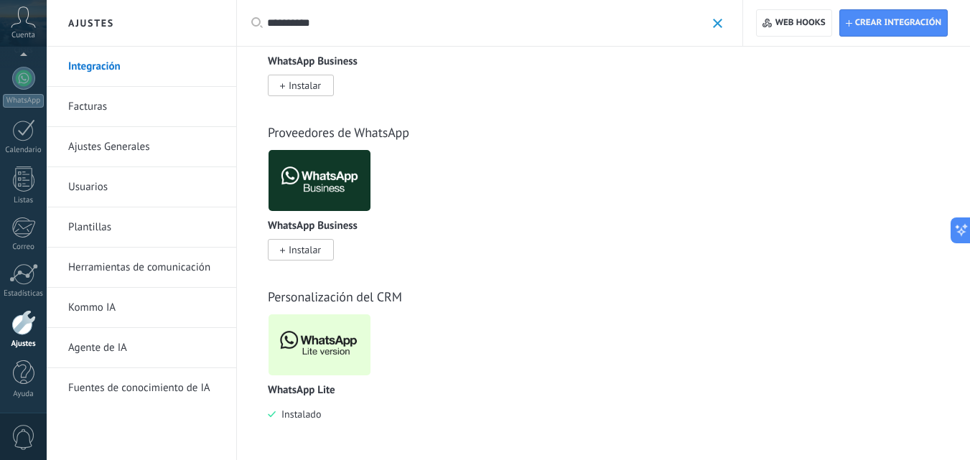
click at [317, 332] on img at bounding box center [319, 345] width 102 height 70
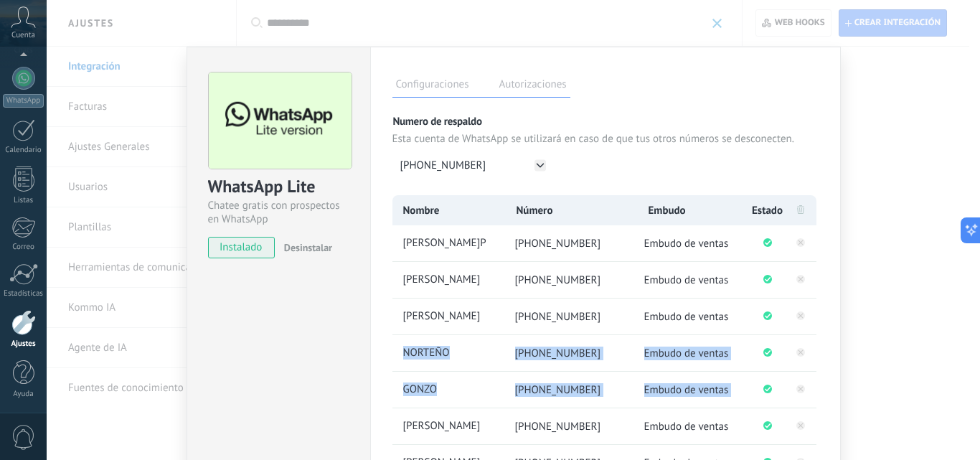
drag, startPoint x: 837, startPoint y: 325, endPoint x: 830, endPoint y: 364, distance: 39.4
click at [831, 375] on div "Configuraciones Autorizaciones Esta pestaña registra a los usuarios que han con…" at bounding box center [605, 333] width 471 height 573
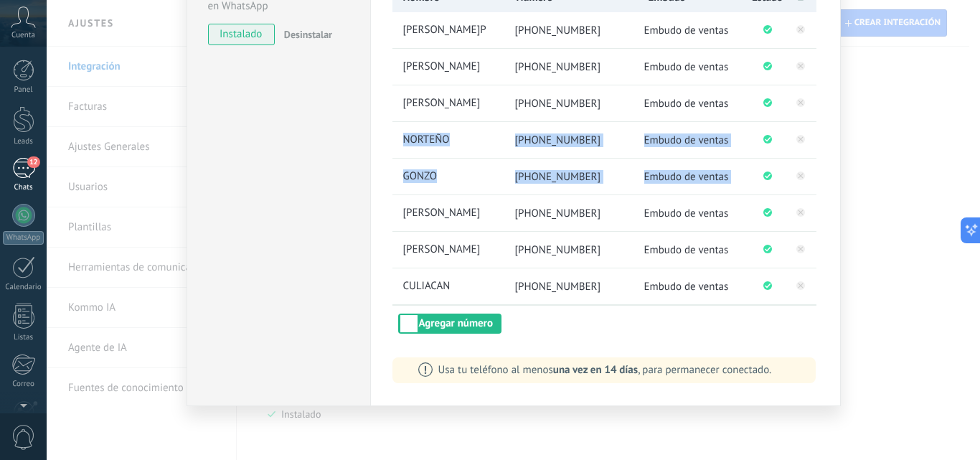
click at [24, 171] on div "12" at bounding box center [23, 168] width 23 height 21
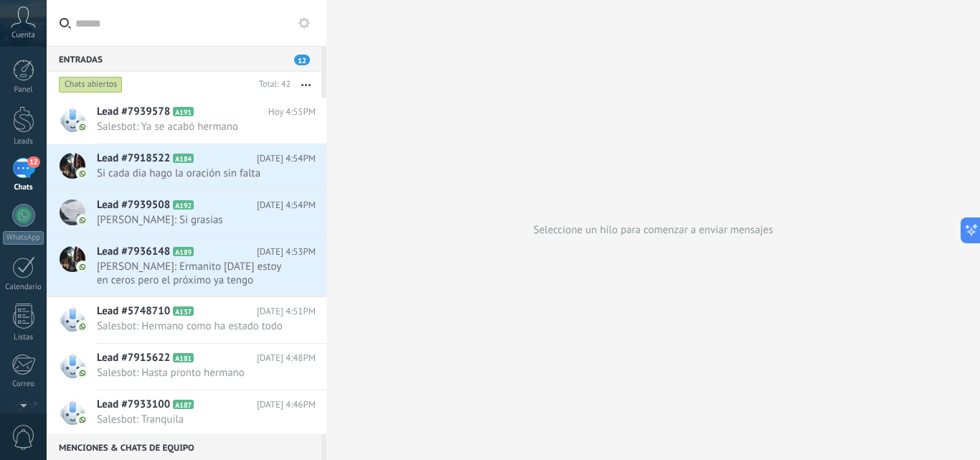
click at [271, 50] on div "Entradas 12" at bounding box center [184, 59] width 275 height 26
click at [274, 53] on div "Entradas 12" at bounding box center [184, 59] width 275 height 26
click at [279, 57] on div "Entradas 12" at bounding box center [184, 59] width 275 height 26
drag, startPoint x: 279, startPoint y: 57, endPoint x: 240, endPoint y: 167, distance: 117.4
click at [240, 167] on div "Entradas 12 Chats abiertos Total: 42 Silenciar Acciones múltiples Ordenar Más r…" at bounding box center [187, 240] width 280 height 388
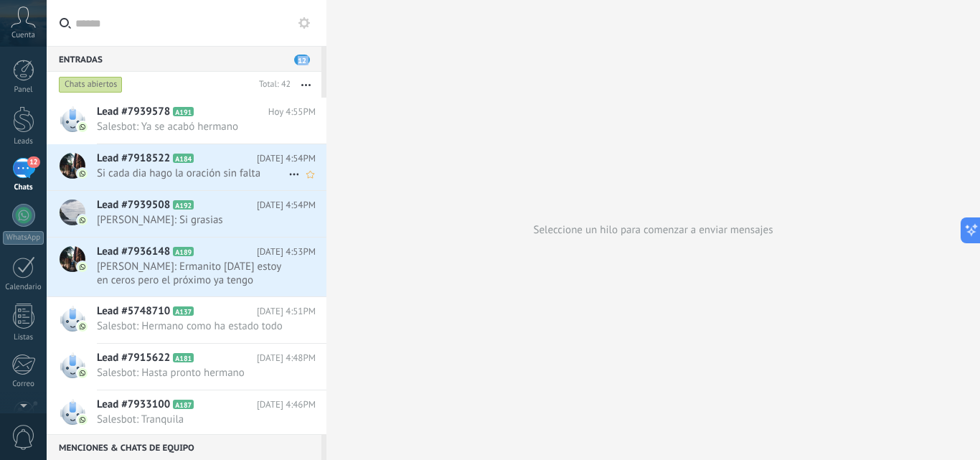
click at [240, 167] on span "Si cada dia hago la oración sin falta" at bounding box center [193, 174] width 192 height 14
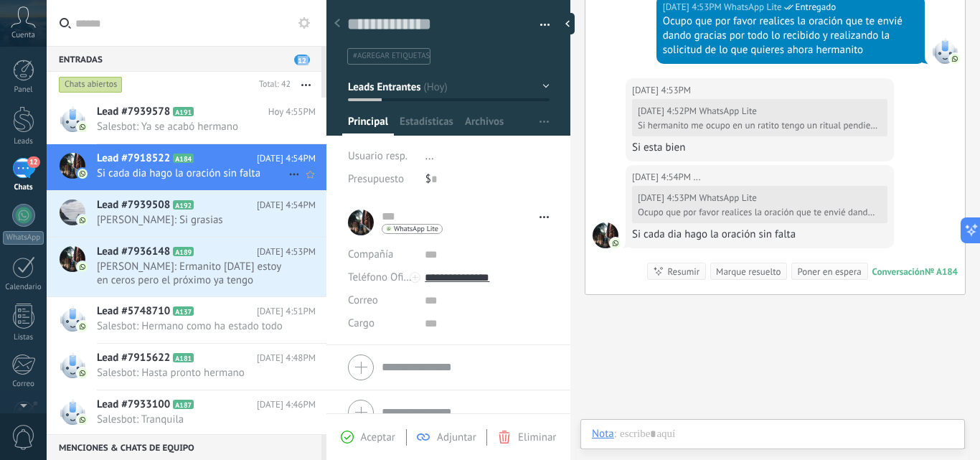
scroll to position [22, 0]
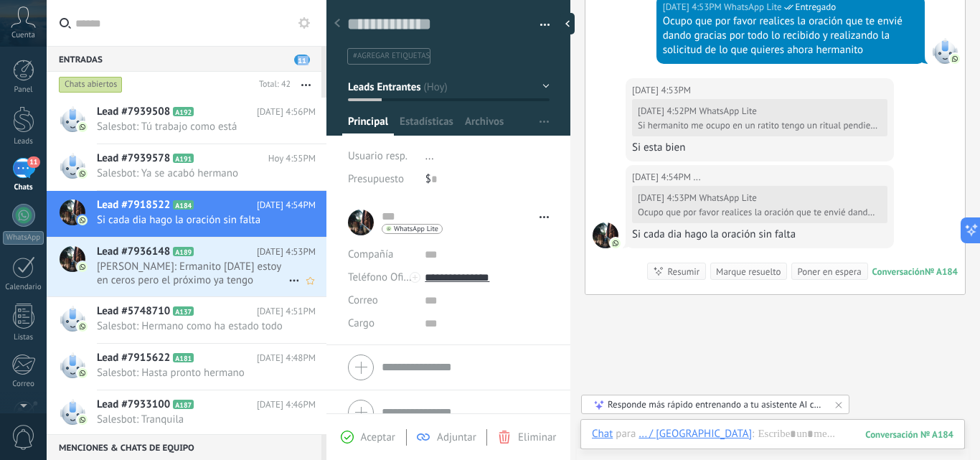
click at [138, 254] on span "Lead #7936148" at bounding box center [133, 252] width 73 height 14
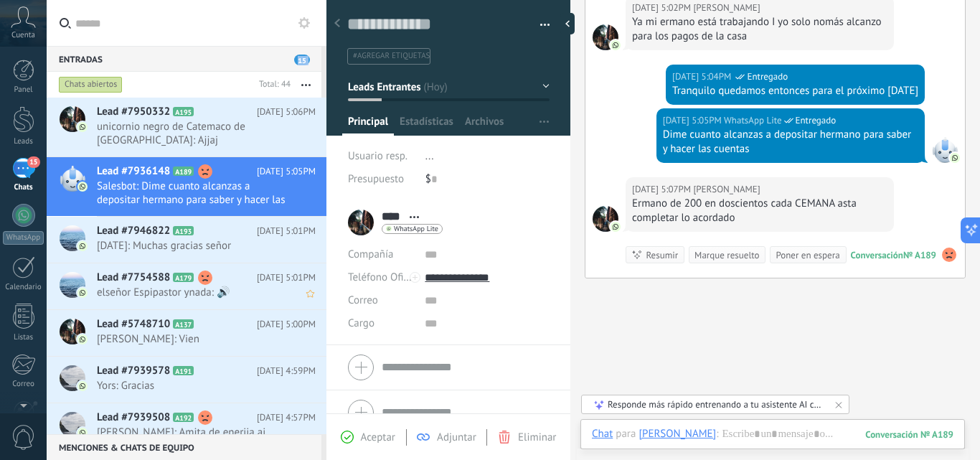
scroll to position [680, 0]
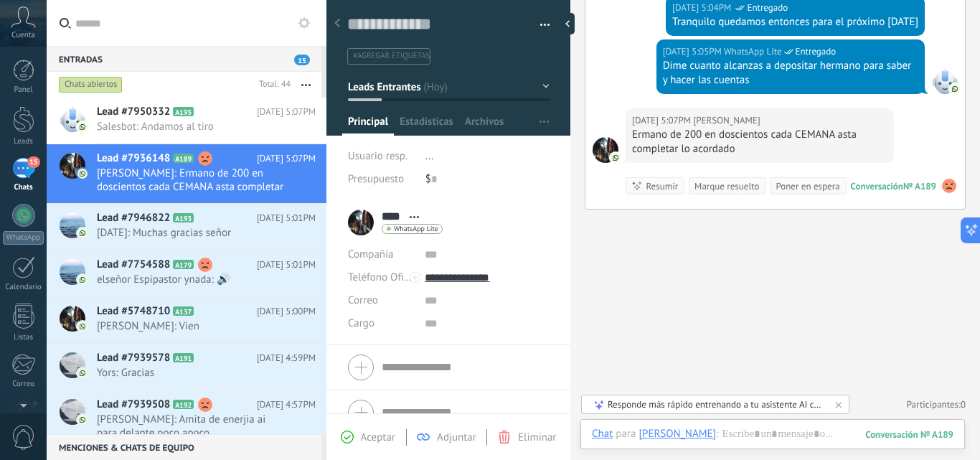
click at [217, 225] on h2 "Lead #7946822 A193" at bounding box center [177, 218] width 160 height 14
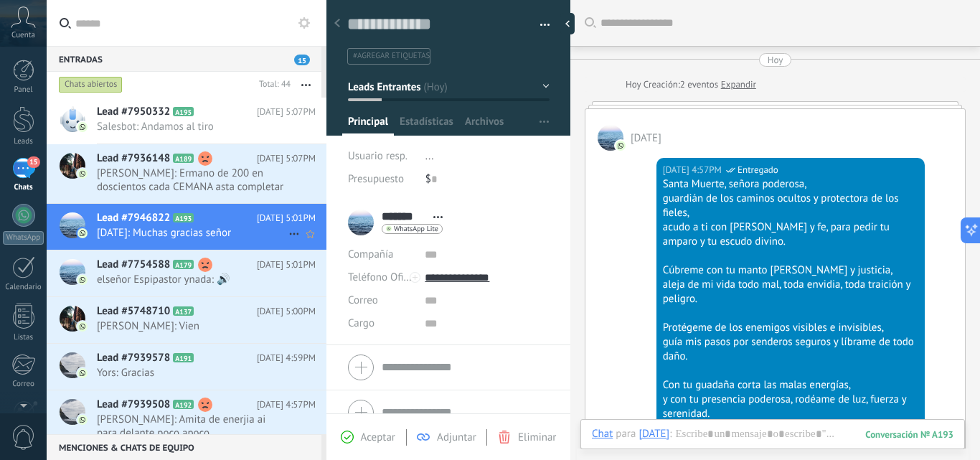
scroll to position [22, 0]
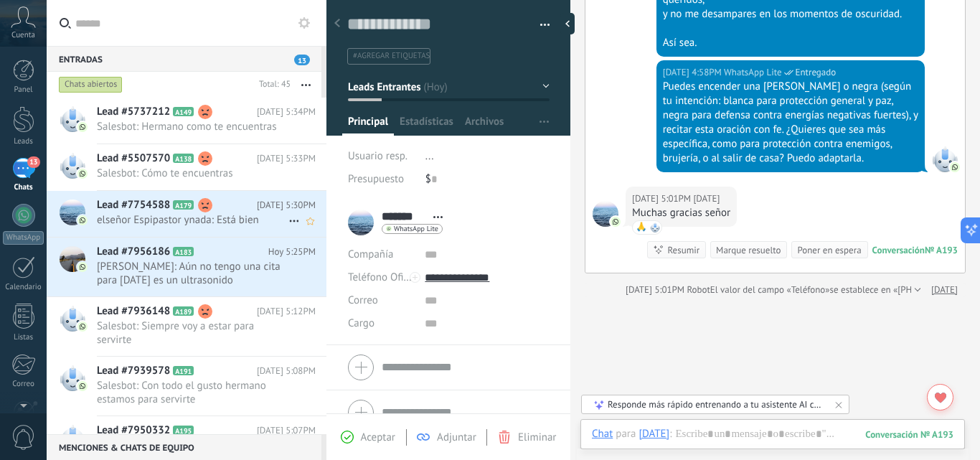
click at [188, 220] on span "elseñor Espipastor ynada: Está bien" at bounding box center [193, 220] width 192 height 14
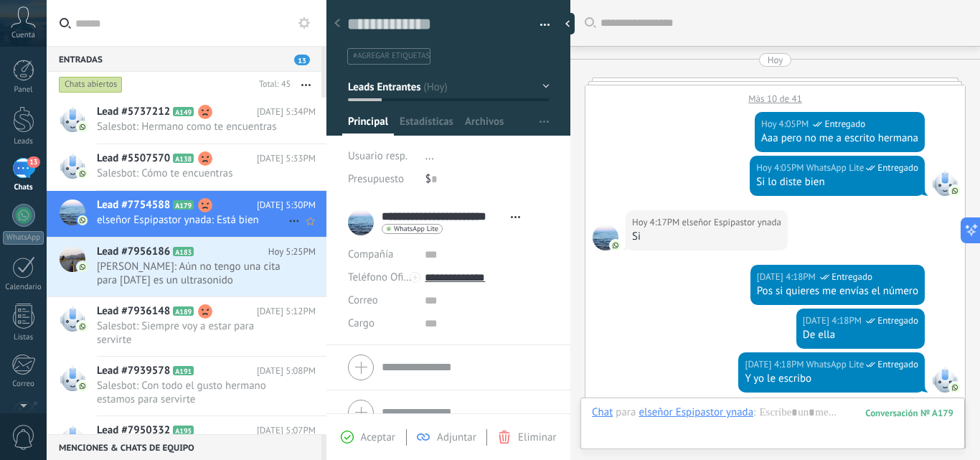
scroll to position [451, 0]
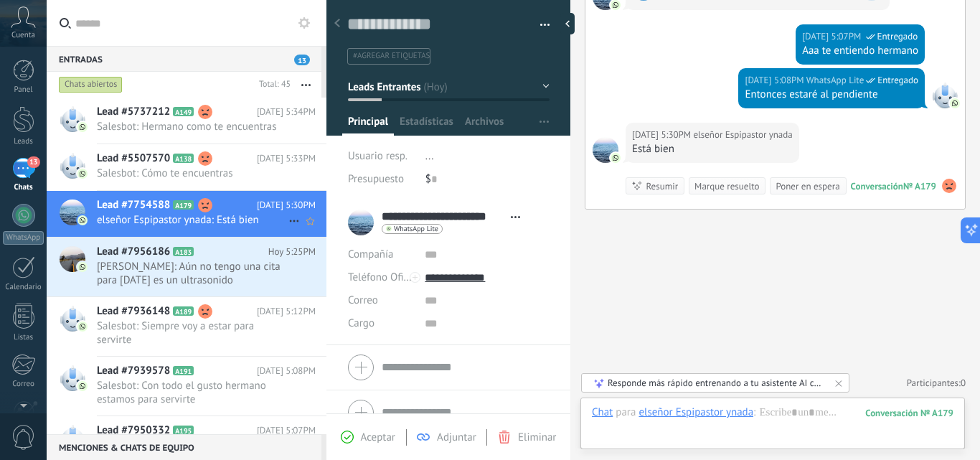
click at [190, 225] on span "elseñor Espipastor ynada: Está bien" at bounding box center [193, 220] width 192 height 14
click at [199, 208] on icon at bounding box center [205, 205] width 14 height 14
click at [118, 273] on span "[PERSON_NAME]: Aún no tengo una cita para [DATE] es un ultrasonido" at bounding box center [193, 273] width 192 height 27
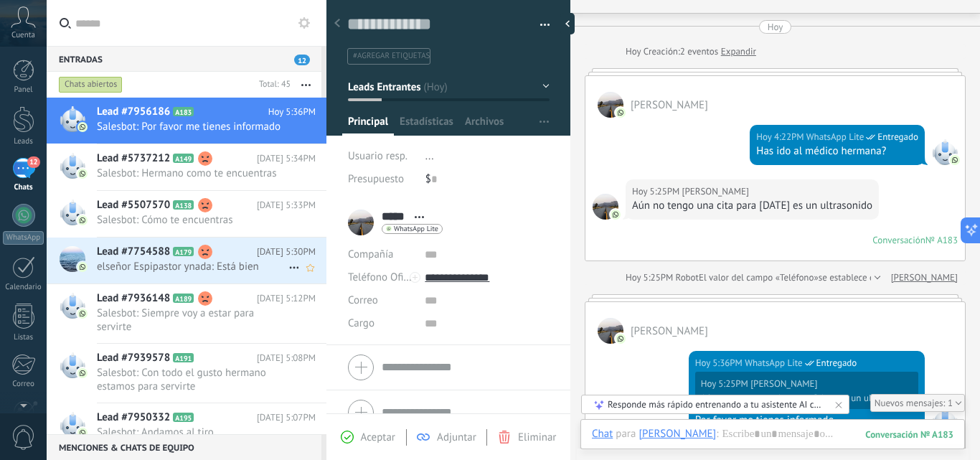
scroll to position [110, 0]
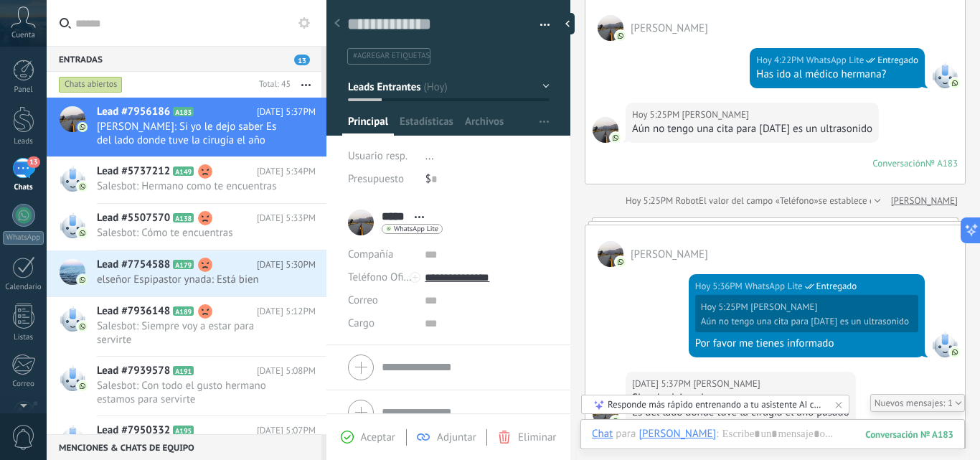
click at [604, 298] on div "[DATE] 5:36PM WhatsApp Lite Entregado [DATE] 5:25PM [PERSON_NAME] Aún no tengo …" at bounding box center [776, 319] width 380 height 105
click at [605, 301] on div "[DATE] 5:36PM WhatsApp Lite Entregado [DATE] 5:25PM [PERSON_NAME] Aún no tengo …" at bounding box center [776, 319] width 380 height 105
click at [98, 123] on span "[PERSON_NAME]: Si yo le dejo saber Es del lado donde tuve la cirugía el año pas…" at bounding box center [193, 133] width 192 height 27
click at [98, 126] on span "[PERSON_NAME]: Si yo le dejo saber Es del lado donde tuve la cirugía el año pas…" at bounding box center [193, 133] width 192 height 27
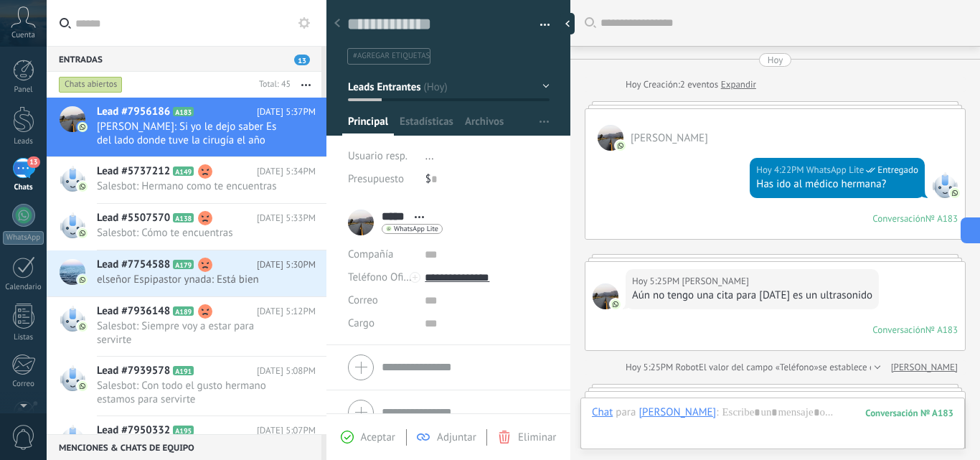
scroll to position [444, 0]
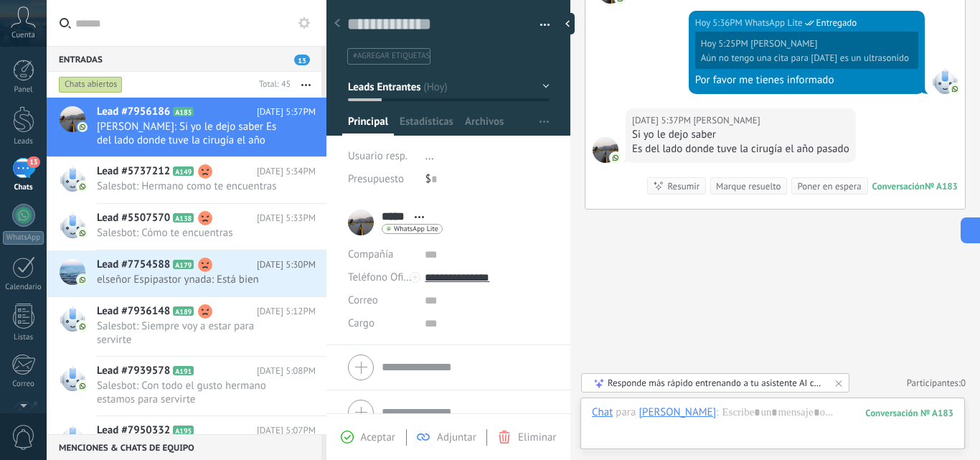
click at [925, 95] on div "[DATE] 5:36PM WhatsApp Lite Entregado [DATE] 5:25PM [PERSON_NAME] Aún no tengo …" at bounding box center [776, 56] width 380 height 105
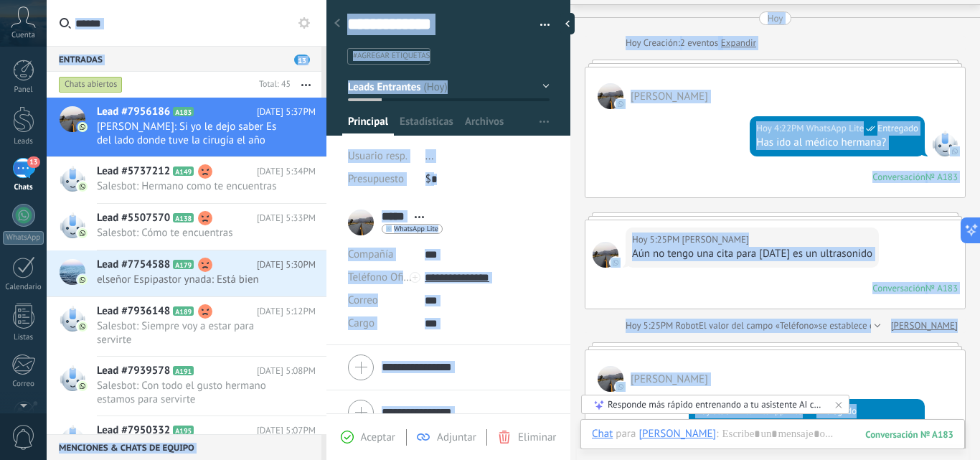
scroll to position [0, 0]
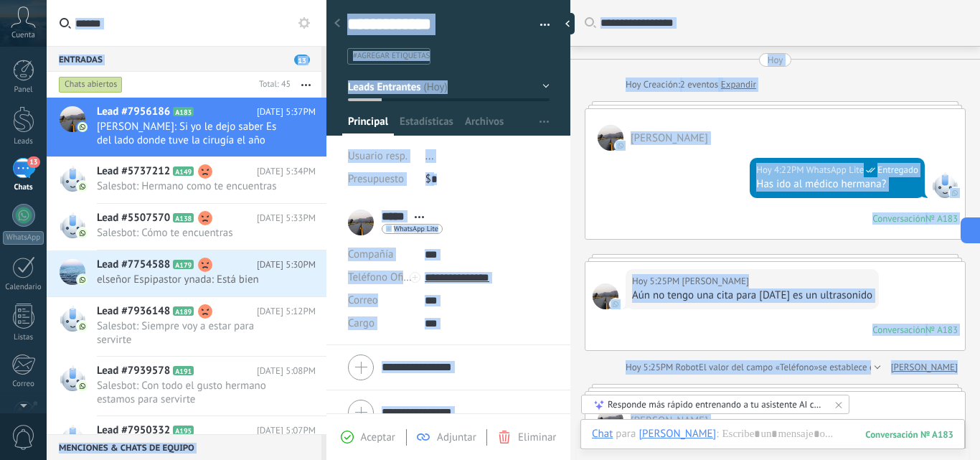
drag, startPoint x: 947, startPoint y: 19, endPoint x: 938, endPoint y: -28, distance: 48.3
click at [938, 0] on html ".abccls-1,.abccls-2{fill-rule:evenodd}.abccls-2{fill:#fff} .abfcls-1{fill:none}…" at bounding box center [490, 230] width 980 height 460
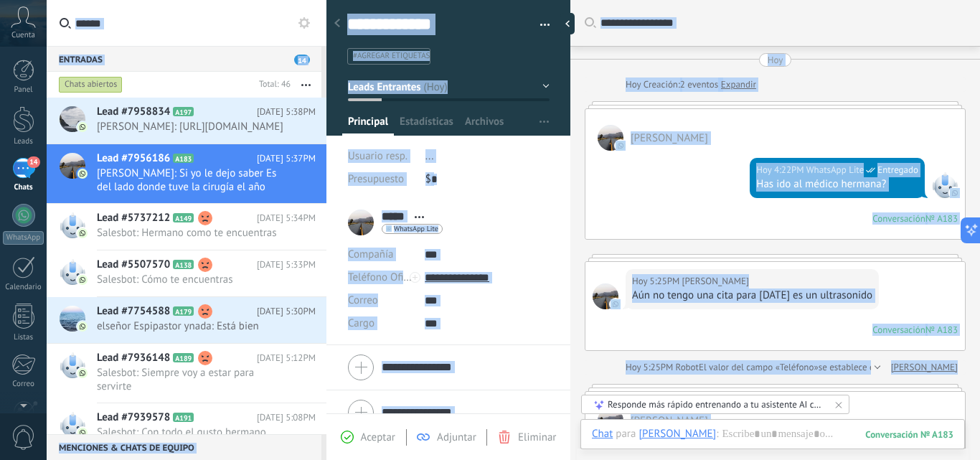
click at [940, 101] on div at bounding box center [775, 104] width 381 height 7
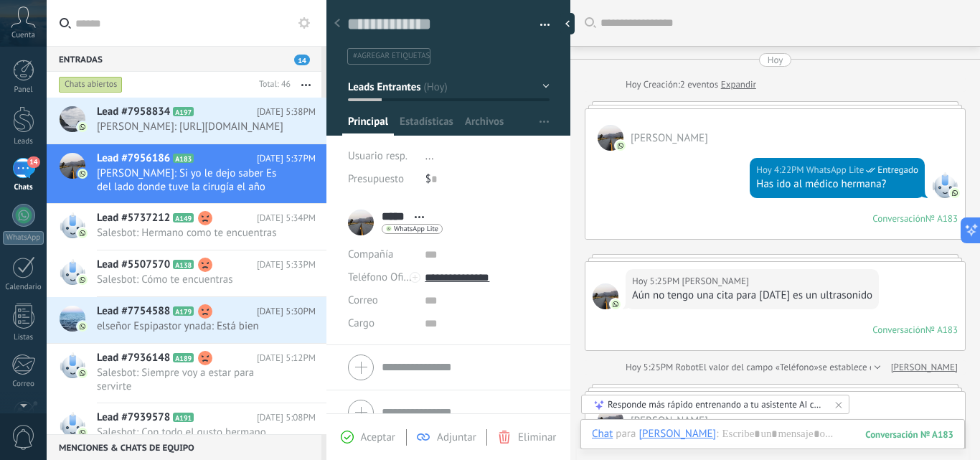
click at [901, 215] on div "Conversación" at bounding box center [899, 218] width 53 height 12
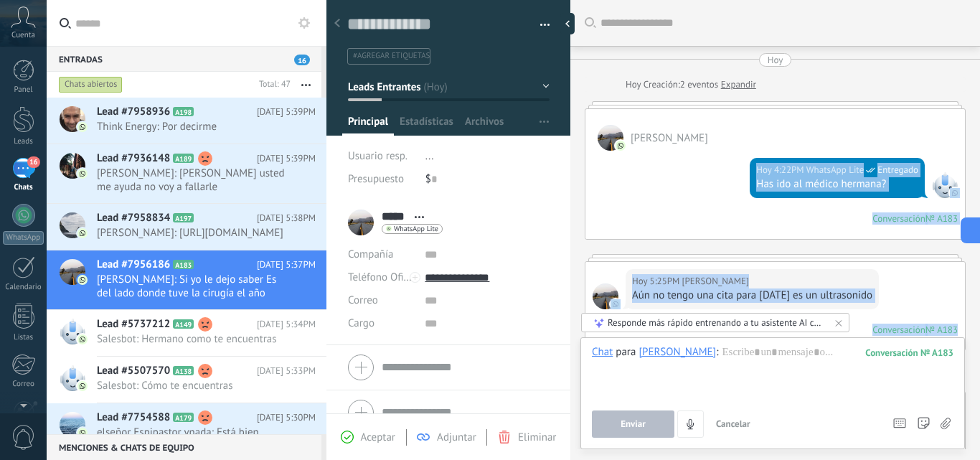
drag, startPoint x: 966, startPoint y: 273, endPoint x: 950, endPoint y: 192, distance: 82.1
click at [951, 194] on div "Buscar Carga más [DATE] [DATE] Creación: 2 eventos Expandir [PERSON_NAME][DATE]…" at bounding box center [776, 445] width 410 height 890
click at [947, 278] on div "[DATE] 5:25PM [PERSON_NAME] no tengo una cita para [DATE] es un ultrasonido Con…" at bounding box center [776, 306] width 380 height 88
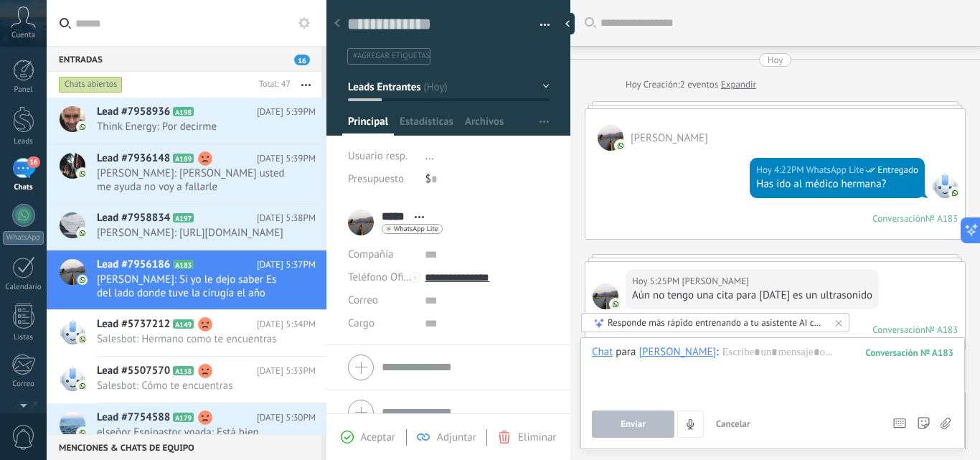
click at [947, 261] on div at bounding box center [775, 257] width 381 height 7
click at [940, 249] on div "[DATE] [DATE] Creación: 2 eventos Expandir [PERSON_NAME][DATE] 4:22PM WhatsApp …" at bounding box center [775, 346] width 381 height 586
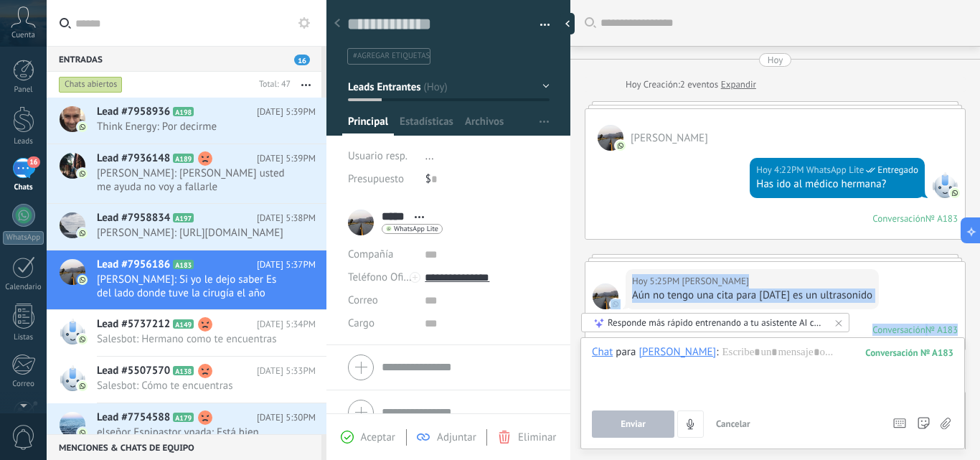
drag, startPoint x: 940, startPoint y: 249, endPoint x: 976, endPoint y: 261, distance: 37.9
click at [969, 261] on div "Buscar Carga más [DATE] [DATE] Creación: 2 eventos Expandir [PERSON_NAME][DATE]…" at bounding box center [776, 230] width 410 height 460
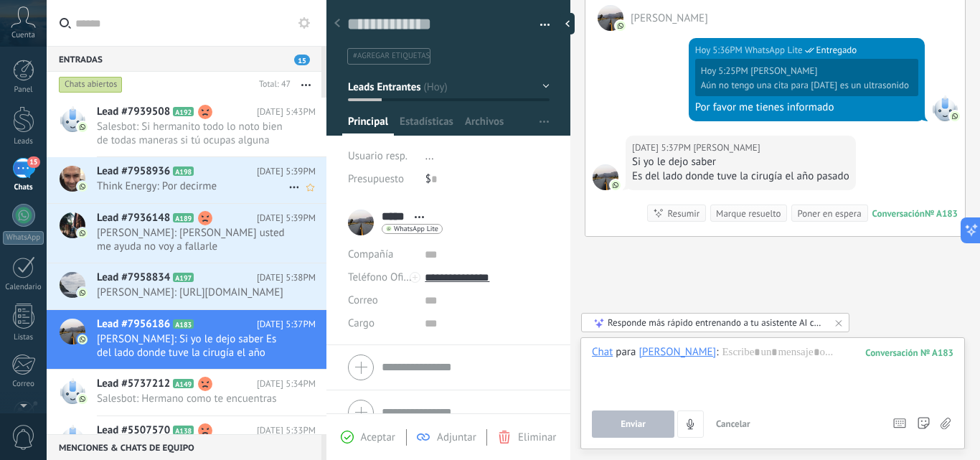
click at [197, 175] on h2 "Lead #7958936 A198" at bounding box center [177, 171] width 160 height 14
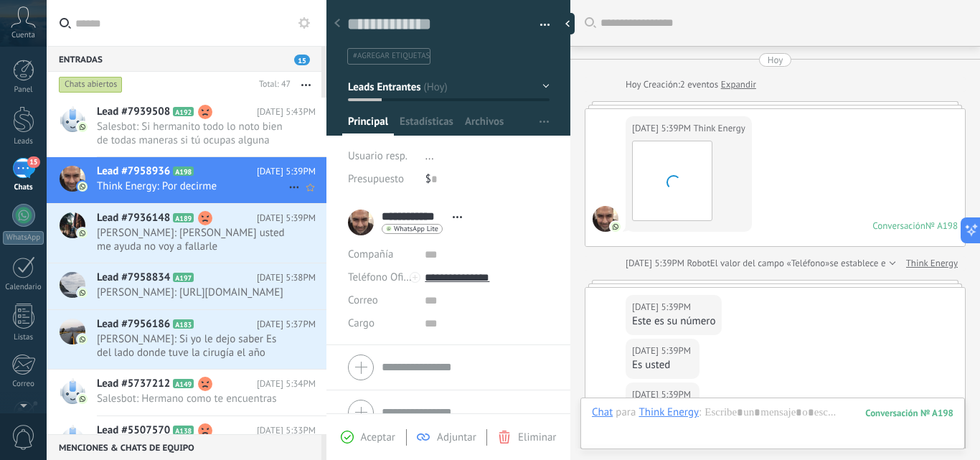
scroll to position [304, 0]
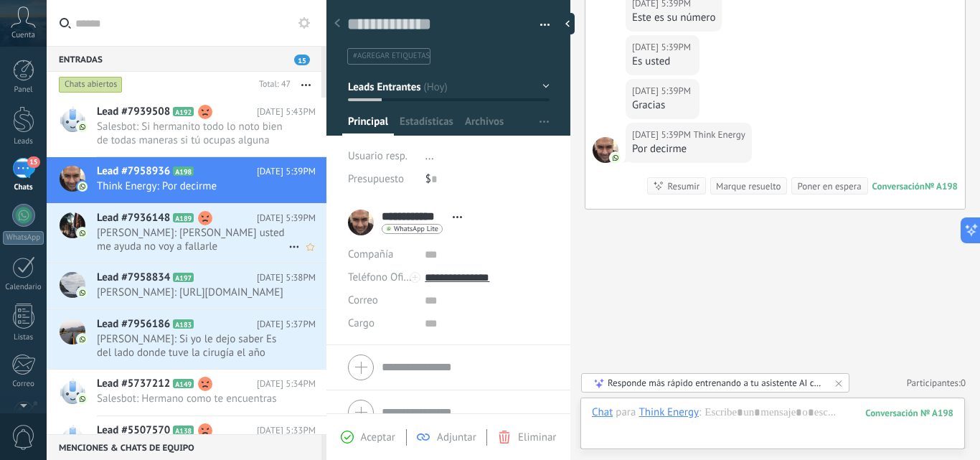
click at [165, 243] on span "[PERSON_NAME]: [PERSON_NAME] usted me ayuda no voy a fallarle" at bounding box center [193, 239] width 192 height 27
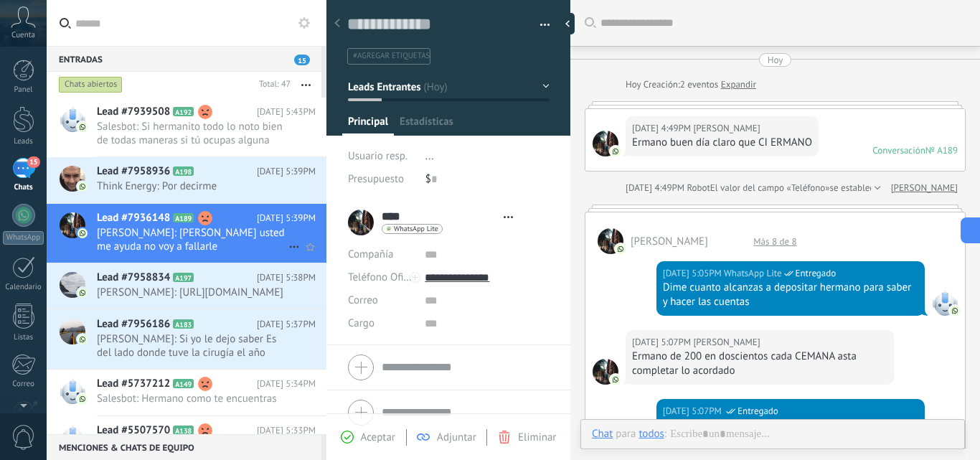
type textarea "**********"
